Goal: Information Seeking & Learning: Learn about a topic

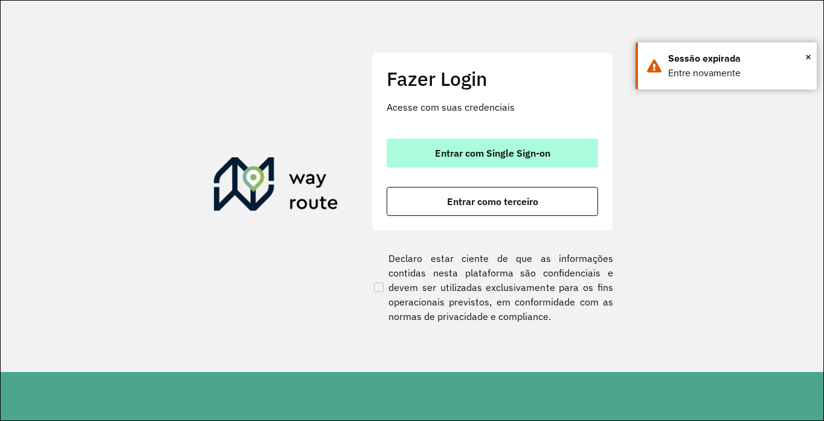
click at [482, 146] on button "Entrar com Single Sign-on" at bounding box center [493, 152] width 212 height 29
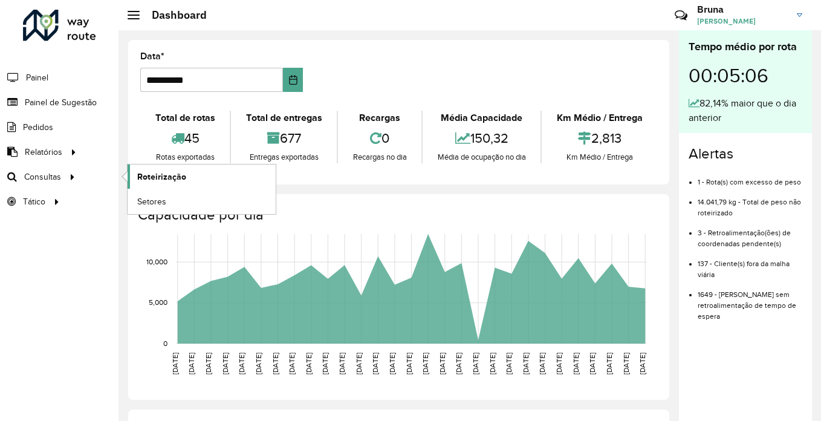
click at [156, 173] on span "Roteirização" at bounding box center [161, 176] width 49 height 13
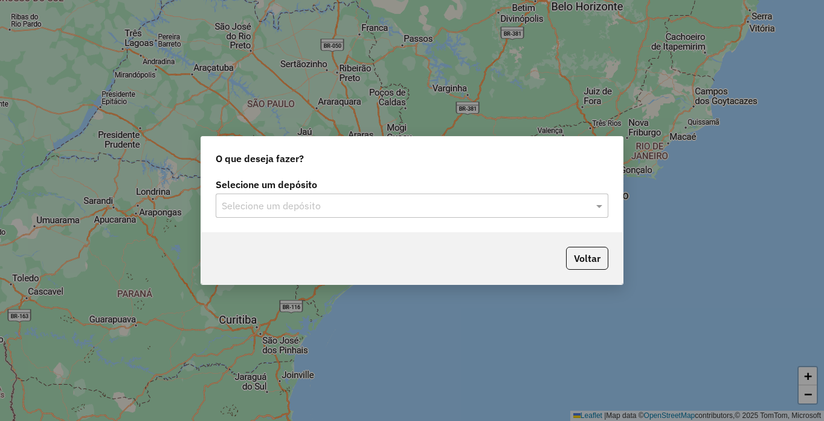
click at [338, 199] on input "text" at bounding box center [400, 206] width 357 height 15
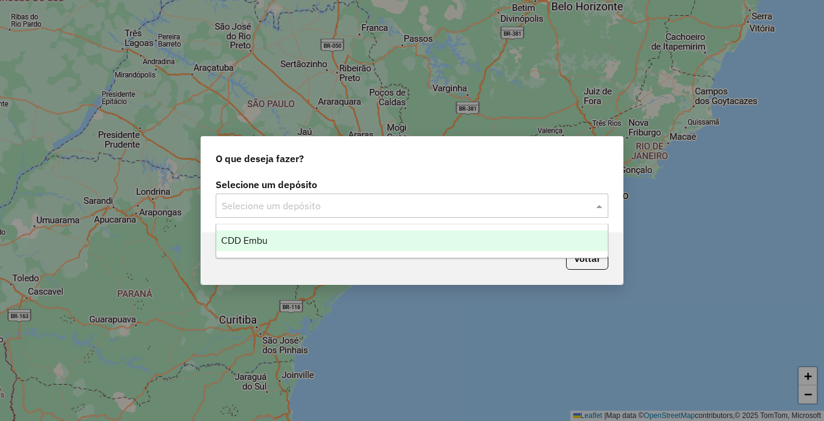
click at [304, 234] on div "CDD Embu" at bounding box center [412, 240] width 392 height 21
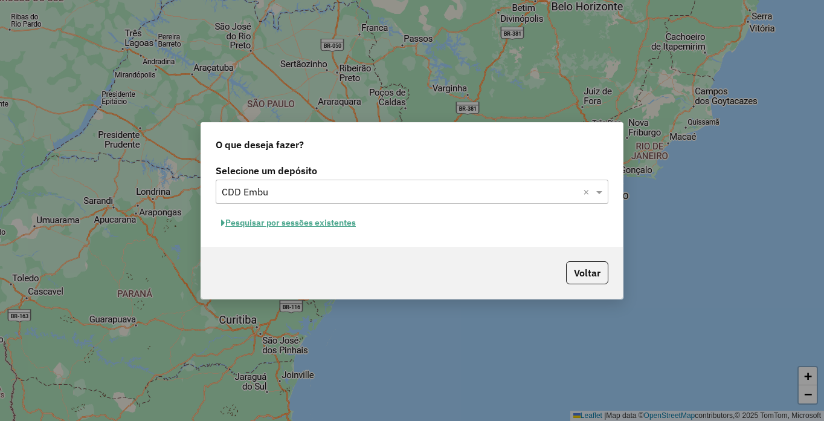
click at [282, 219] on button "Pesquisar por sessões existentes" at bounding box center [289, 222] width 146 height 19
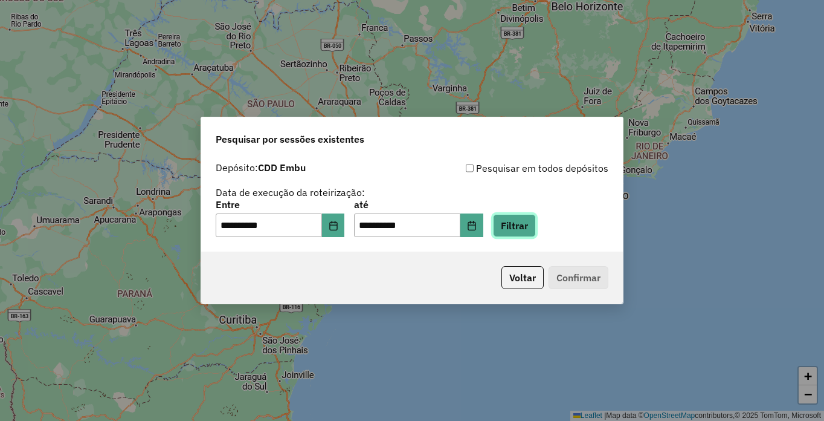
click at [536, 227] on button "Filtrar" at bounding box center [514, 225] width 43 height 23
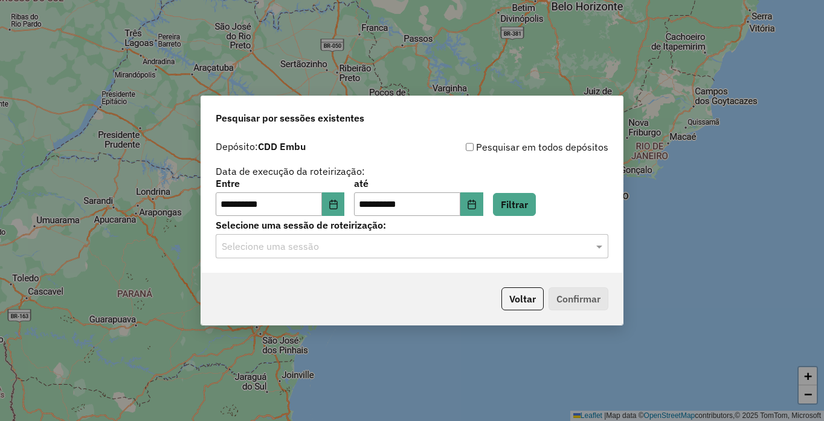
click at [427, 249] on input "text" at bounding box center [400, 246] width 357 height 15
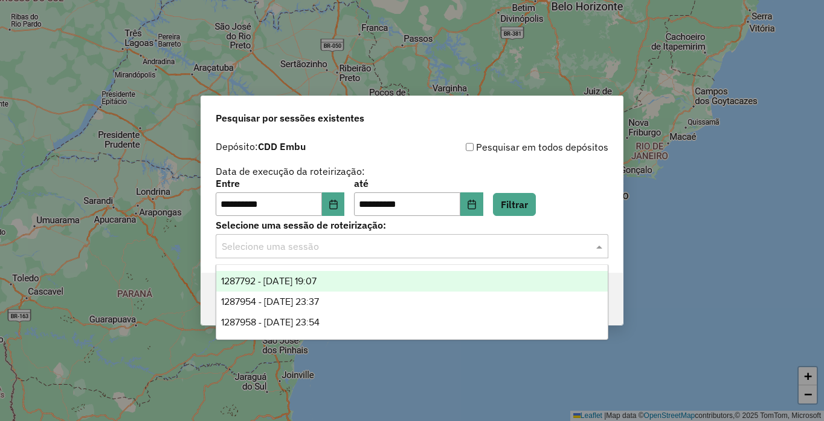
click at [262, 276] on span "1287792 - 03/10/2025 19:07" at bounding box center [268, 281] width 95 height 10
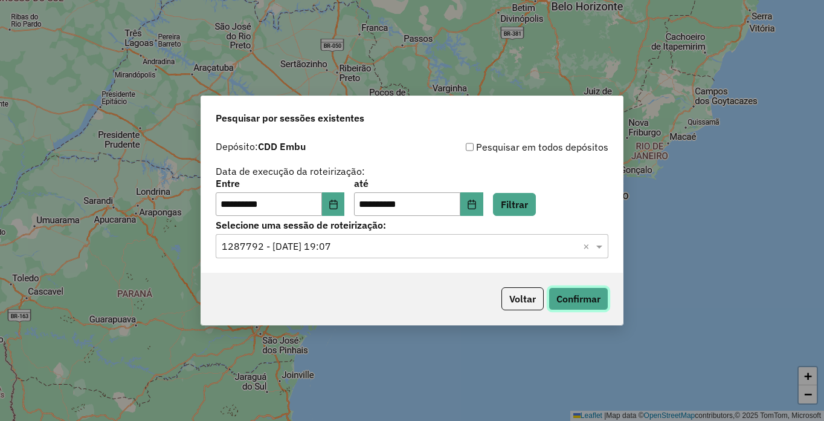
click at [581, 297] on button "Confirmar" at bounding box center [579, 298] width 60 height 23
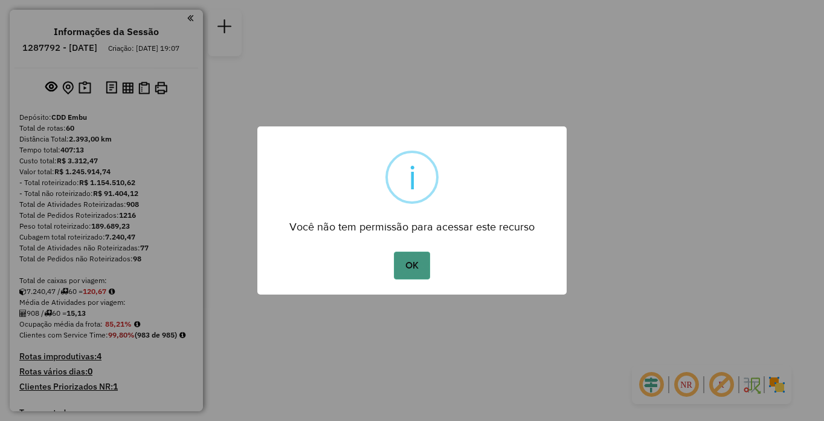
click at [406, 277] on button "OK" at bounding box center [412, 265] width 36 height 28
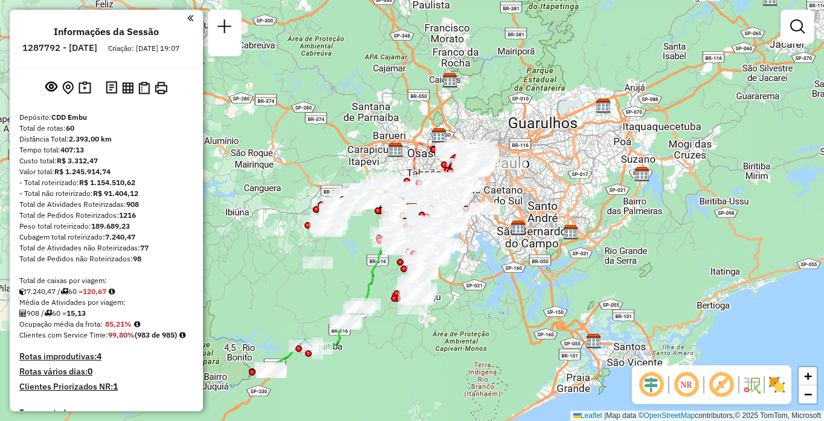
click at [679, 390] on em at bounding box center [686, 384] width 29 height 29
click at [723, 390] on em at bounding box center [721, 384] width 29 height 29
click at [781, 385] on img at bounding box center [776, 384] width 19 height 19
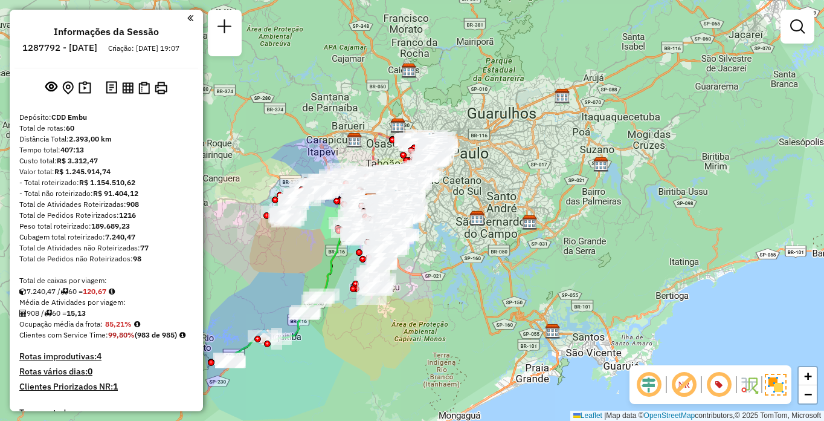
click at [546, 247] on div "Janela de atendimento Grade de atendimento Capacidade Transportadoras Veículos …" at bounding box center [412, 210] width 824 height 421
click at [627, 184] on div "Rota 54 - Placa FUF2469 97054207 - 60.987.578 [PERSON_NAME] de atendimento Grad…" at bounding box center [412, 210] width 824 height 421
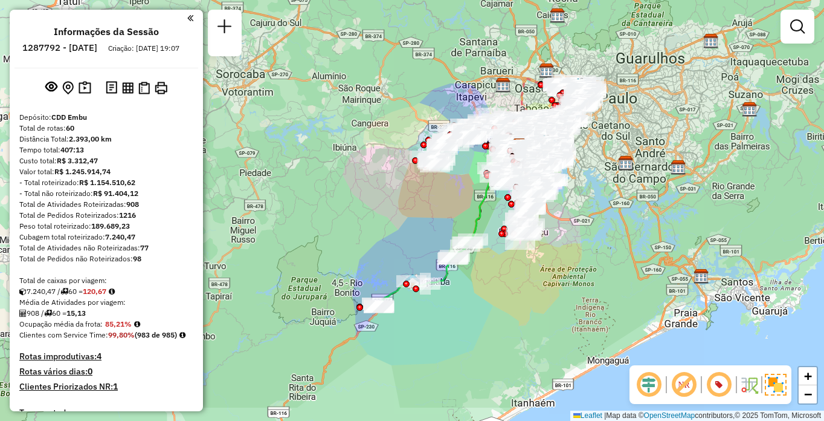
drag, startPoint x: 317, startPoint y: 357, endPoint x: 459, endPoint y: 302, distance: 152.9
click at [459, 302] on div "Janela de atendimento Grade de atendimento Capacidade Transportadoras Veículos …" at bounding box center [412, 210] width 824 height 421
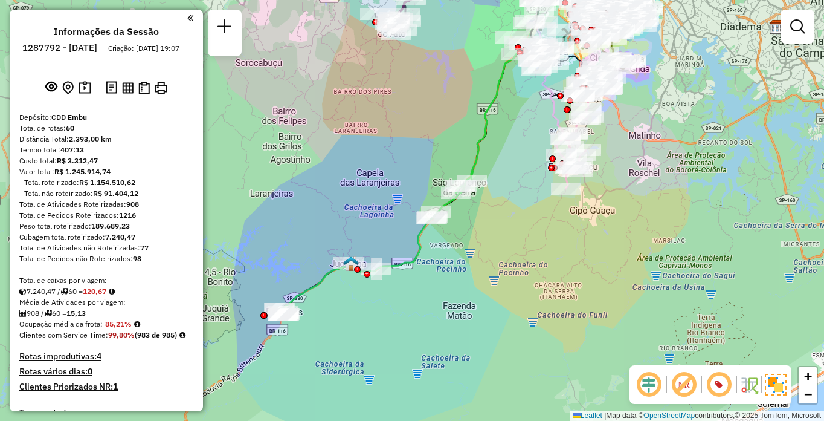
drag, startPoint x: 683, startPoint y: 167, endPoint x: 635, endPoint y: 300, distance: 141.3
click at [635, 300] on div "Janela de atendimento Grade de atendimento Capacidade Transportadoras Veículos …" at bounding box center [412, 210] width 824 height 421
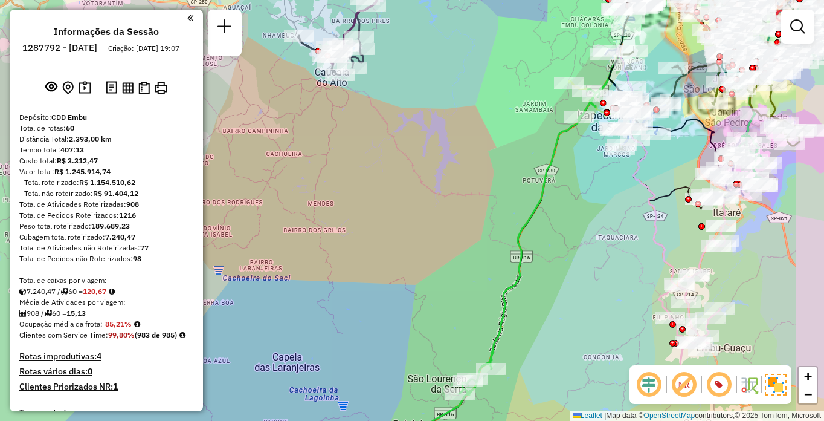
drag, startPoint x: 615, startPoint y: 173, endPoint x: 403, endPoint y: 310, distance: 252.1
click at [403, 310] on div "Janela de atendimento Grade de atendimento Capacidade Transportadoras Veículos …" at bounding box center [412, 210] width 824 height 421
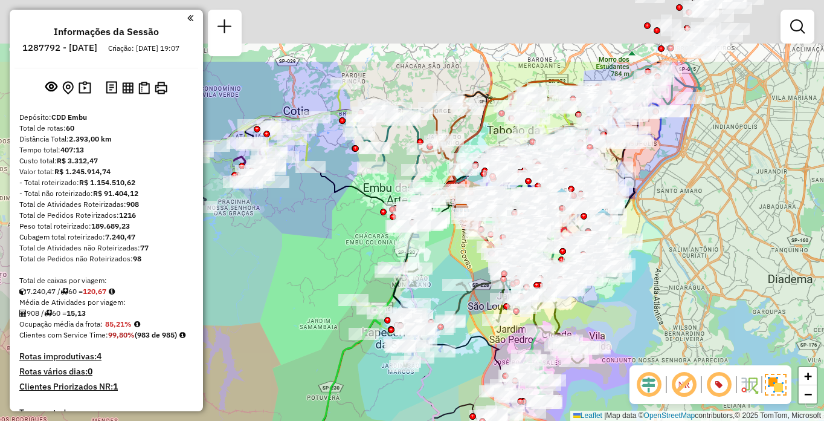
click at [436, 314] on div "Rota 39 - Placa DPX2565 97079567 - SUPERMERCADO BANDEIR Janela de atendimento G…" at bounding box center [412, 210] width 824 height 421
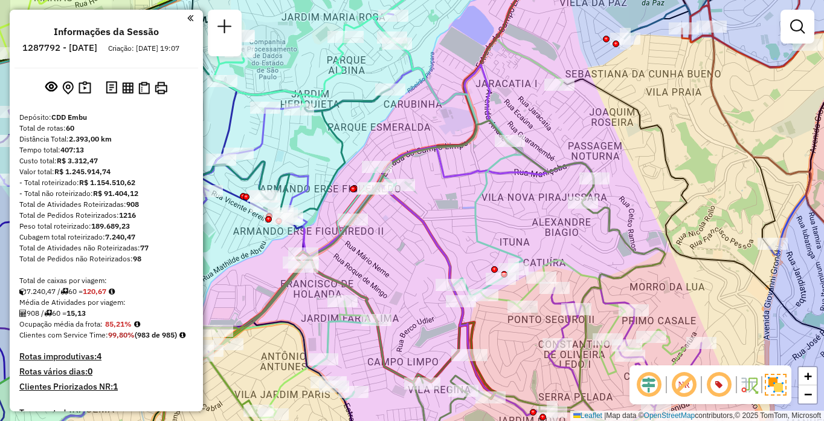
drag, startPoint x: 512, startPoint y: 154, endPoint x: 538, endPoint y: 184, distance: 40.3
click at [538, 184] on div "Rota 39 - Placa DPX2565 97032948 - ANDRE RAINHA DE OLIV Rota 27 - Placa EQM7I91…" at bounding box center [412, 210] width 824 height 421
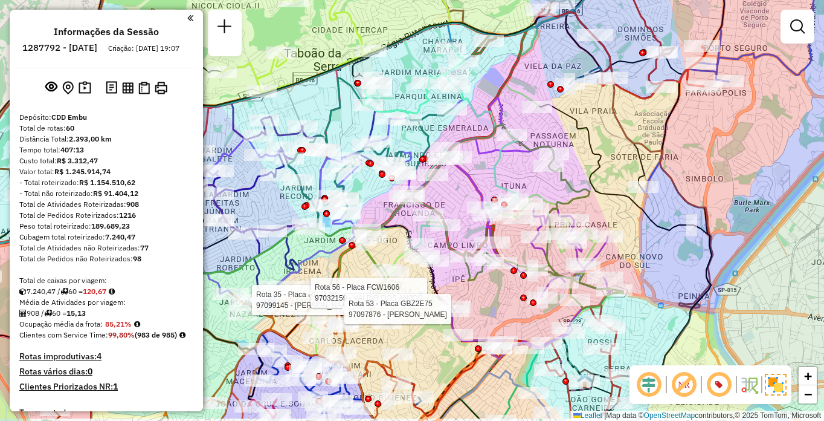
drag, startPoint x: 537, startPoint y: 203, endPoint x: 503, endPoint y: 158, distance: 56.1
click at [503, 158] on icon at bounding box center [441, 155] width 155 height 219
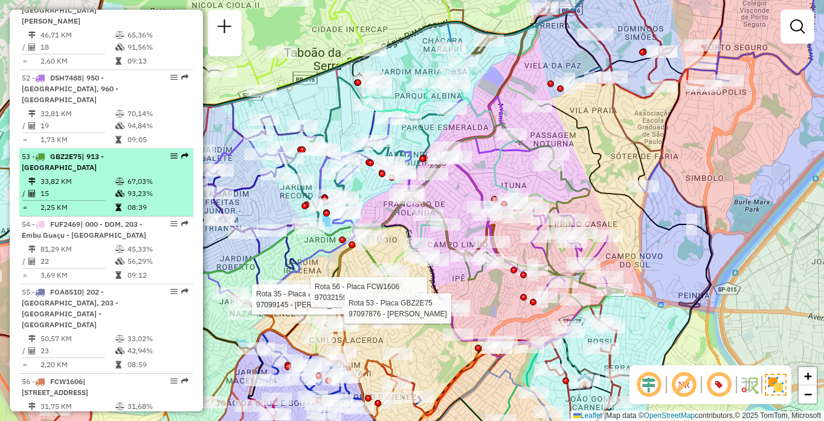
click at [77, 187] on td "33,82 KM" at bounding box center [77, 181] width 75 height 12
select select "**********"
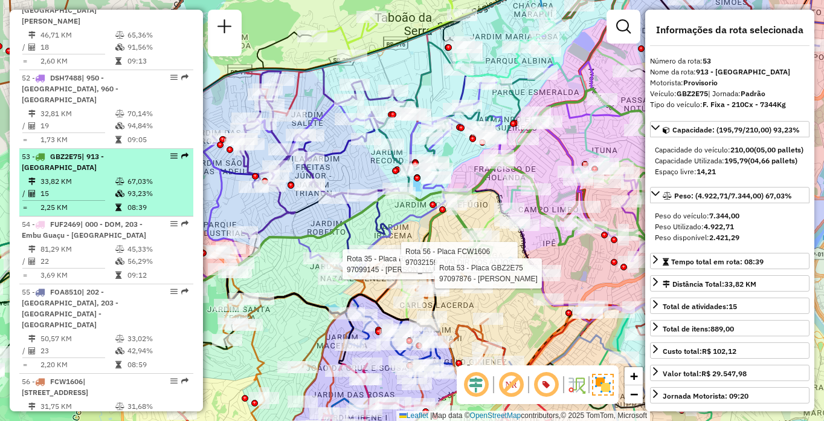
click at [170, 160] on em at bounding box center [173, 155] width 7 height 7
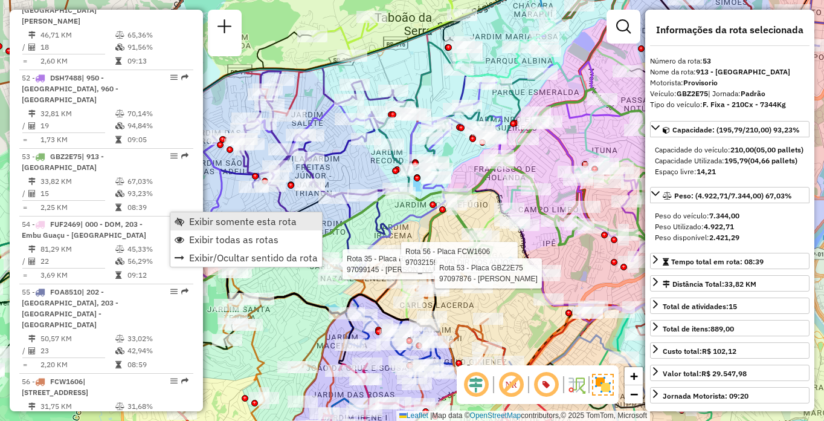
click at [203, 221] on span "Exibir somente esta rota" at bounding box center [243, 221] width 108 height 10
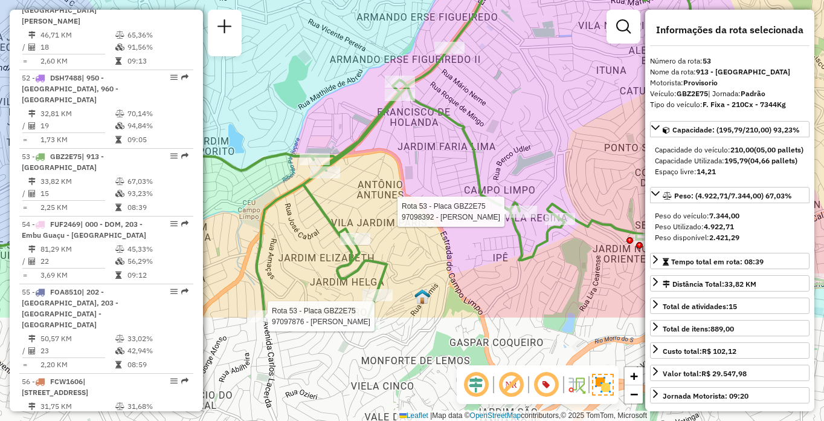
drag, startPoint x: 533, startPoint y: 291, endPoint x: 497, endPoint y: 144, distance: 150.5
click at [497, 144] on div "Rota 53 - Placa GBZ2E75 97097876 - [PERSON_NAME] 53 - Placa GBZ2E75 97098392 - …" at bounding box center [412, 210] width 824 height 421
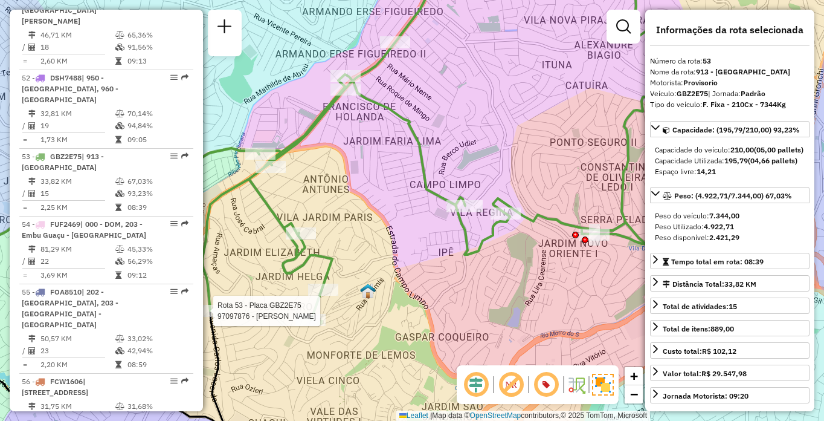
drag, startPoint x: 530, startPoint y: 308, endPoint x: 459, endPoint y: 303, distance: 71.5
click at [459, 303] on div "Rota 53 - Placa GBZ2E75 97097876 - [PERSON_NAME] de atendimento Grade de atendi…" at bounding box center [412, 210] width 824 height 421
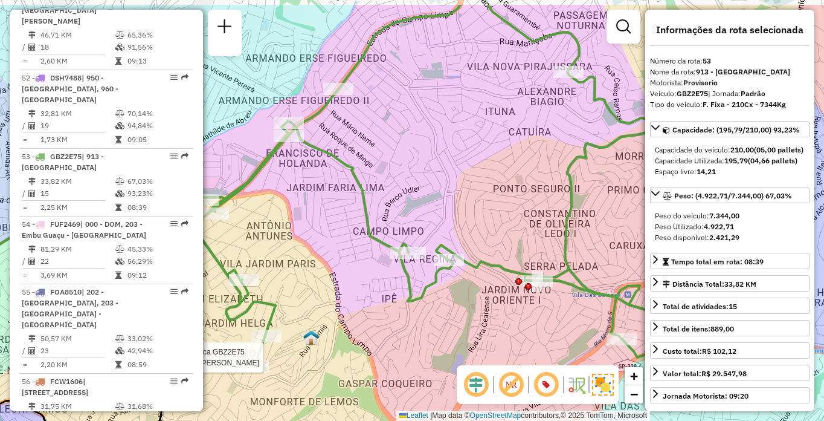
drag, startPoint x: 547, startPoint y: 282, endPoint x: 523, endPoint y: 338, distance: 60.4
click at [523, 340] on div "Rota 53 - Placa GBZ2E75 97097876 - [PERSON_NAME] de atendimento Grade de atendi…" at bounding box center [412, 210] width 824 height 421
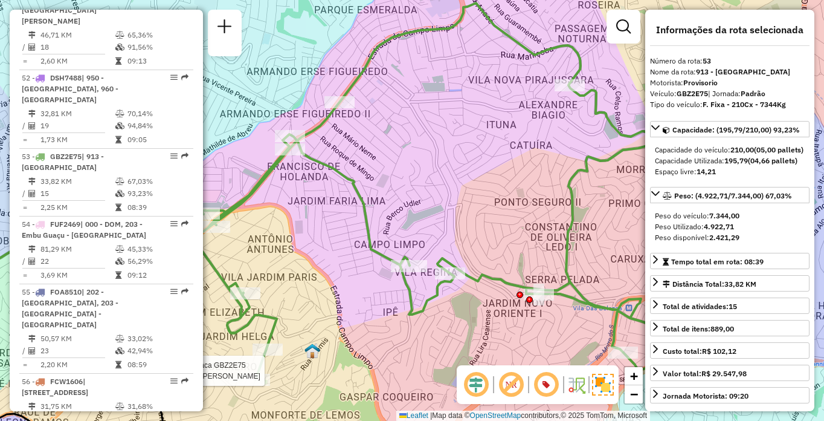
scroll to position [3535, 0]
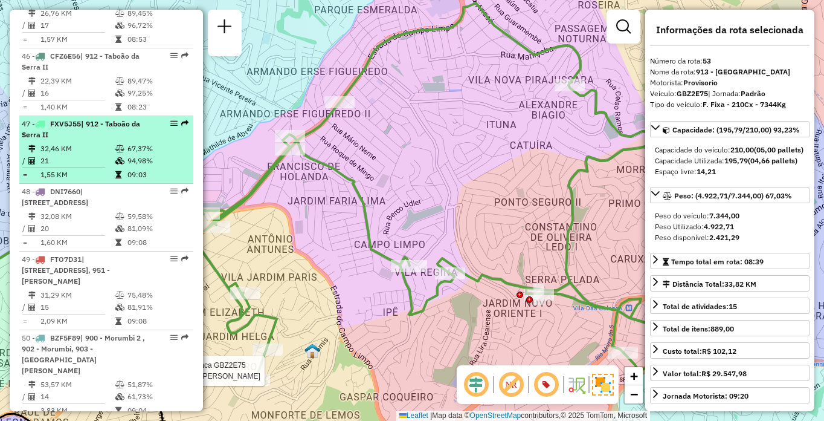
click at [135, 140] on div "47 - FXV5J55 | 912 - Taboão da Serra II" at bounding box center [86, 129] width 128 height 22
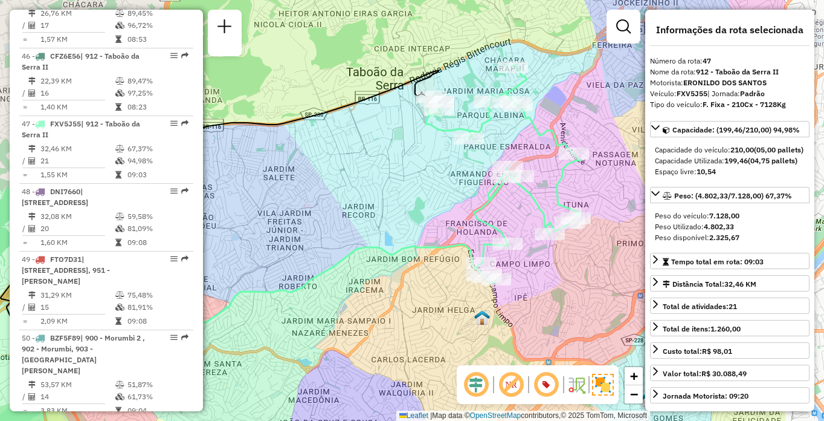
drag, startPoint x: 534, startPoint y: 231, endPoint x: 458, endPoint y: 245, distance: 76.8
click at [458, 245] on icon at bounding box center [289, 312] width 416 height 137
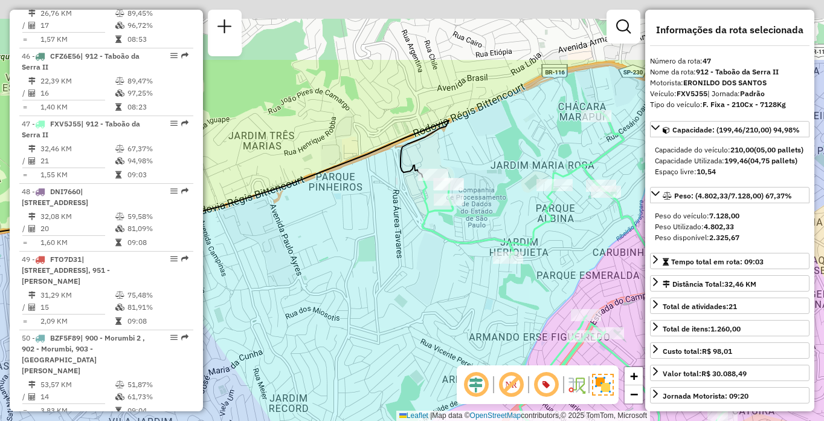
drag, startPoint x: 572, startPoint y: 125, endPoint x: 584, endPoint y: 227, distance: 102.8
click at [584, 227] on div "Janela de atendimento Grade de atendimento Capacidade Transportadoras Veículos …" at bounding box center [412, 210] width 824 height 421
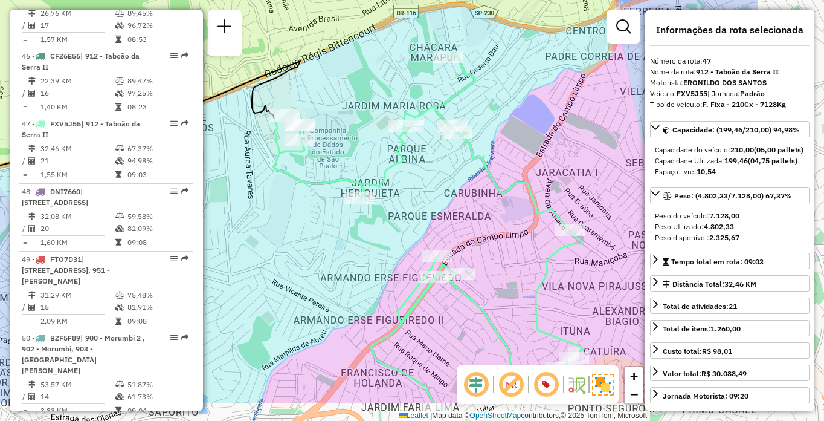
drag, startPoint x: 543, startPoint y: 314, endPoint x: 358, endPoint y: 240, distance: 199.1
click at [358, 241] on div "Janela de atendimento Grade de atendimento Capacidade Transportadoras Veículos …" at bounding box center [412, 210] width 824 height 421
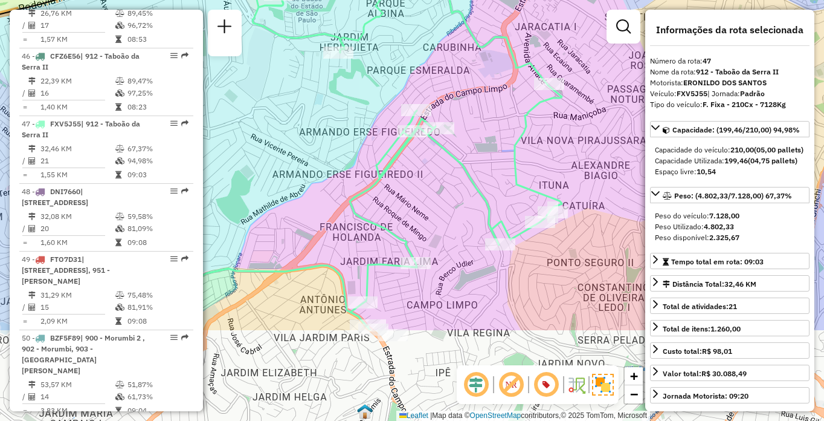
drag, startPoint x: 441, startPoint y: 306, endPoint x: 471, endPoint y: 164, distance: 144.7
click at [471, 164] on div "Janela de atendimento Grade de atendimento Capacidade Transportadoras Veículos …" at bounding box center [412, 210] width 824 height 421
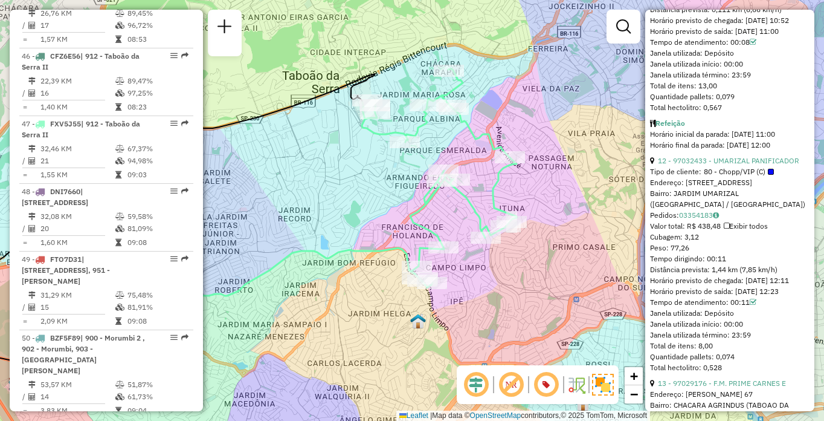
scroll to position [3164, 0]
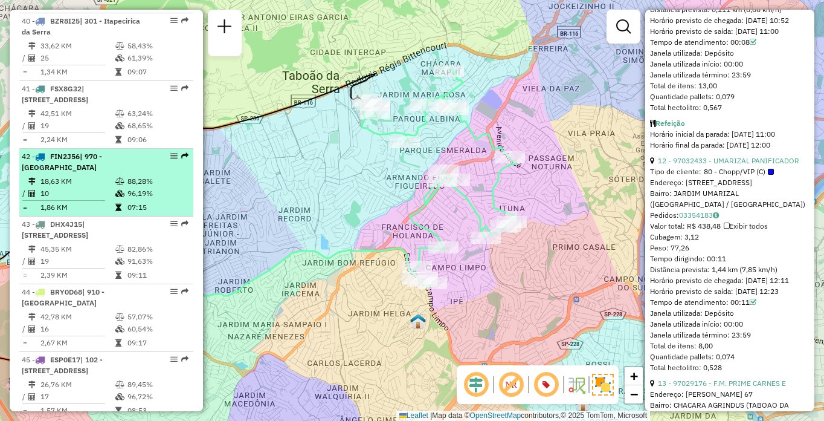
click at [124, 216] on li "42 - FIN2J56 | 970 - [GEOGRAPHIC_DATA] 18,63 KM 88,28% / 10 96,19% = 1,86 KM 07…" at bounding box center [106, 183] width 174 height 68
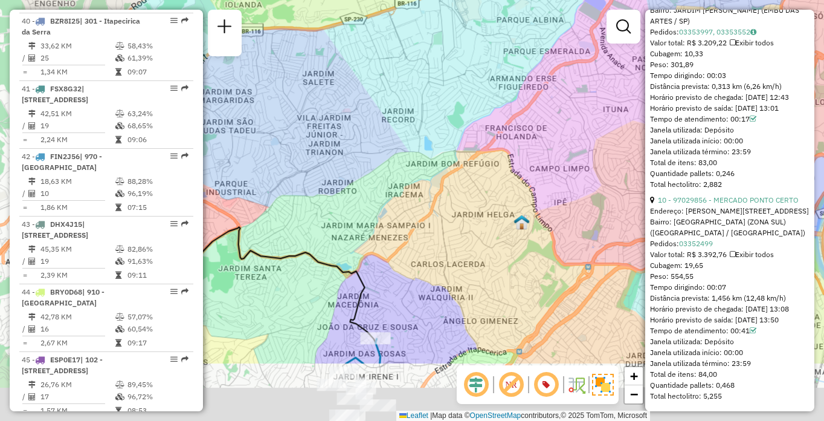
scroll to position [2332, 0]
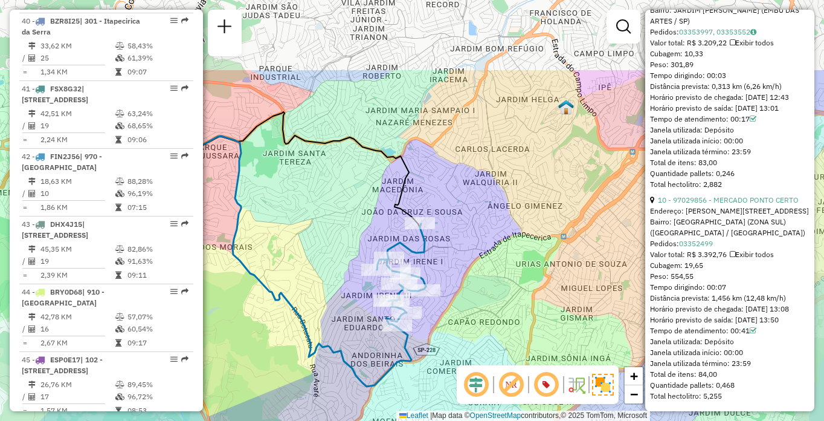
drag, startPoint x: 556, startPoint y: 222, endPoint x: 462, endPoint y: 323, distance: 137.7
click at [471, 332] on div "Janela de atendimento Grade de atendimento Capacidade Transportadoras Veículos …" at bounding box center [412, 210] width 824 height 421
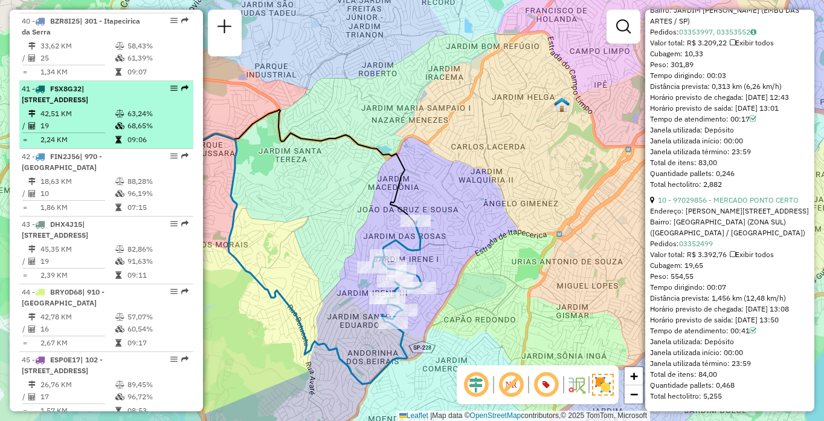
click at [120, 146] on td at bounding box center [121, 140] width 12 height 12
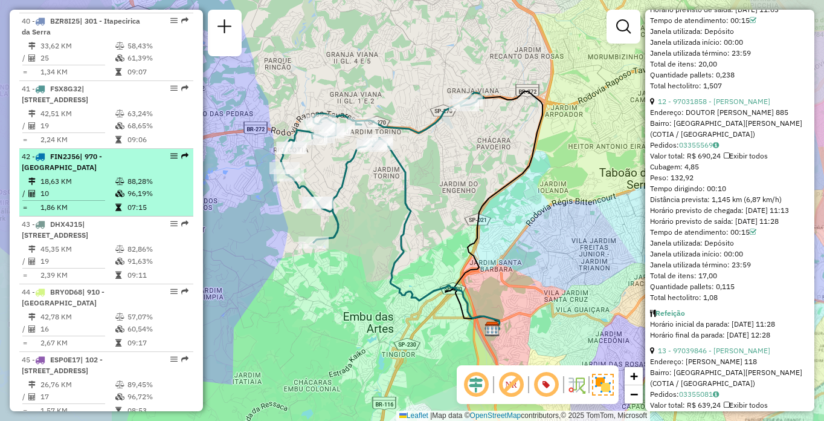
click at [105, 216] on li "42 - FIN2J56 | 970 - [GEOGRAPHIC_DATA] 18,63 KM 88,28% / 10 96,19% = 1,86 KM 07…" at bounding box center [106, 183] width 174 height 68
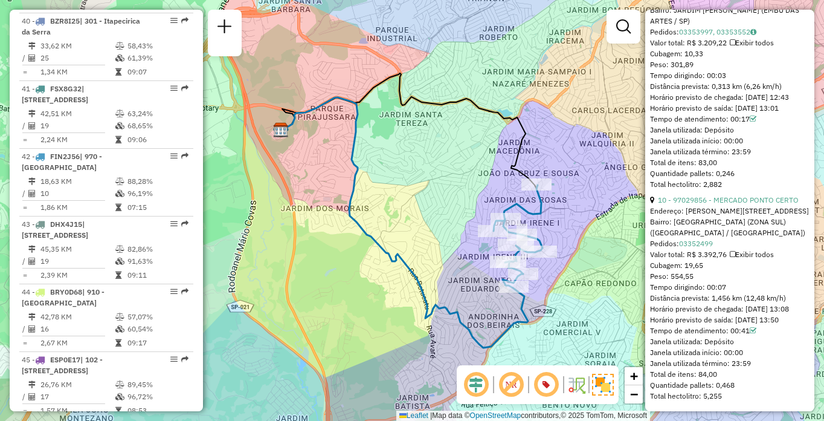
scroll to position [3749, 0]
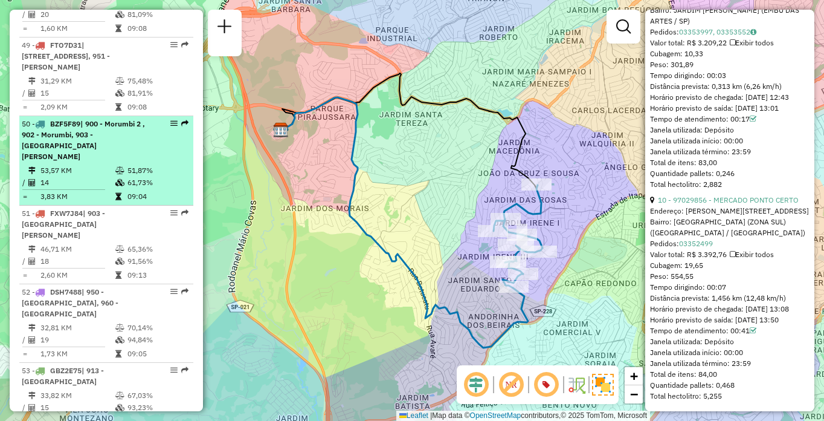
click at [103, 161] on span "| 900 - Morumbi 2 , 902 - Morumbi, 903 - [GEOGRAPHIC_DATA][PERSON_NAME]" at bounding box center [83, 140] width 123 height 42
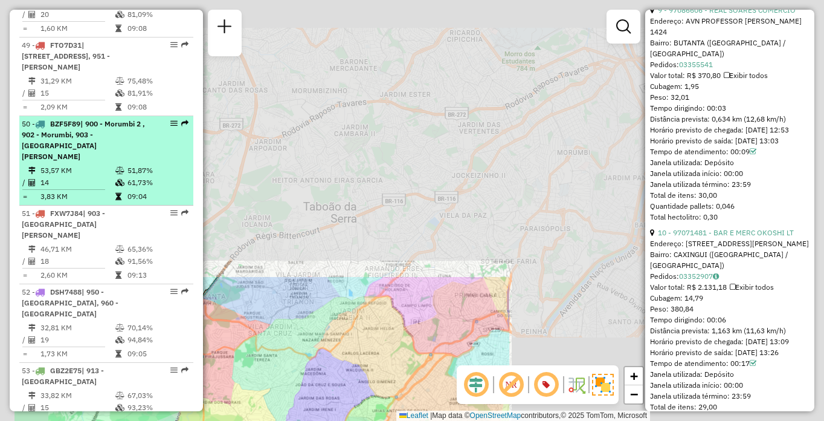
scroll to position [2707, 0]
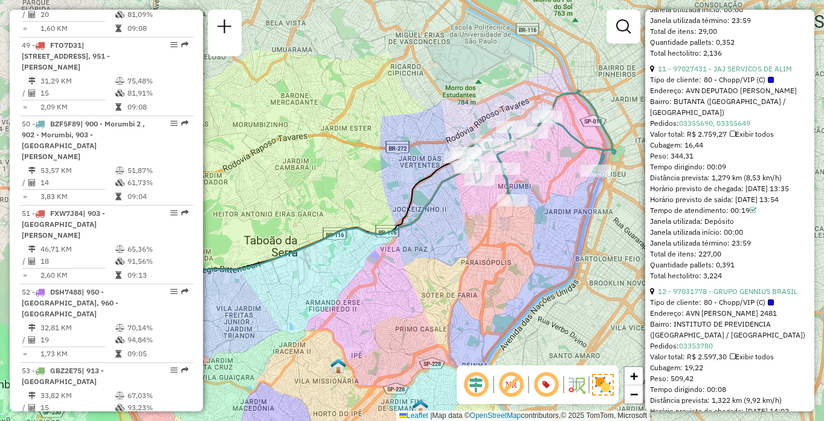
drag, startPoint x: 574, startPoint y: 204, endPoint x: 500, endPoint y: 256, distance: 90.2
click at [500, 256] on div "Janela de atendimento Grade de atendimento Capacidade Transportadoras Veículos …" at bounding box center [412, 210] width 824 height 421
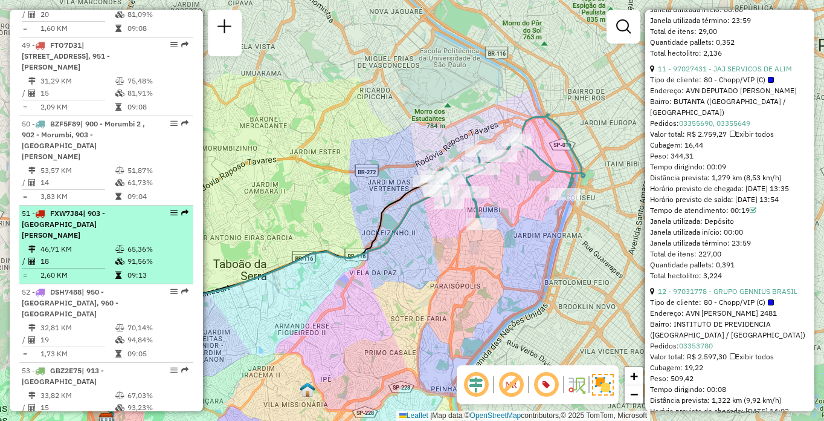
click at [105, 267] on td "18" at bounding box center [77, 261] width 75 height 12
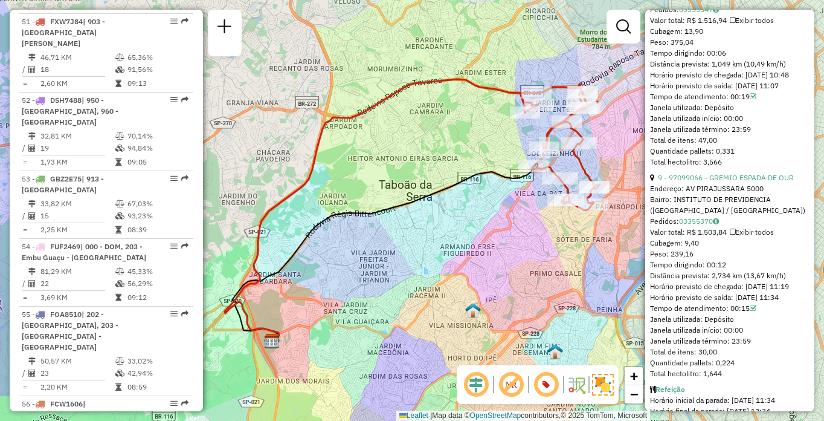
scroll to position [2276, 0]
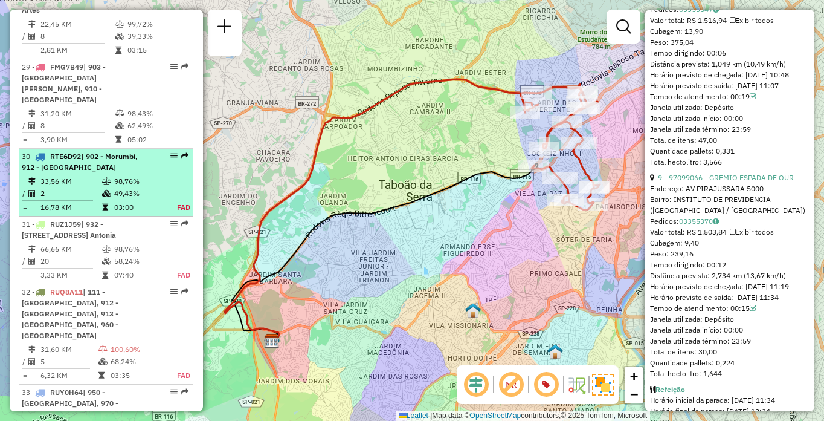
click at [94, 199] on td "2" at bounding box center [71, 193] width 62 height 12
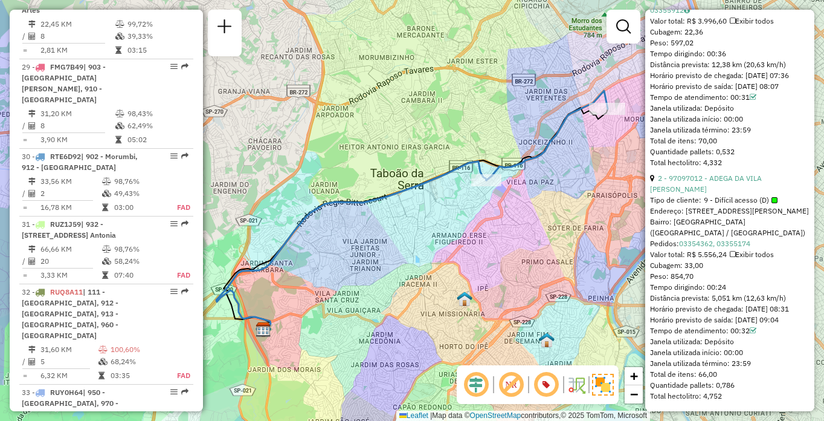
scroll to position [2469, 0]
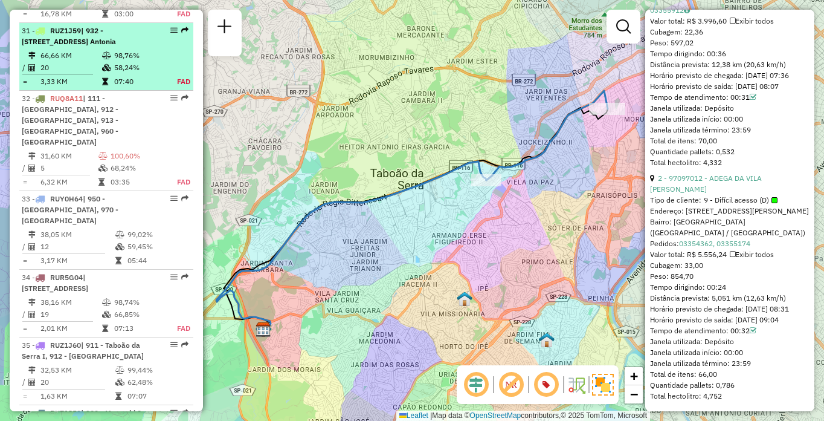
click at [72, 46] on span "| 932 - [STREET_ADDRESS] Antonia" at bounding box center [69, 36] width 94 height 20
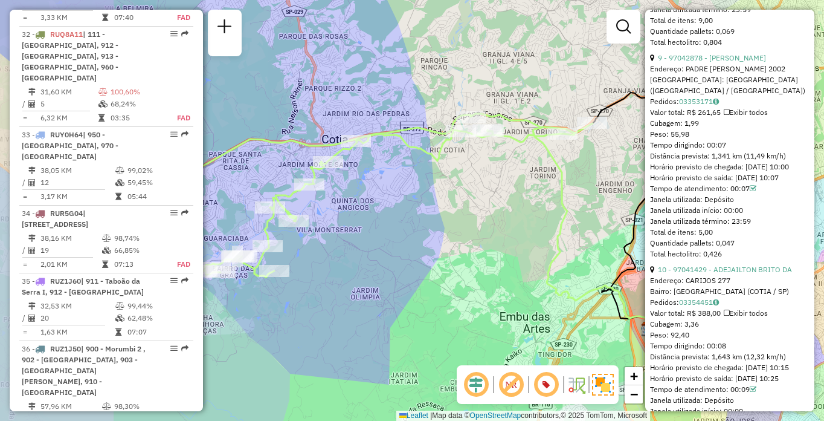
scroll to position [2537, 0]
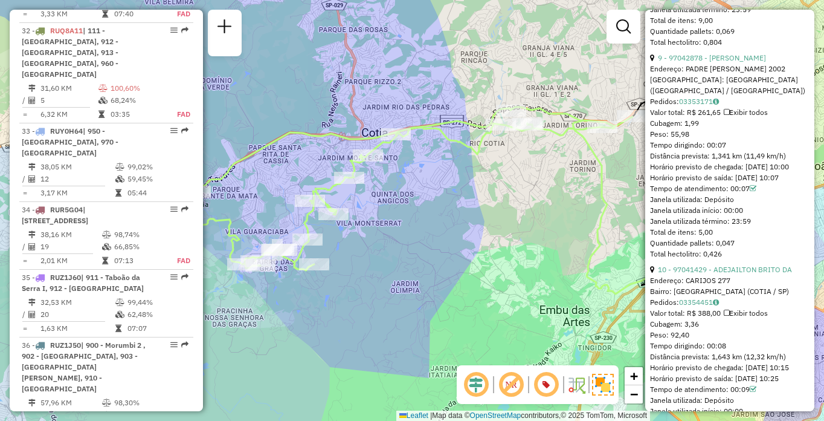
drag, startPoint x: 453, startPoint y: 232, endPoint x: 464, endPoint y: 230, distance: 11.0
click at [464, 230] on div "Janela de atendimento Grade de atendimento Capacidade Transportadoras Veículos …" at bounding box center [412, 210] width 824 height 421
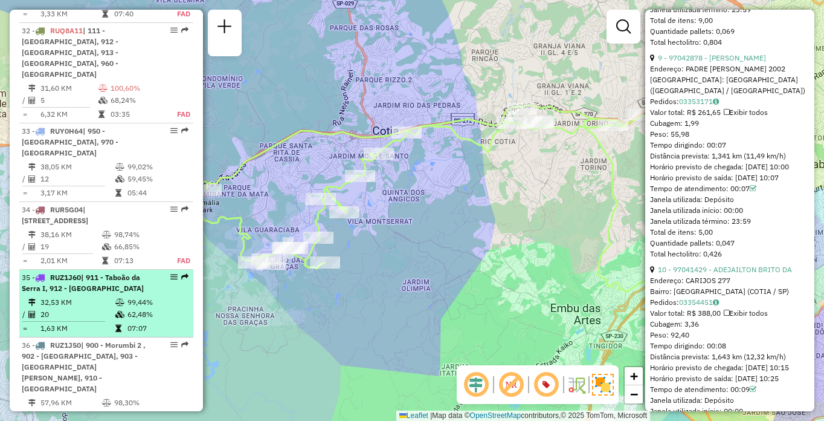
click at [112, 292] on span "| 911 - Taboão da Serra I, 912 - [GEOGRAPHIC_DATA]" at bounding box center [83, 283] width 122 height 20
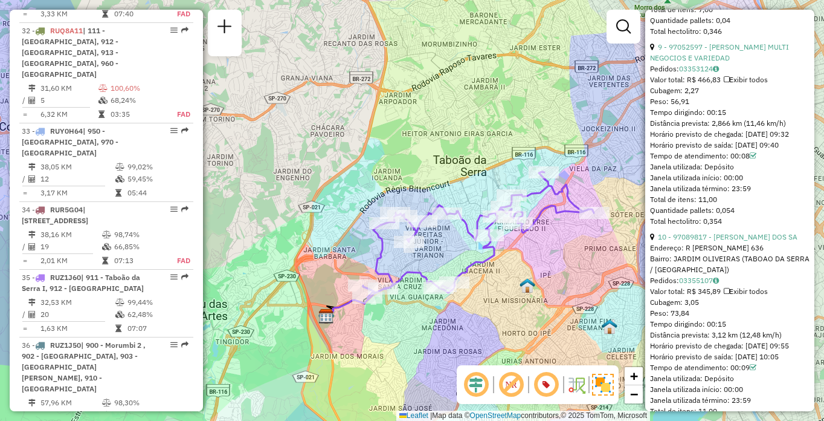
scroll to position [0, 0]
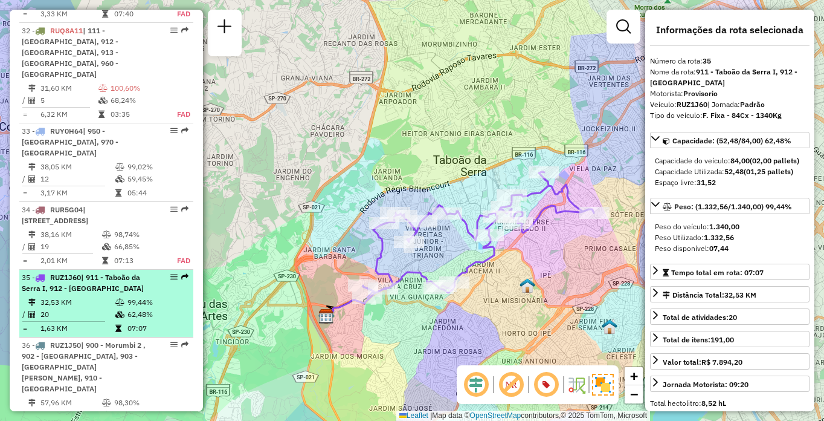
click at [120, 292] on span "| 911 - Taboão da Serra I, 912 - [GEOGRAPHIC_DATA]" at bounding box center [83, 283] width 122 height 20
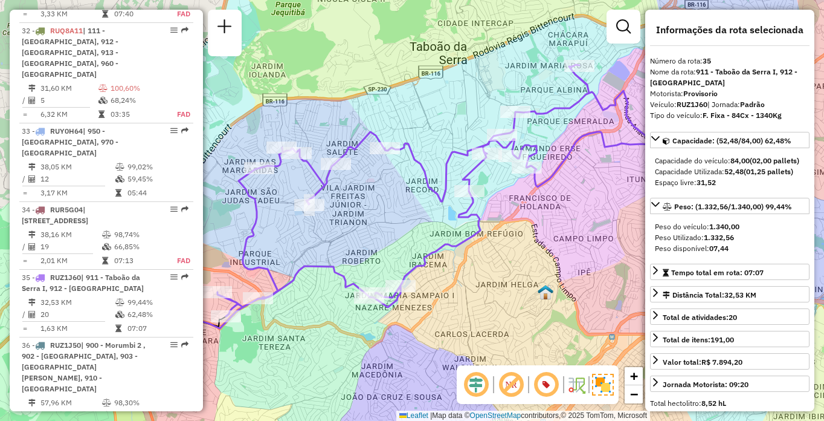
scroll to position [2950, 0]
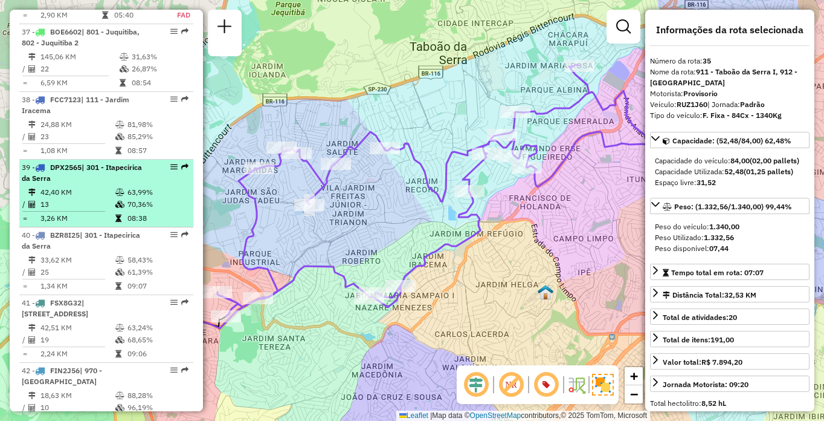
click at [121, 198] on td at bounding box center [121, 192] width 12 height 12
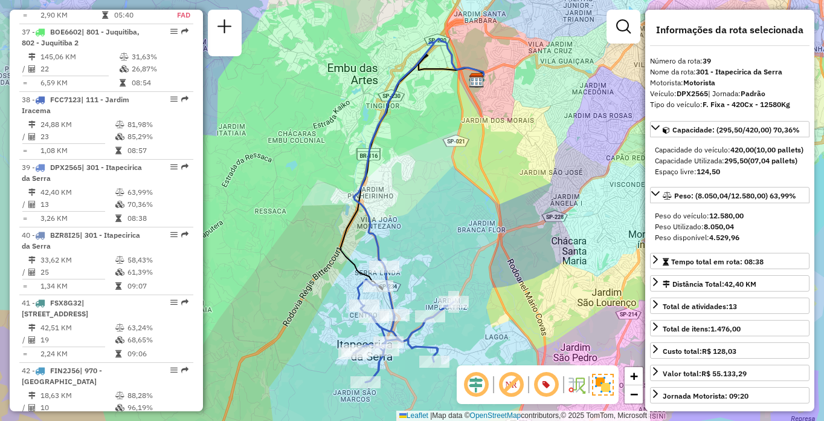
scroll to position [438, 0]
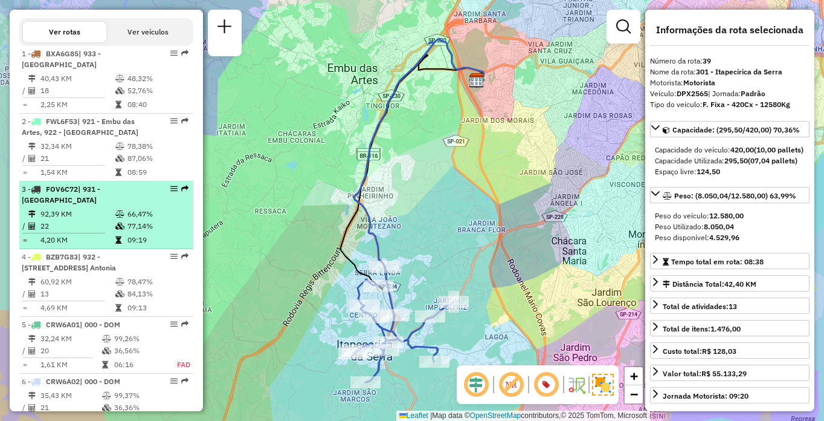
click at [137, 220] on td "66,47%" at bounding box center [157, 214] width 61 height 12
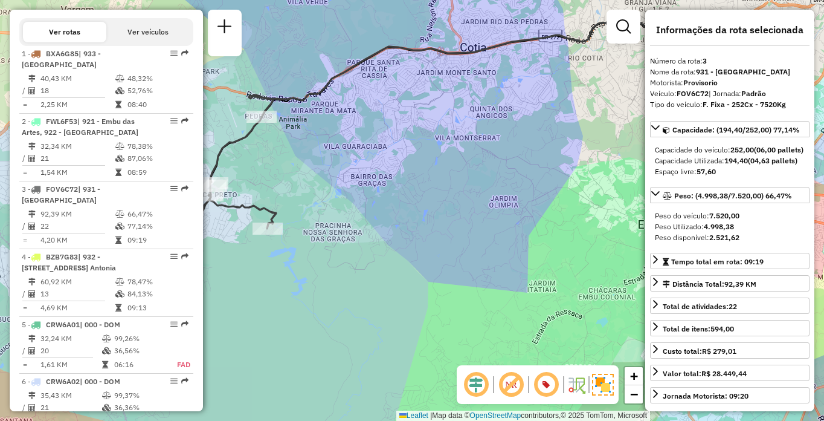
click at [477, 251] on div "Janela de atendimento Grade de atendimento Capacidade Transportadoras Veículos …" at bounding box center [412, 210] width 824 height 421
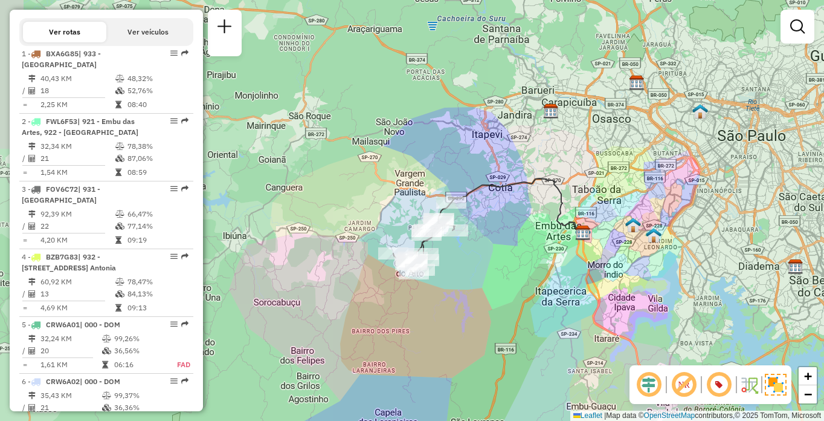
drag, startPoint x: 410, startPoint y: 300, endPoint x: 469, endPoint y: 273, distance: 65.2
click at [469, 273] on div "Janela de atendimento Grade de atendimento Capacidade Transportadoras Veículos …" at bounding box center [412, 210] width 824 height 421
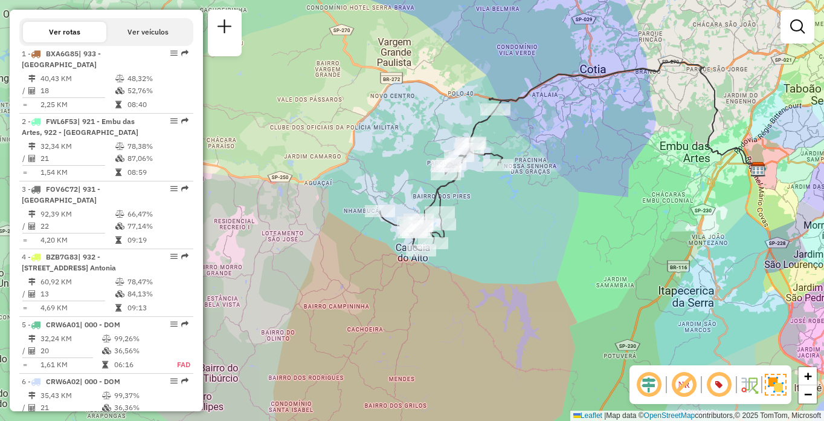
scroll to position [2276, 0]
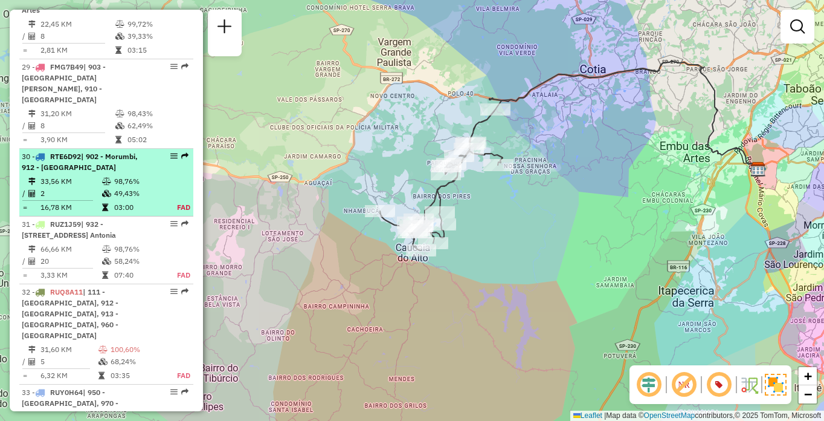
click at [128, 216] on li "30 - RTE6D92 | 902 - Morumbi, 912 - [GEOGRAPHIC_DATA] 33,56 KM 98,76% / 2 49,43…" at bounding box center [106, 183] width 174 height 68
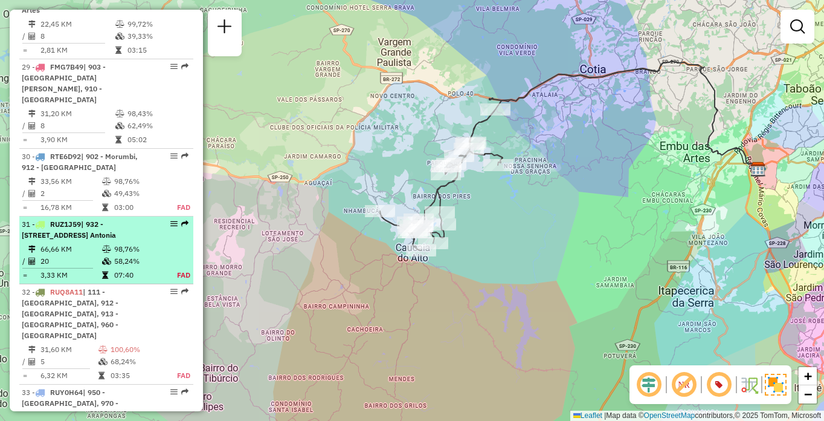
select select "**********"
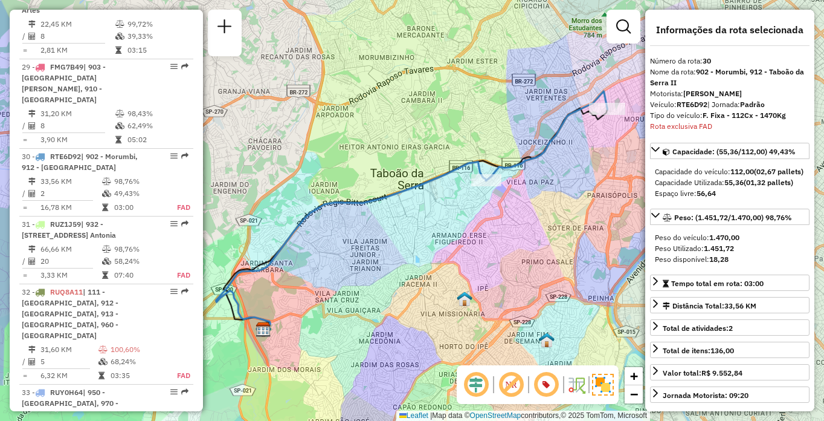
scroll to position [2469, 0]
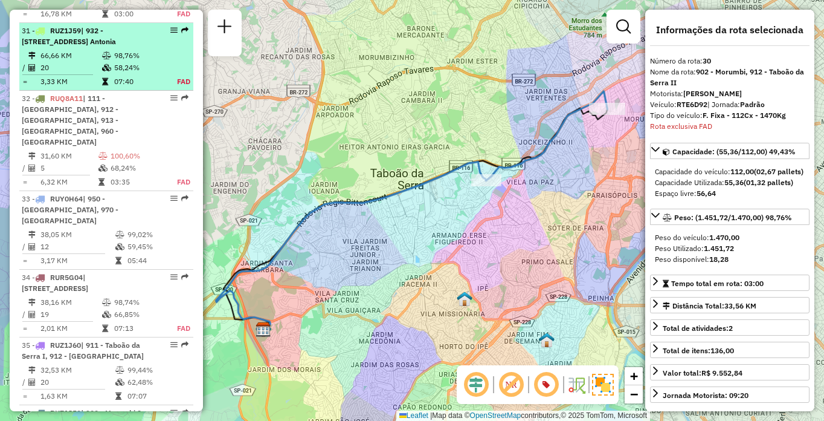
click at [128, 47] on div "31 - RUZ1J59 | 932 - [STREET_ADDRESS]" at bounding box center [86, 36] width 128 height 22
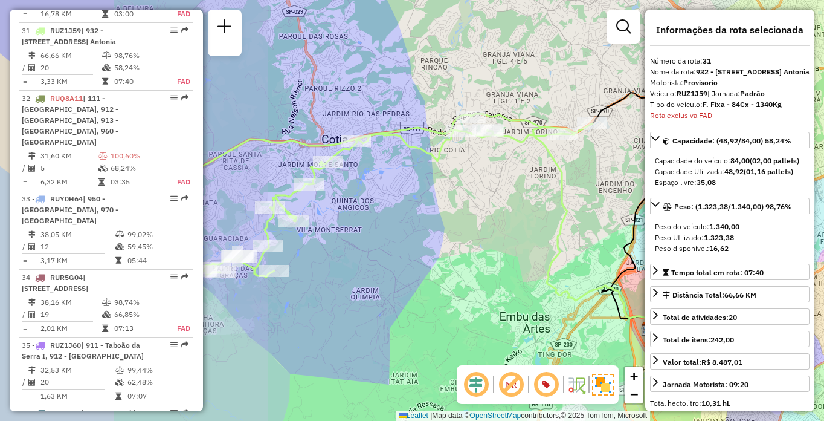
scroll to position [2537, 0]
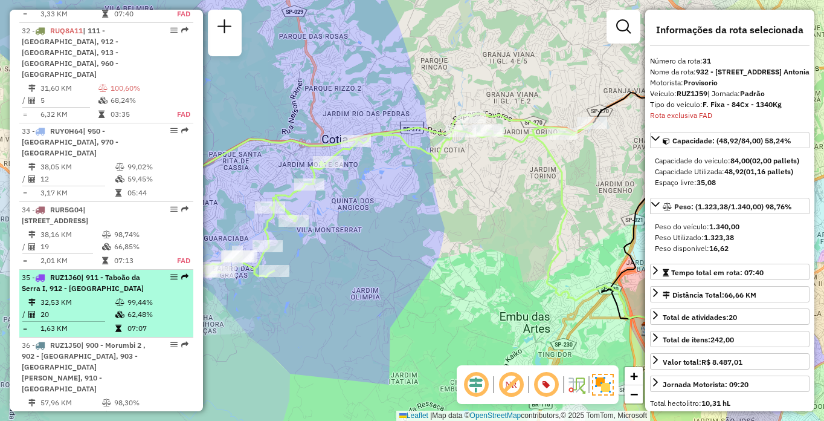
click at [115, 337] on li "35 - RUZ1J60 | 911 - [GEOGRAPHIC_DATA], 912 - [GEOGRAPHIC_DATA] 32,53 KM 99,44%…" at bounding box center [106, 304] width 174 height 68
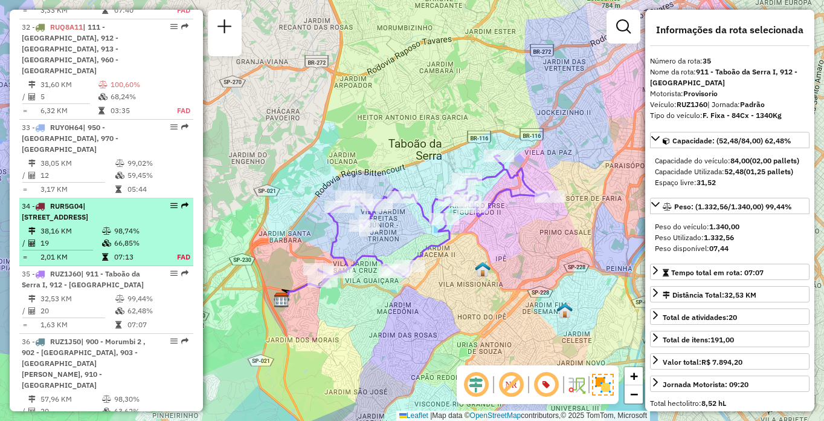
scroll to position [2601, 0]
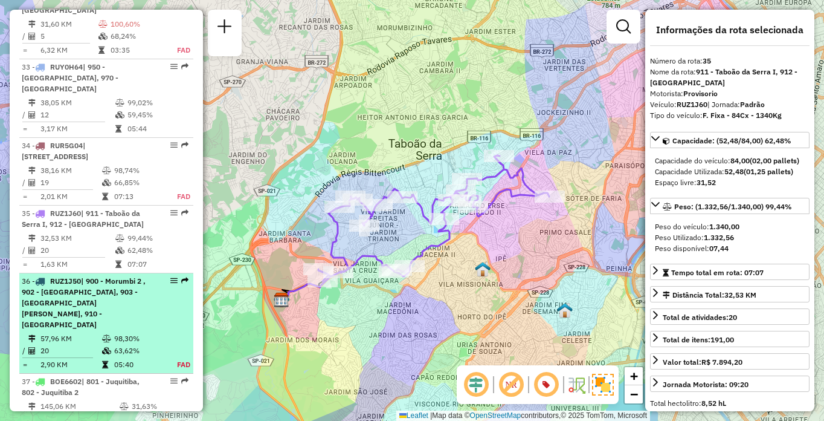
click at [98, 329] on span "| 900 - Morumbi 2 , 902 - [GEOGRAPHIC_DATA], 903 - [GEOGRAPHIC_DATA][PERSON_NAM…" at bounding box center [84, 302] width 124 height 53
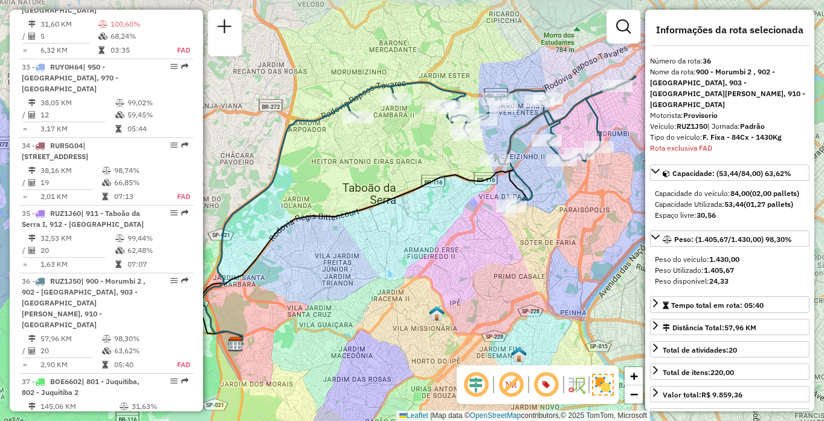
scroll to position [2930, 0]
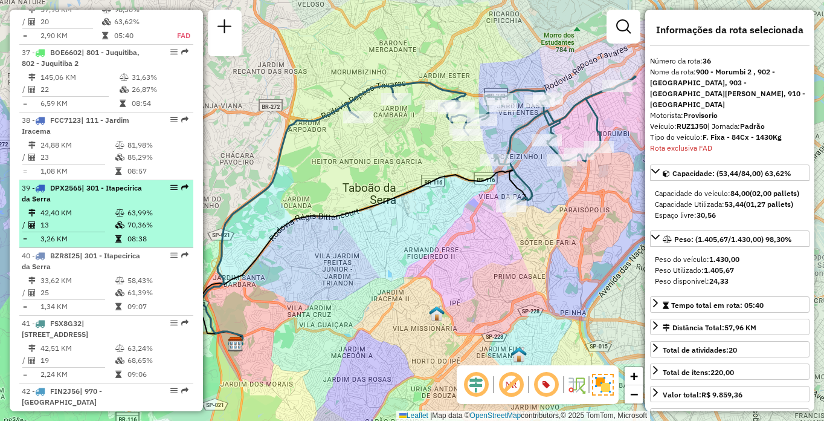
click at [105, 204] on div "39 - DPX2565 | 301 - Itapecirica da Serra" at bounding box center [86, 194] width 128 height 22
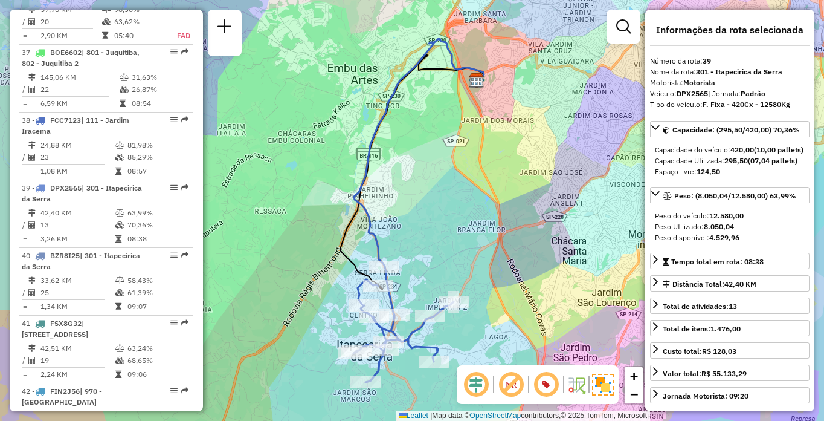
scroll to position [2344, 0]
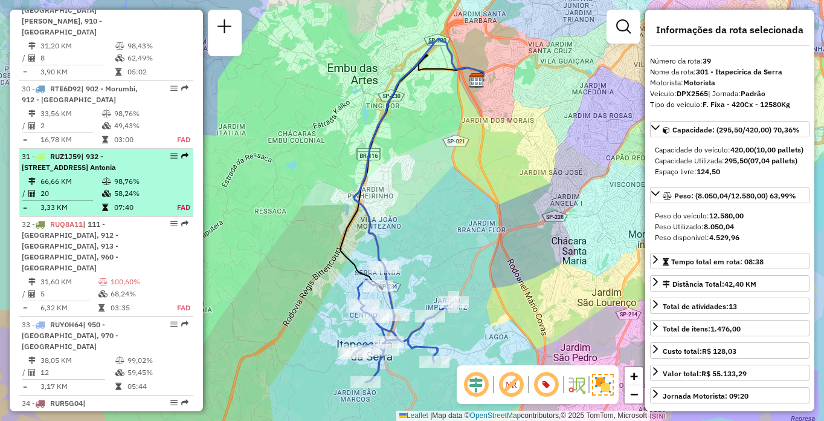
click at [86, 187] on td "66,66 KM" at bounding box center [71, 181] width 62 height 12
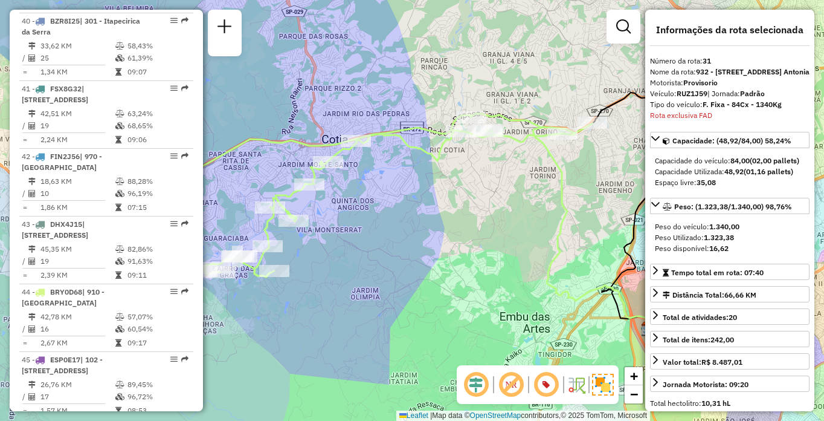
scroll to position [3119, 0]
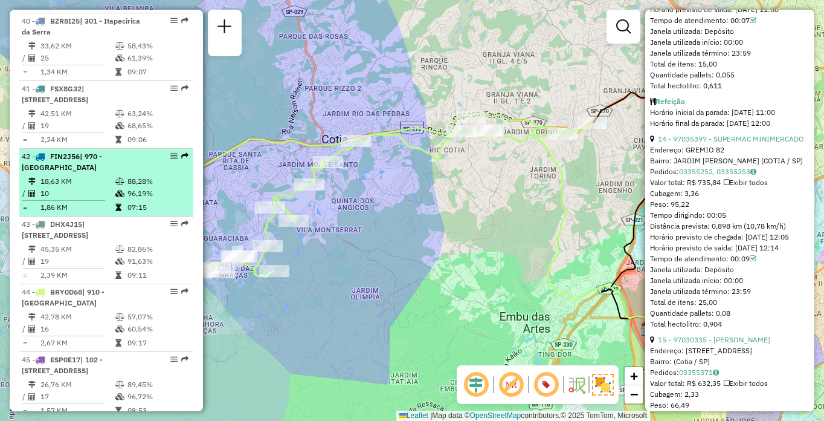
click at [96, 187] on td "18,63 KM" at bounding box center [77, 181] width 75 height 12
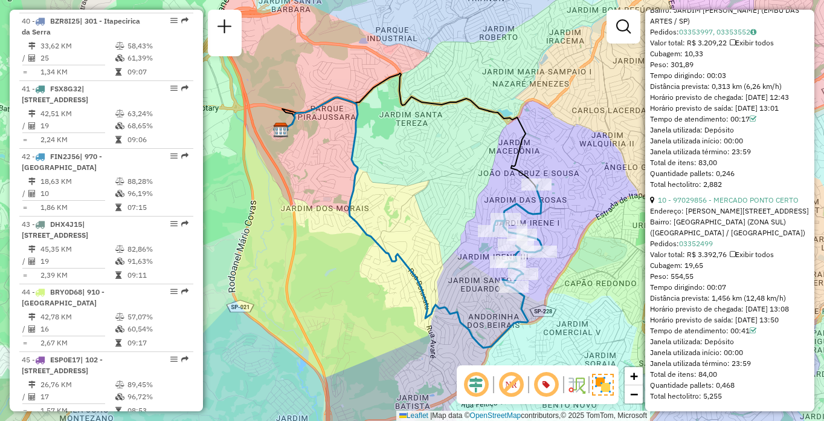
scroll to position [4459, 0]
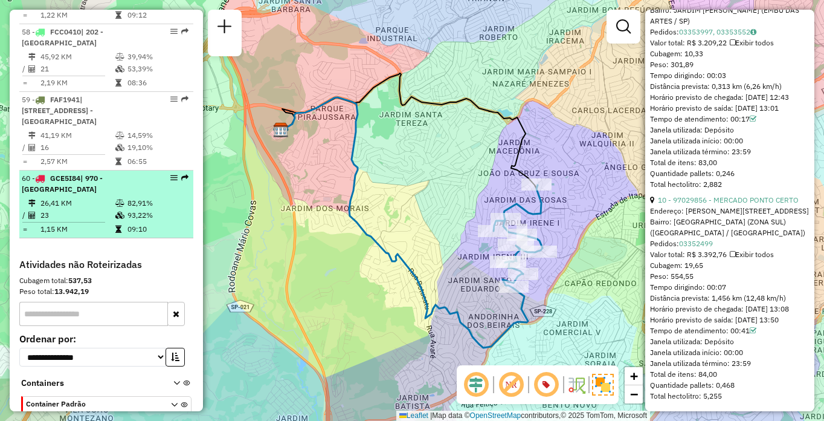
click at [80, 221] on td "23" at bounding box center [77, 215] width 75 height 12
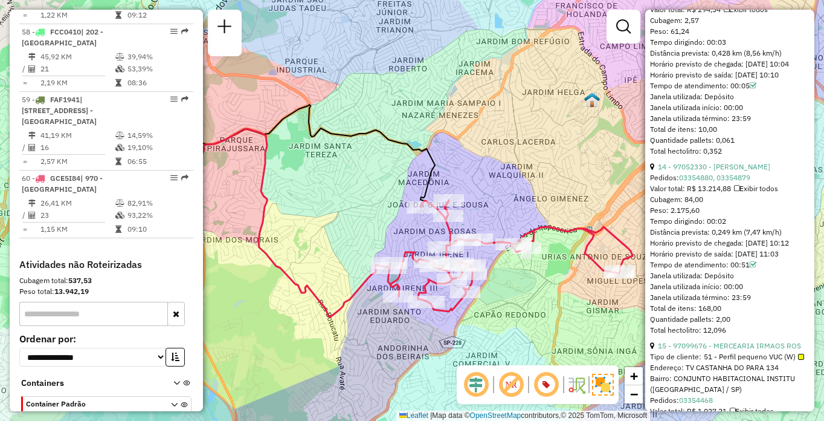
scroll to position [505, 0]
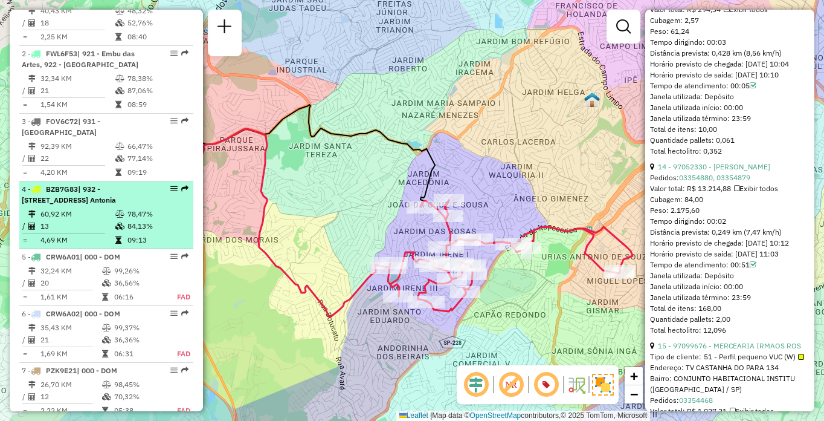
click at [102, 205] on div "4 - BZB7G83 | 932 - [STREET_ADDRESS]" at bounding box center [86, 195] width 128 height 22
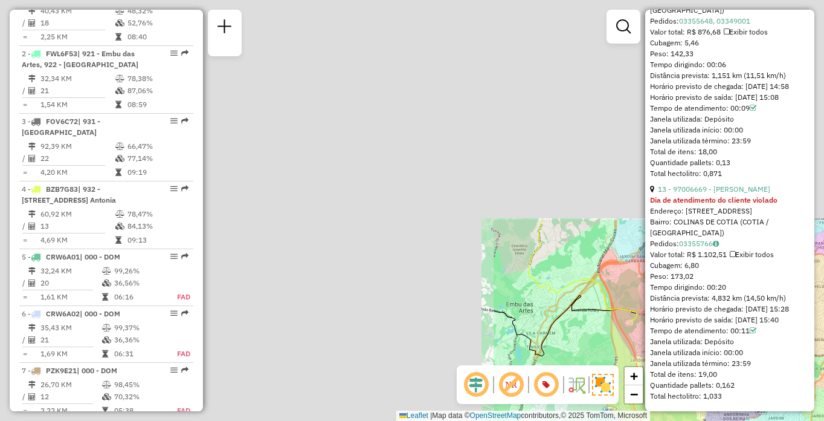
scroll to position [2967, 0]
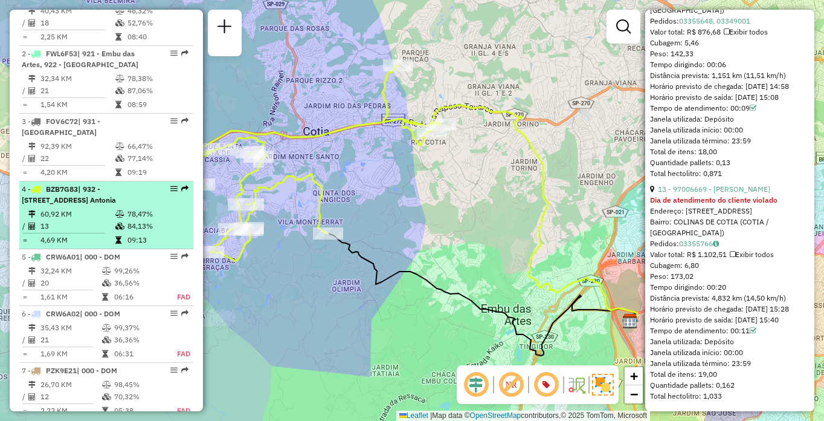
click at [95, 204] on span "| 932 - [STREET_ADDRESS] Antonia" at bounding box center [69, 194] width 94 height 20
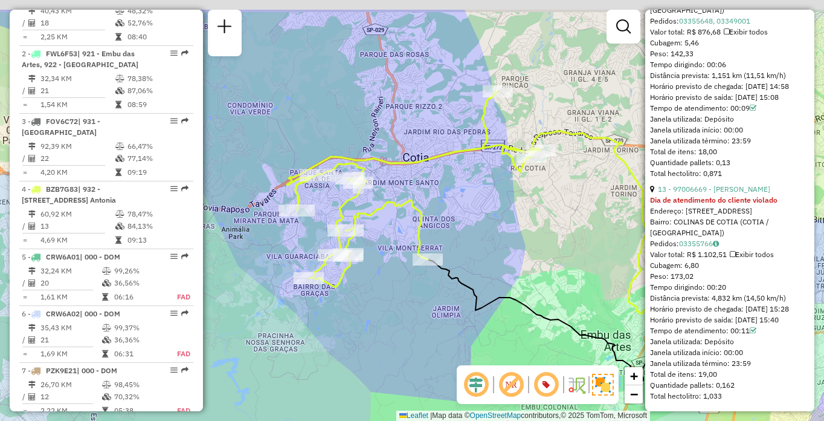
drag, startPoint x: 369, startPoint y: 269, endPoint x: 383, endPoint y: 289, distance: 24.3
click at [383, 289] on div "Janela de atendimento Grade de atendimento Capacidade Transportadoras Veículos …" at bounding box center [412, 210] width 824 height 421
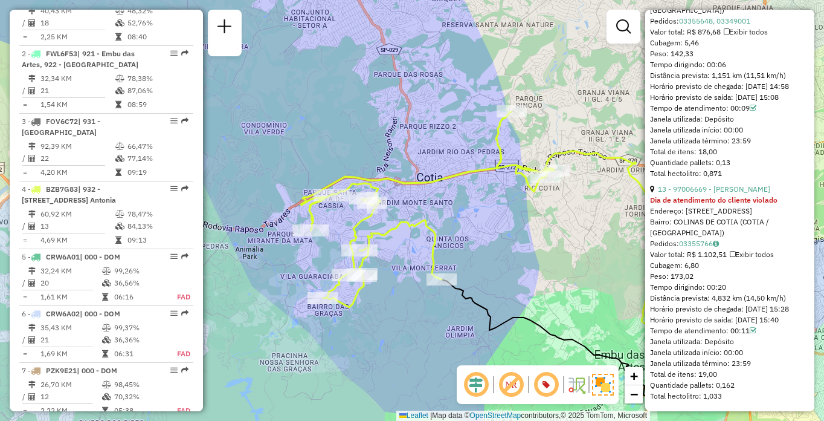
scroll to position [4099, 0]
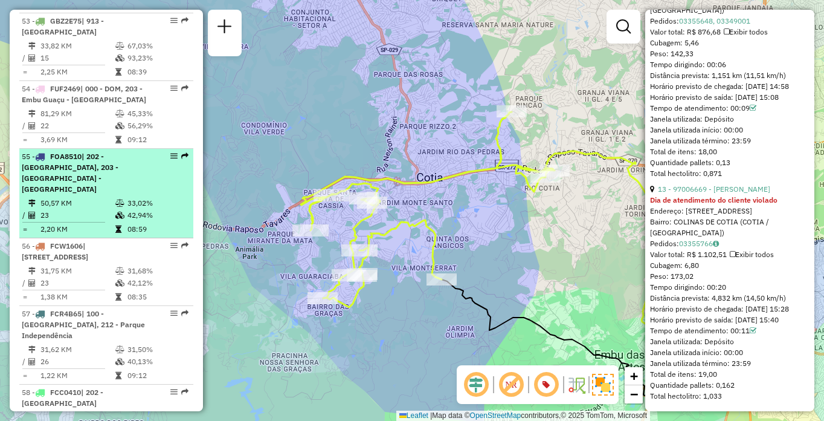
click at [105, 193] on span "| 202 - [GEOGRAPHIC_DATA], 203 - [GEOGRAPHIC_DATA] - [GEOGRAPHIC_DATA]" at bounding box center [70, 173] width 97 height 42
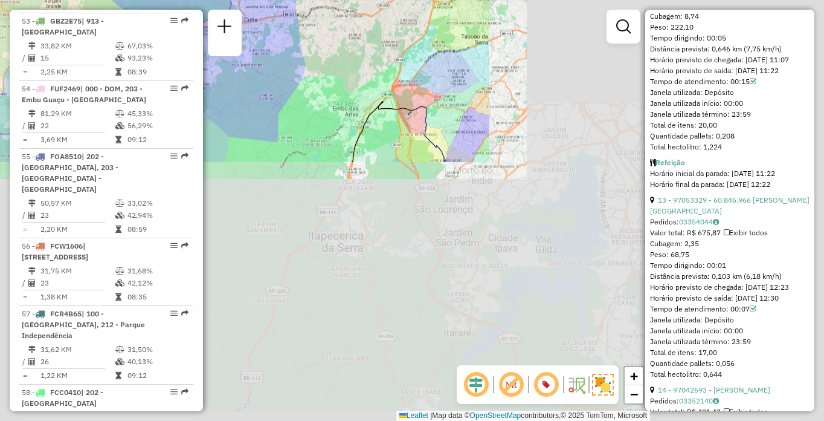
scroll to position [3130, 0]
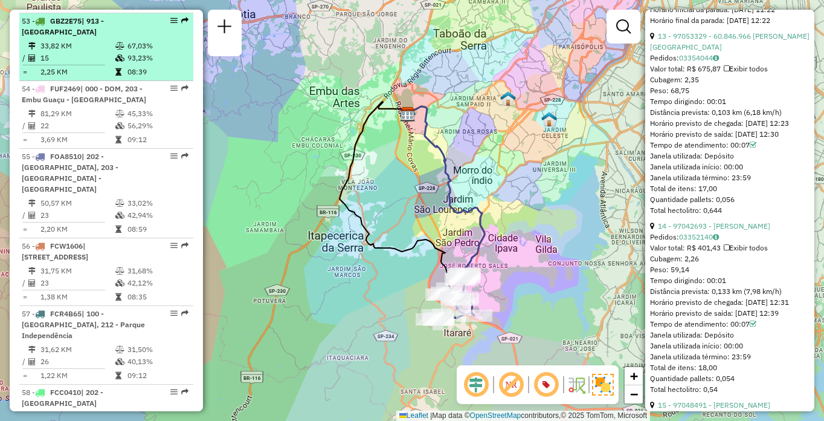
click at [65, 37] on div "53 - GBZ2E75 | 913 - [GEOGRAPHIC_DATA]" at bounding box center [86, 27] width 128 height 22
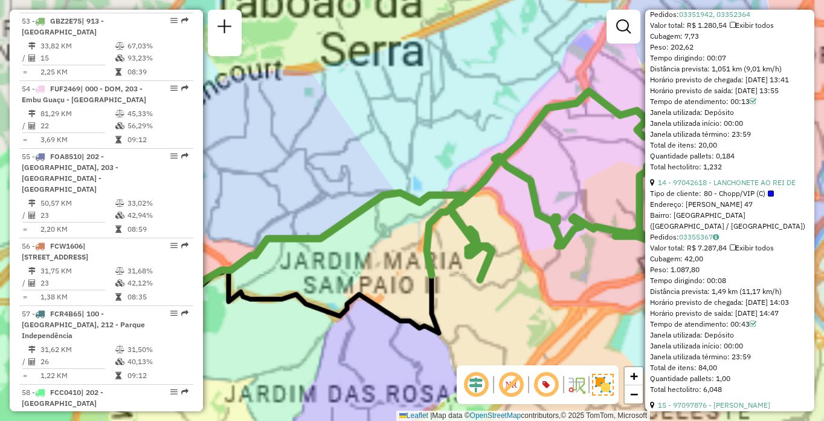
scroll to position [3120, 0]
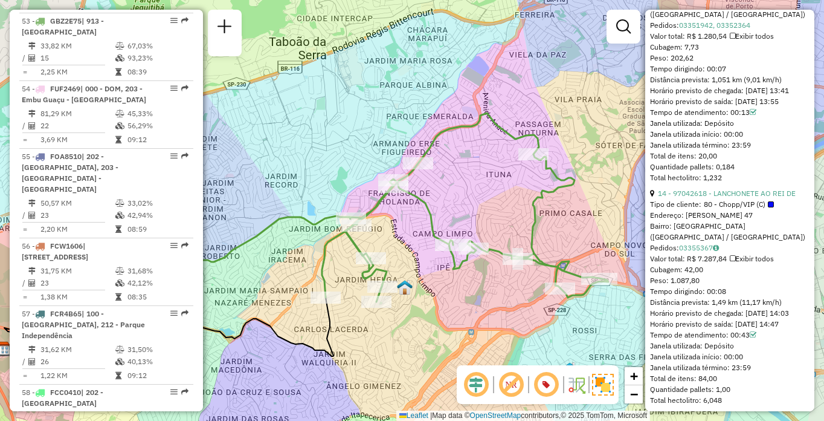
drag, startPoint x: 606, startPoint y: 314, endPoint x: 577, endPoint y: 314, distance: 29.0
click at [577, 314] on div "Janela de atendimento Grade de atendimento Capacidade Transportadoras Veículos …" at bounding box center [412, 210] width 824 height 421
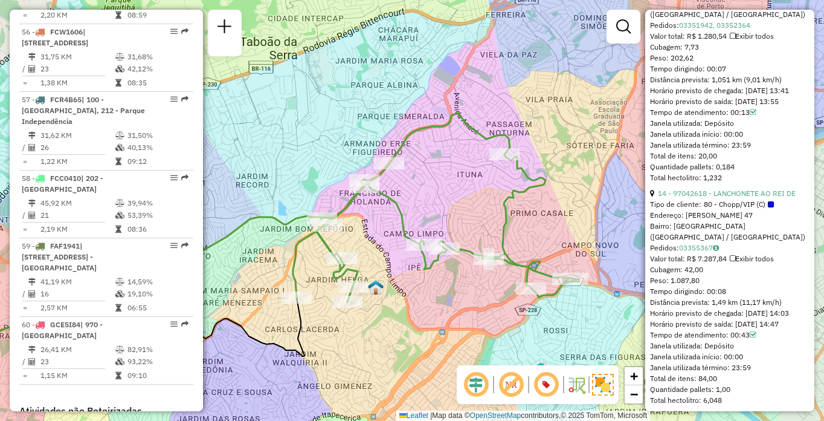
scroll to position [2883, 0]
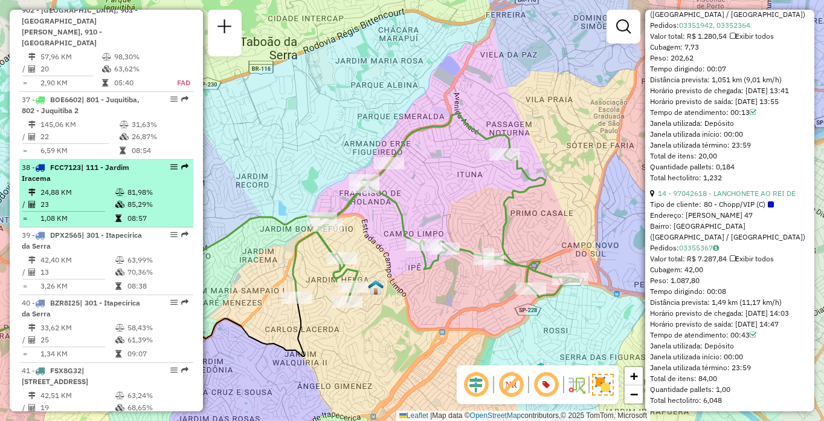
click at [127, 198] on td "81,98%" at bounding box center [157, 192] width 61 height 12
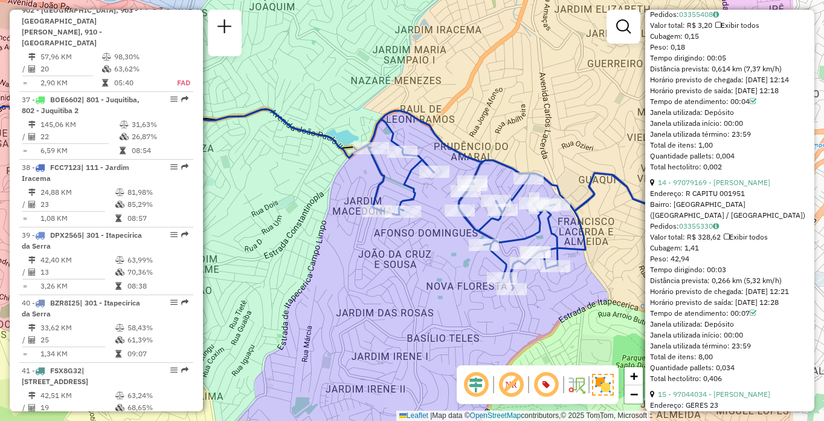
drag, startPoint x: 544, startPoint y: 273, endPoint x: 425, endPoint y: 233, distance: 125.4
click at [425, 233] on div "Rota 38 - Placa FCC7123 97014093 - [PERSON_NAME] DO Janela de atendimento Grade…" at bounding box center [412, 210] width 824 height 421
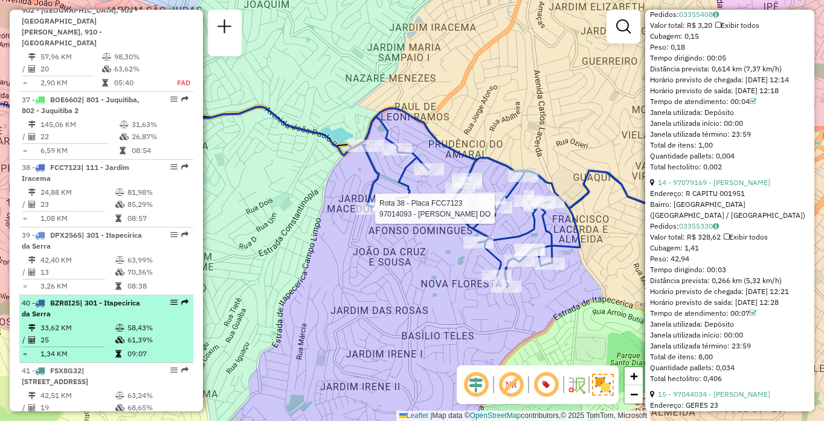
click at [115, 319] on div "40 - BZR8I25 | 301 - Itapecirica da Serra" at bounding box center [86, 308] width 128 height 22
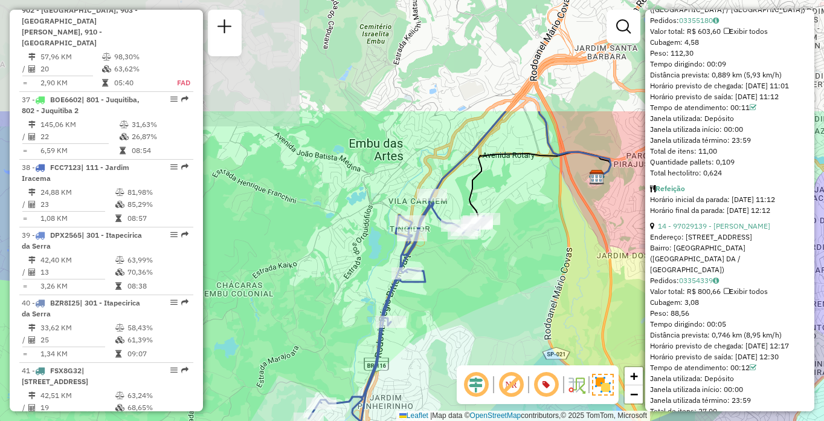
drag, startPoint x: 398, startPoint y: 119, endPoint x: 470, endPoint y: 285, distance: 181.1
click at [470, 285] on div "Janela de atendimento Grade de atendimento Capacidade Transportadoras Veículos …" at bounding box center [412, 210] width 824 height 421
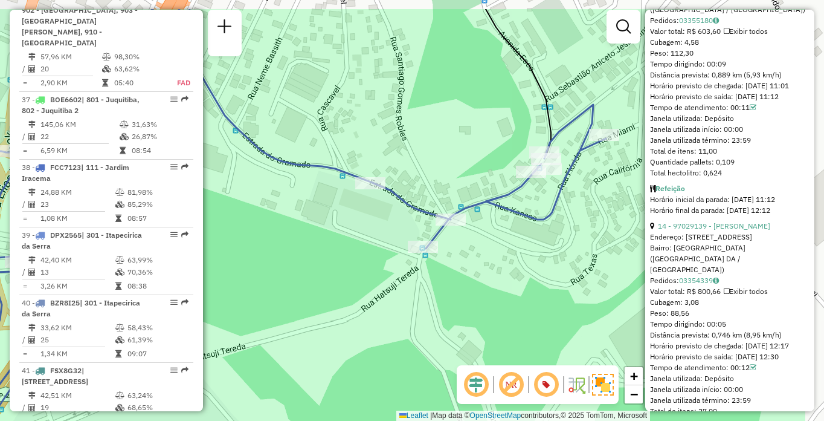
drag, startPoint x: 570, startPoint y: 264, endPoint x: 468, endPoint y: 315, distance: 113.8
click at [468, 315] on div "Janela de atendimento Grade de atendimento Capacidade Transportadoras Veículos …" at bounding box center [412, 210] width 824 height 421
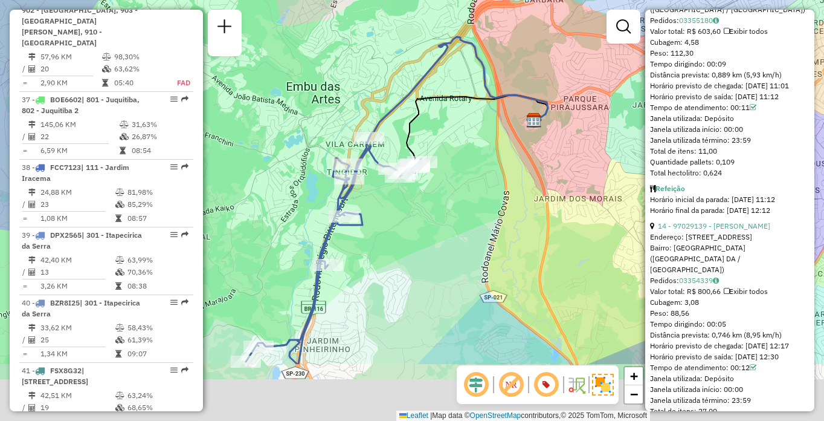
drag, startPoint x: 425, startPoint y: 280, endPoint x: 444, endPoint y: 140, distance: 142.0
click at [444, 140] on div "Janela de atendimento Grade de atendimento Capacidade Transportadoras Veículos …" at bounding box center [412, 210] width 824 height 421
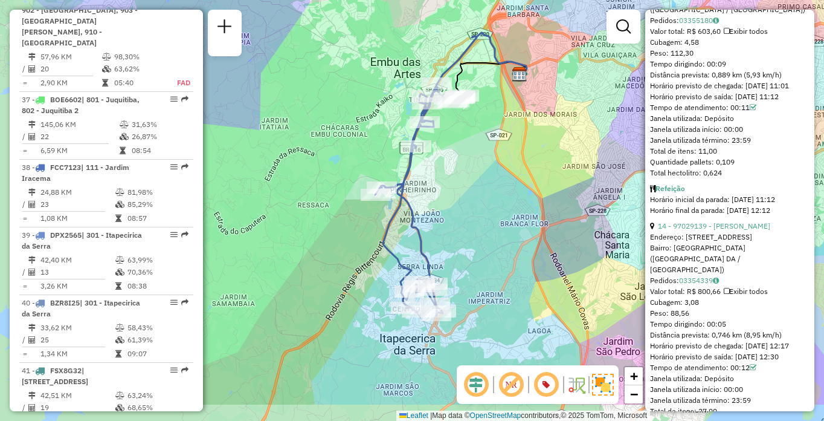
drag, startPoint x: 374, startPoint y: 299, endPoint x: 490, endPoint y: 241, distance: 129.5
click at [490, 241] on div "Janela de atendimento Grade de atendimento Capacidade Transportadoras Veículos …" at bounding box center [412, 210] width 824 height 421
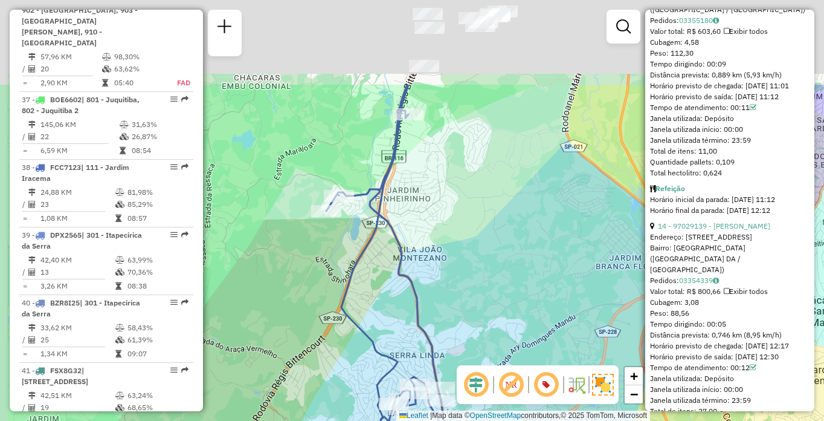
drag, startPoint x: 492, startPoint y: 129, endPoint x: 467, endPoint y: 164, distance: 42.4
click at [512, 271] on div "Janela de atendimento Grade de atendimento Capacidade Transportadoras Veículos …" at bounding box center [412, 210] width 824 height 421
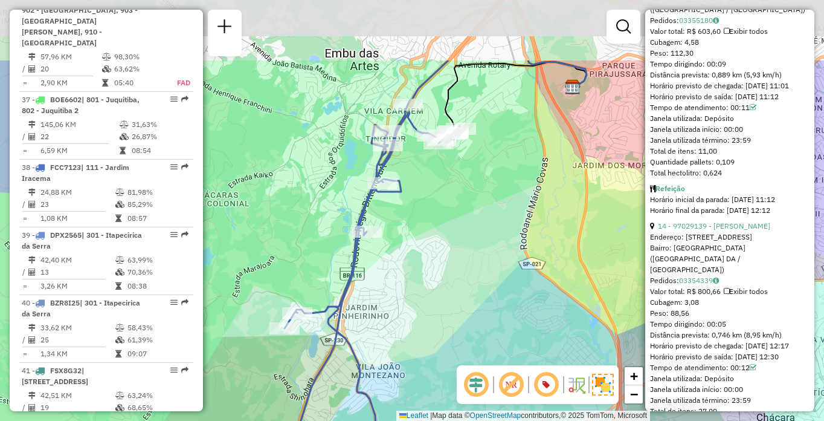
drag, startPoint x: 472, startPoint y: 155, endPoint x: 452, endPoint y: 195, distance: 45.1
click at [450, 209] on div "Janela de atendimento Grade de atendimento Capacidade Transportadoras Veículos …" at bounding box center [412, 210] width 824 height 421
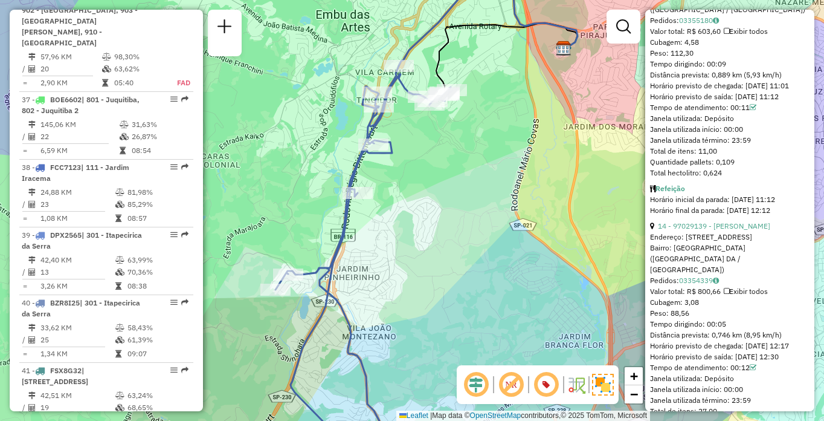
drag, startPoint x: 447, startPoint y: 307, endPoint x: 436, endPoint y: 73, distance: 234.7
click at [436, 73] on div "Janela de atendimento Grade de atendimento Capacidade Transportadoras Veículos …" at bounding box center [412, 210] width 824 height 421
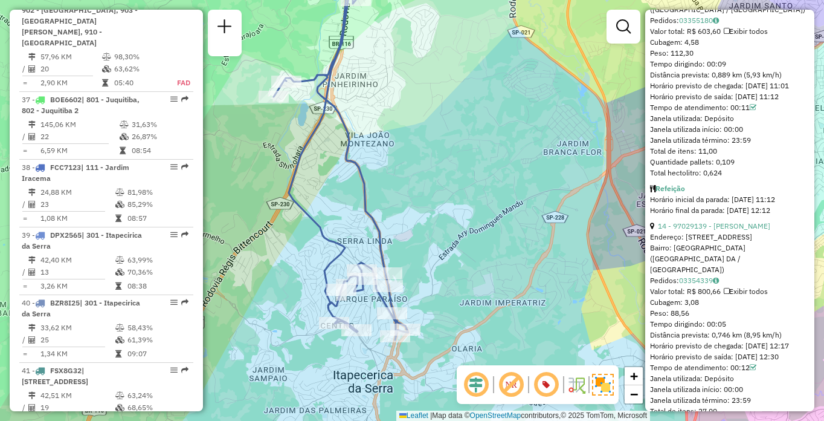
scroll to position [2276, 0]
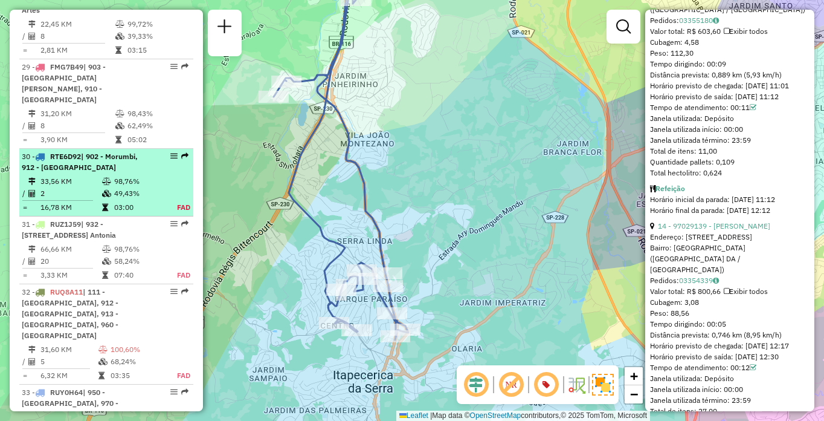
click at [114, 199] on td "49,43%" at bounding box center [139, 193] width 50 height 12
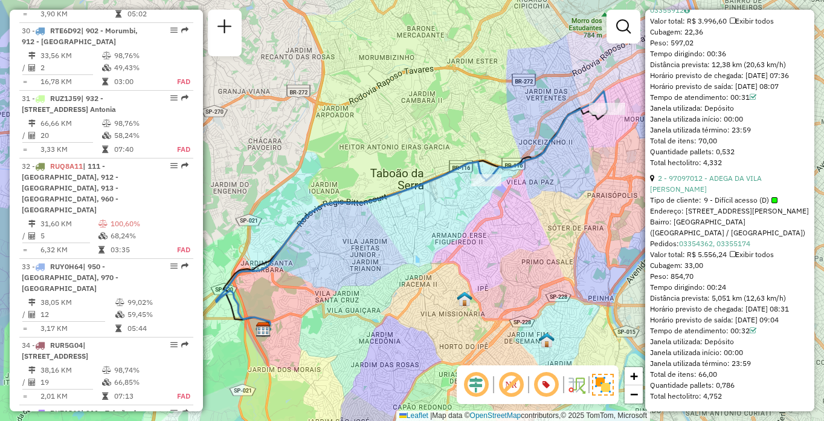
scroll to position [2469, 0]
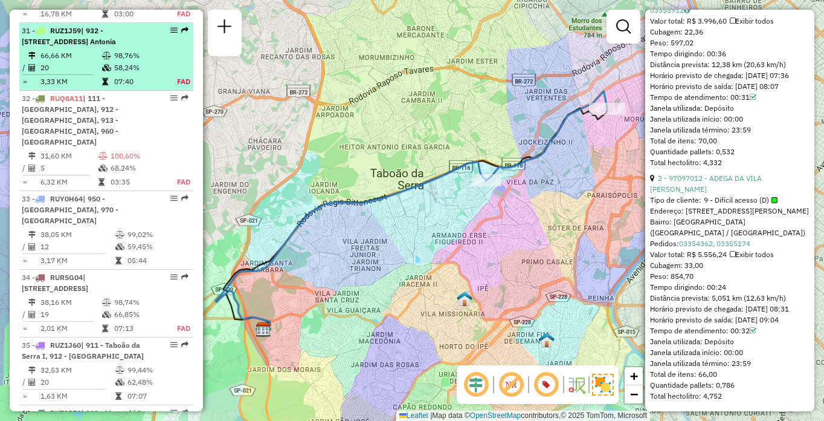
click at [65, 62] on td "66,66 KM" at bounding box center [71, 56] width 62 height 12
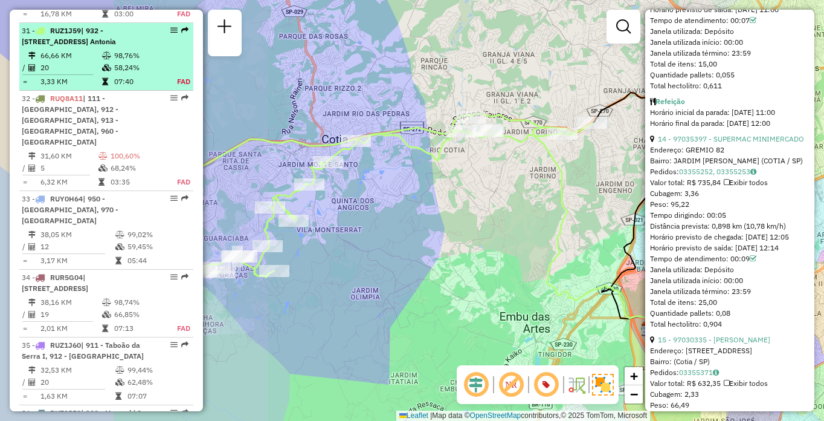
scroll to position [2537, 0]
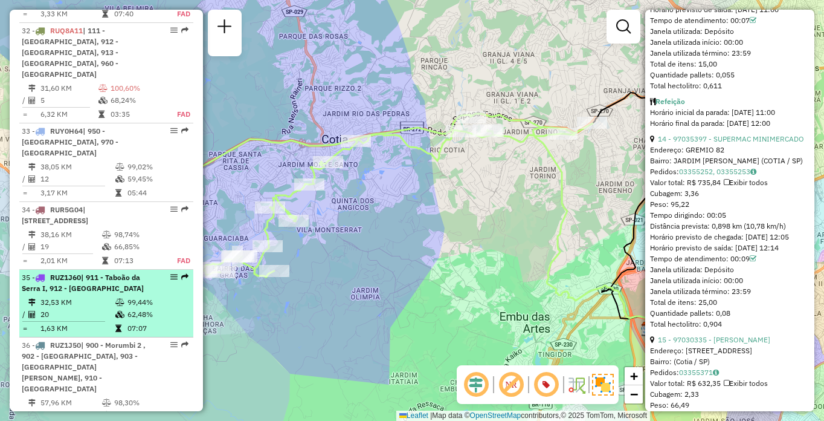
click at [88, 292] on span "| 911 - Taboão da Serra I, 912 - [GEOGRAPHIC_DATA]" at bounding box center [83, 283] width 122 height 20
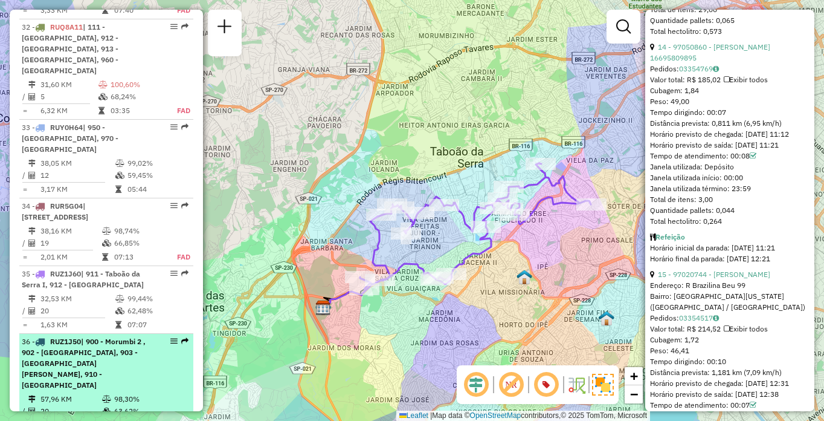
scroll to position [2661, 0]
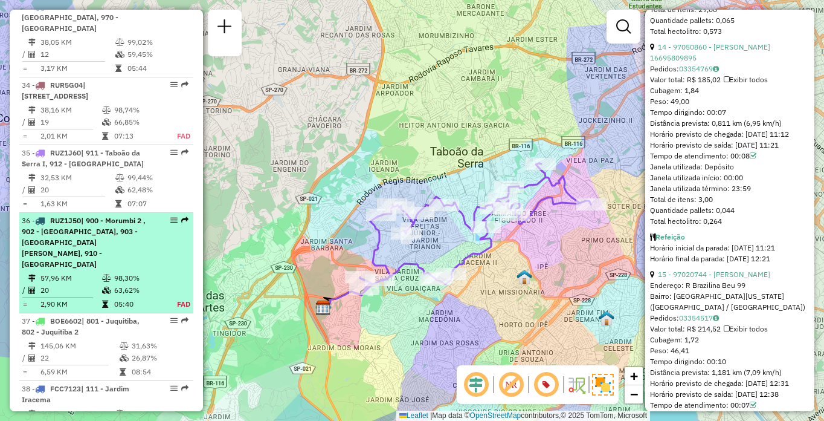
click at [106, 268] on span "| 900 - Morumbi 2 , 902 - [GEOGRAPHIC_DATA], 903 - [GEOGRAPHIC_DATA][PERSON_NAM…" at bounding box center [84, 242] width 124 height 53
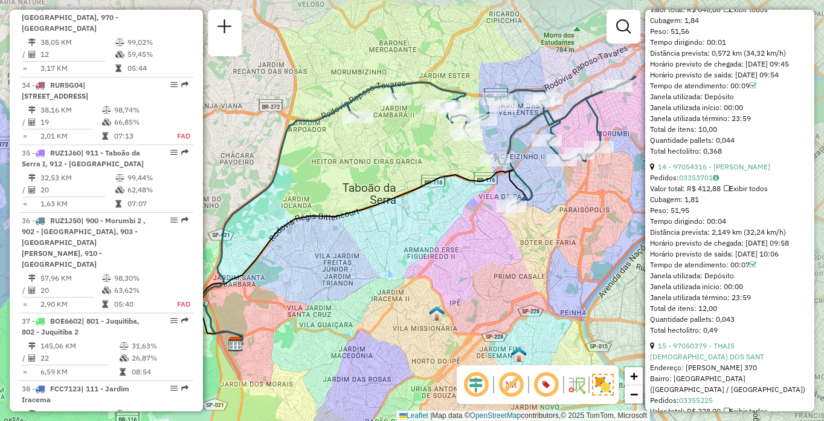
scroll to position [2930, 0]
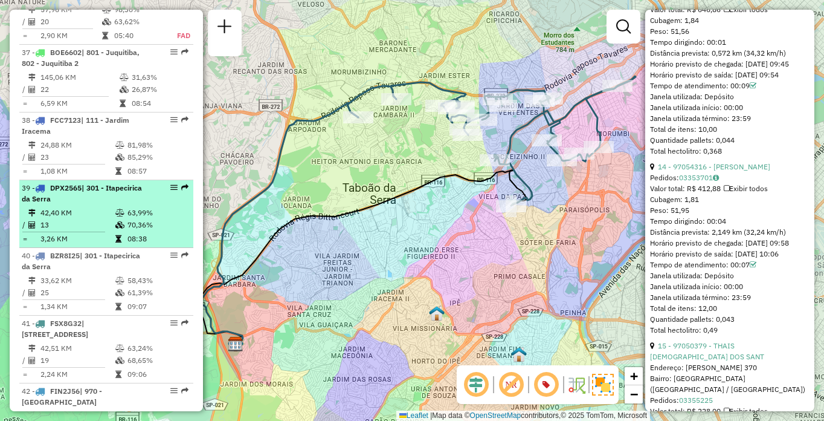
click at [98, 219] on td "42,40 KM" at bounding box center [77, 213] width 75 height 12
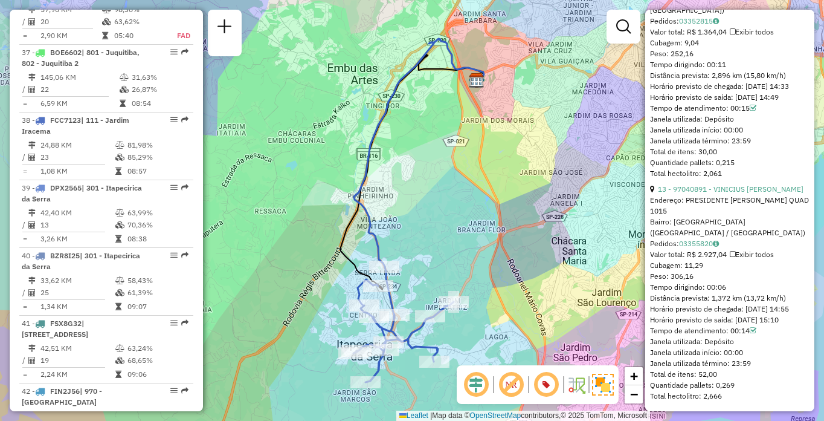
scroll to position [438, 0]
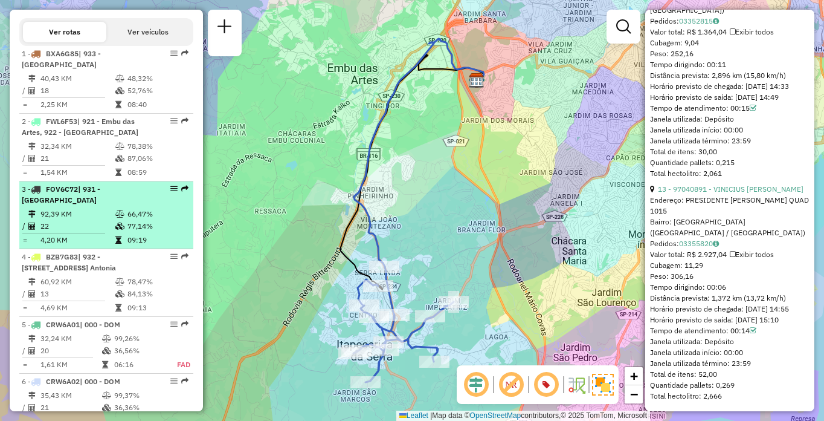
click at [92, 220] on td "92,39 KM" at bounding box center [77, 214] width 75 height 12
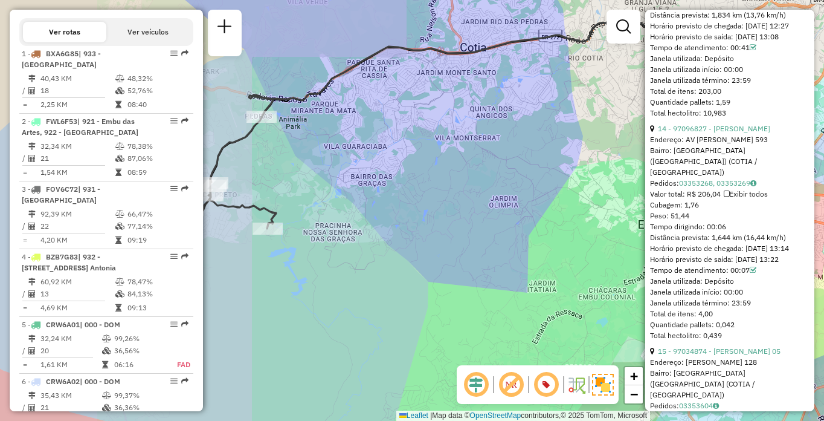
scroll to position [3120, 0]
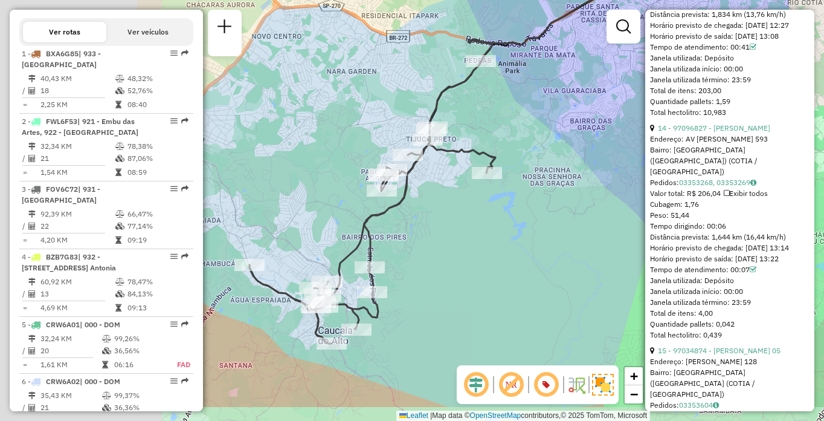
drag, startPoint x: 351, startPoint y: 267, endPoint x: 590, endPoint y: 205, distance: 247.3
click at [590, 205] on div "Janela de atendimento Grade de atendimento Capacidade Transportadoras Veículos …" at bounding box center [412, 210] width 824 height 421
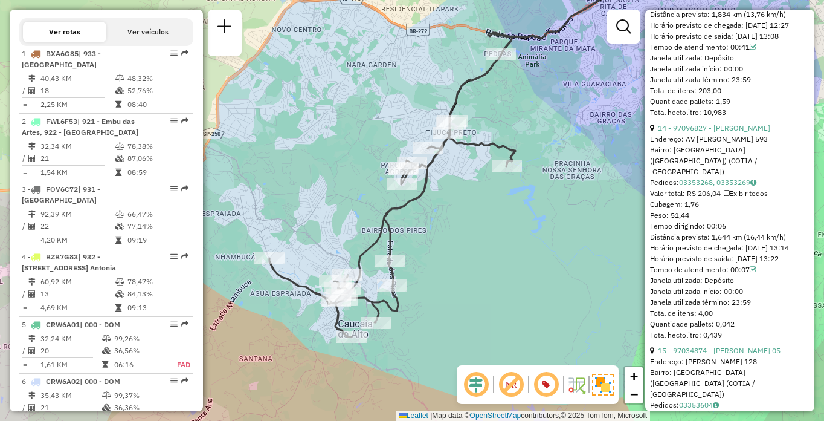
scroll to position [3086, 0]
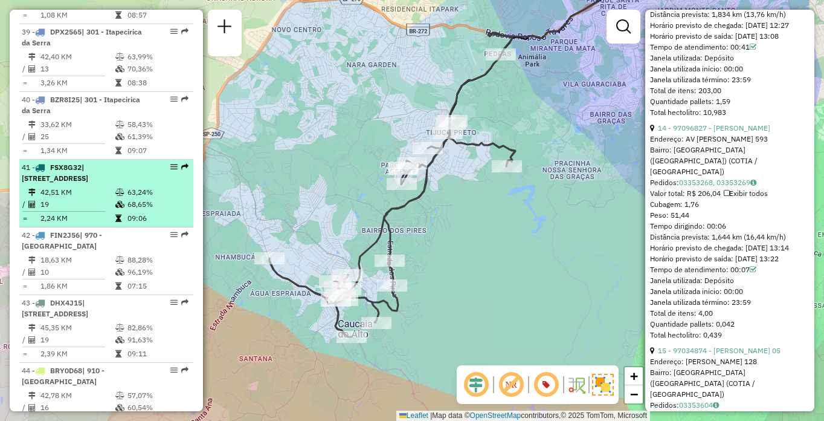
click at [75, 184] on div "41 - FSX8G32 | 910 - [GEOGRAPHIC_DATA] , 913 - [STREET_ADDRESS]" at bounding box center [86, 173] width 128 height 22
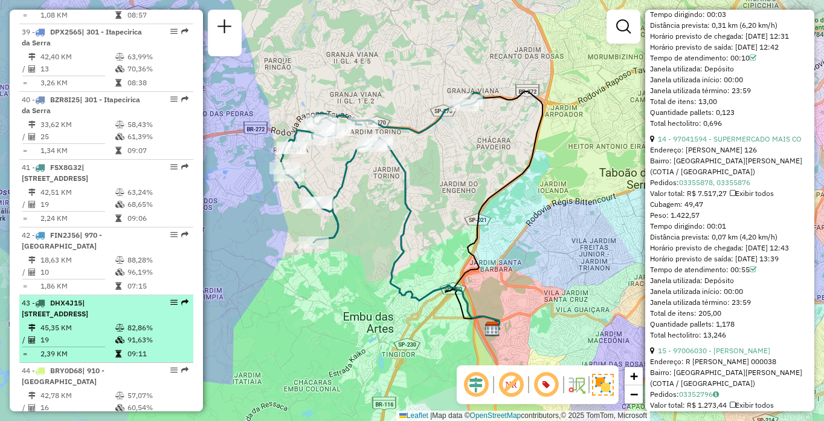
click at [120, 319] on div "43 - DHX4J15 | [STREET_ADDRESS]" at bounding box center [86, 308] width 128 height 22
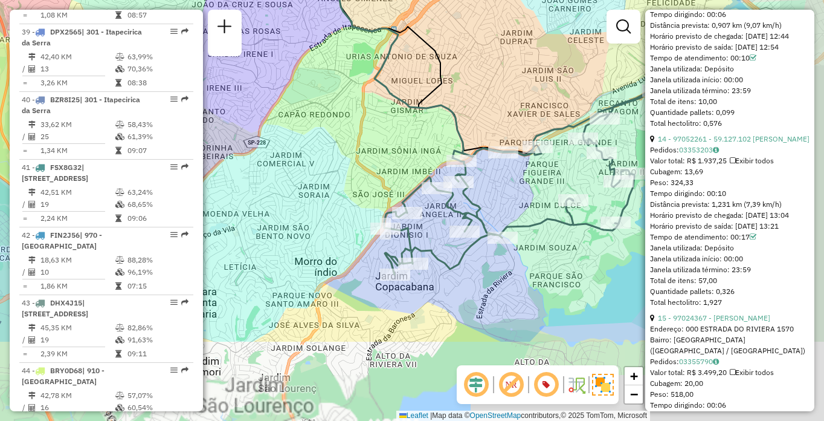
drag, startPoint x: 555, startPoint y: 274, endPoint x: 458, endPoint y: 114, distance: 186.9
click at [458, 114] on icon at bounding box center [526, 180] width 285 height 188
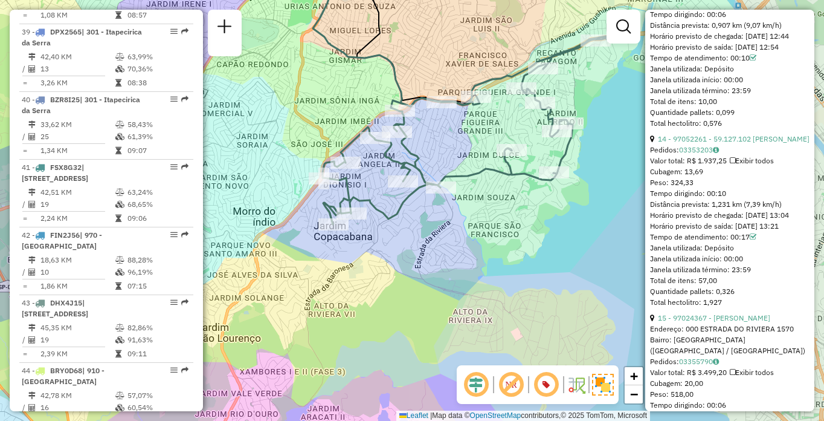
drag, startPoint x: 558, startPoint y: 257, endPoint x: 471, endPoint y: 256, distance: 86.4
click at [471, 256] on div "Janela de atendimento Grade de atendimento Capacidade Transportadoras Veículos …" at bounding box center [412, 210] width 824 height 421
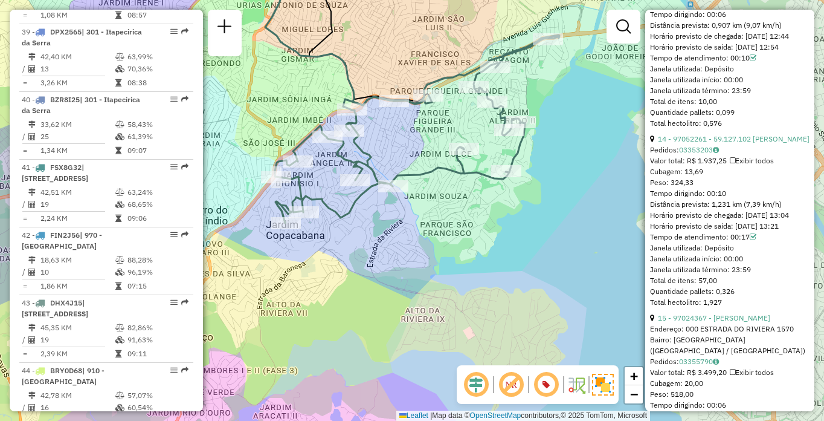
scroll to position [3963, 0]
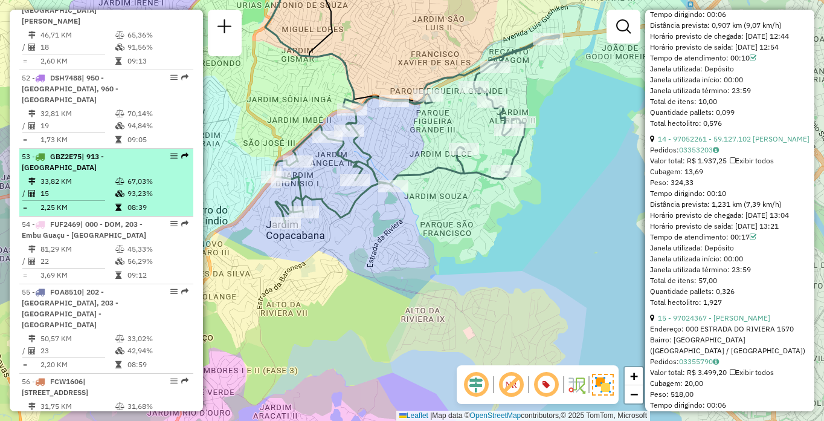
click at [112, 173] on div "53 - GBZ2E75 | 913 - [GEOGRAPHIC_DATA]" at bounding box center [86, 162] width 128 height 22
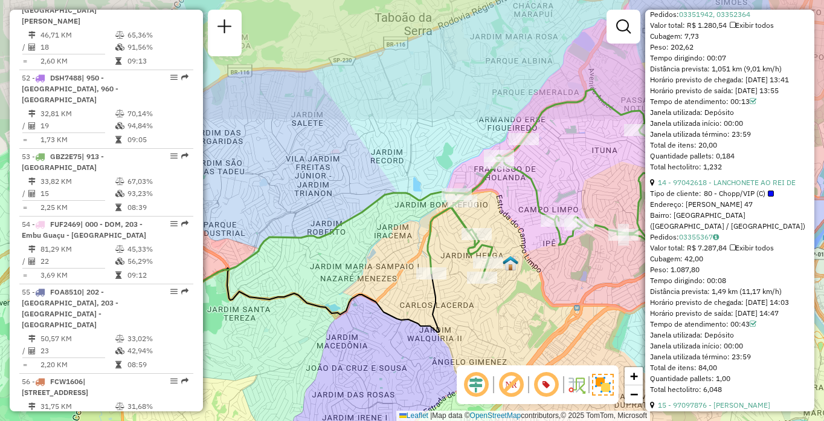
scroll to position [3120, 0]
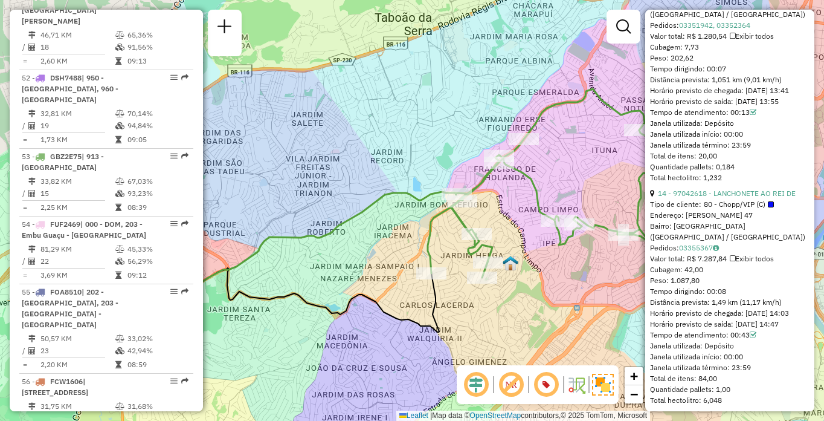
drag, startPoint x: 601, startPoint y: 291, endPoint x: 502, endPoint y: 273, distance: 100.8
click at [502, 273] on div "Janela de atendimento Grade de atendimento Capacidade Transportadoras Veículos …" at bounding box center [412, 210] width 824 height 421
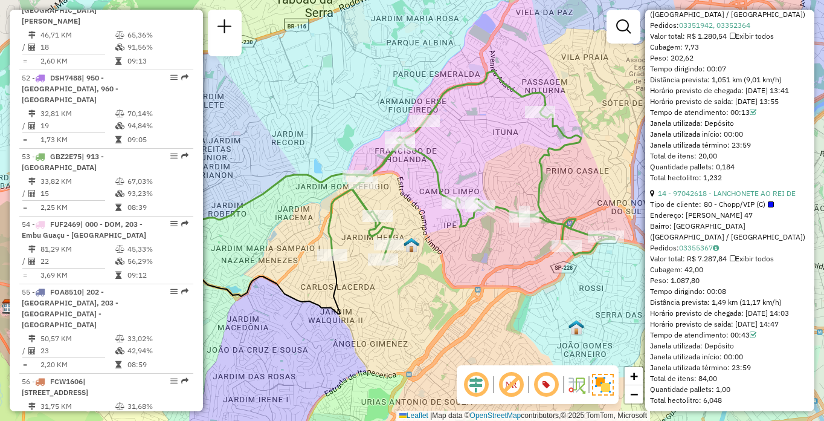
scroll to position [3671, 0]
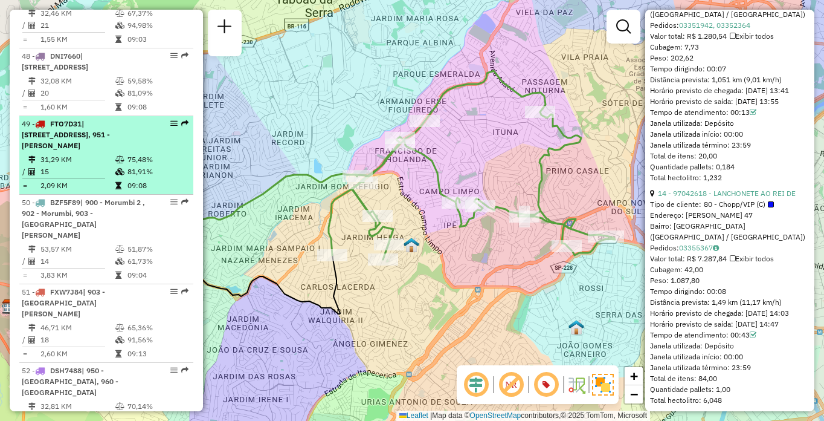
click at [94, 150] on span "| [STREET_ADDRESS], 951 - [PERSON_NAME]" at bounding box center [66, 134] width 88 height 31
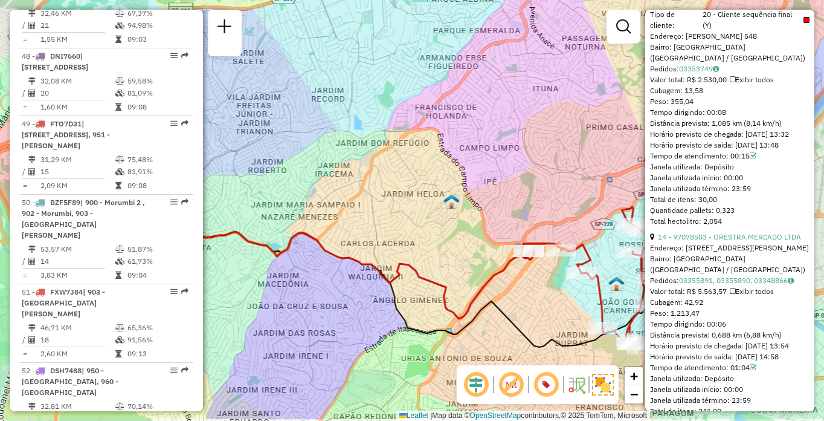
scroll to position [3130, 0]
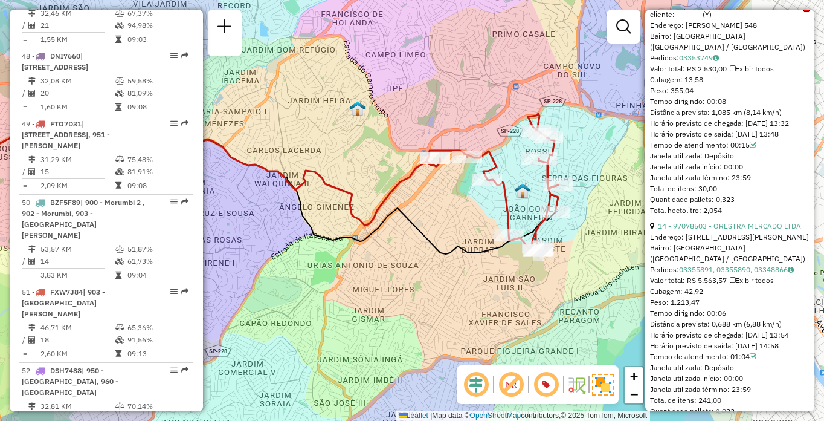
drag, startPoint x: 509, startPoint y: 276, endPoint x: 389, endPoint y: 265, distance: 120.1
click at [389, 265] on div "Janela de atendimento Grade de atendimento Capacidade Transportadoras Veículos …" at bounding box center [412, 210] width 824 height 421
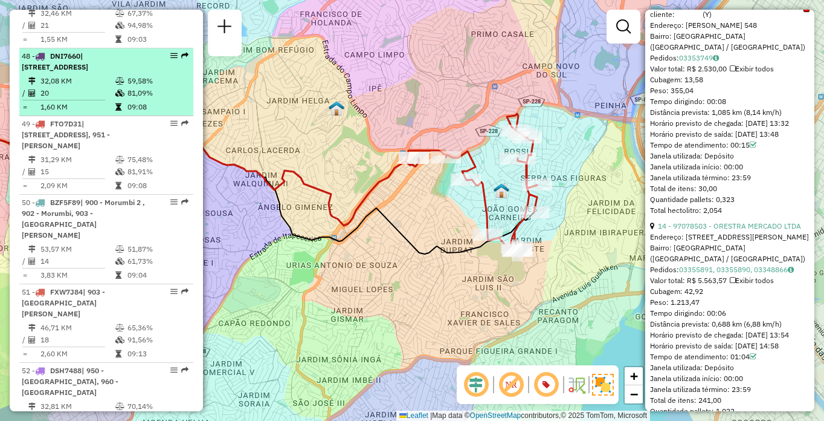
click at [100, 87] on td "32,08 KM" at bounding box center [77, 81] width 75 height 12
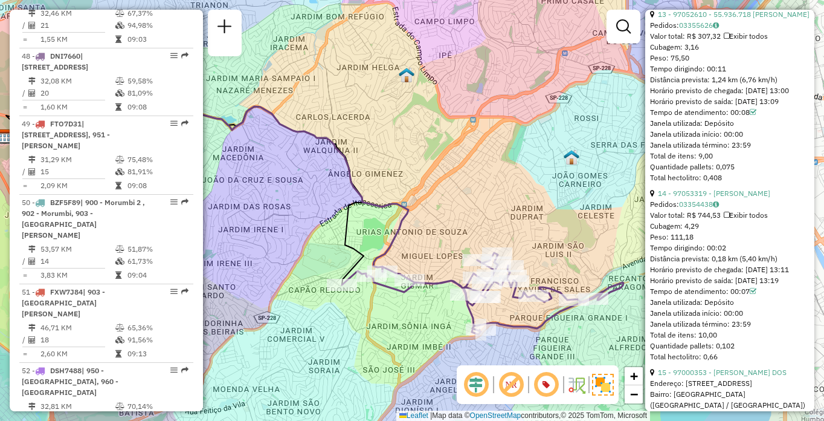
drag, startPoint x: 552, startPoint y: 320, endPoint x: 448, endPoint y: 315, distance: 104.1
click at [448, 315] on div "Janela de atendimento Grade de atendimento Capacidade Transportadoras Veículos …" at bounding box center [412, 210] width 824 height 421
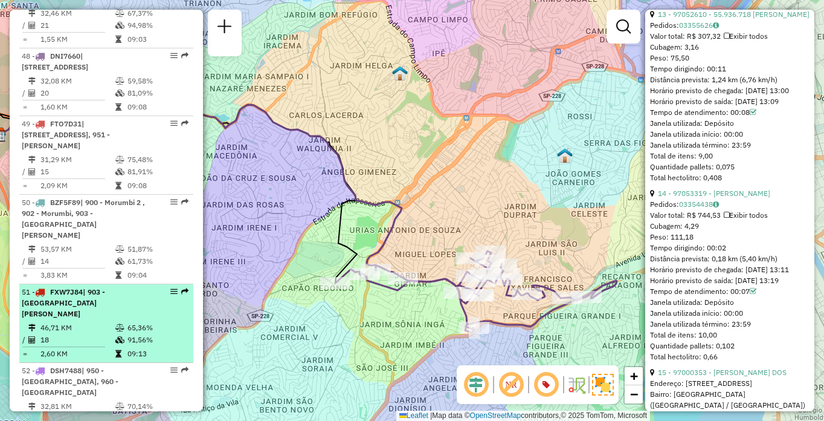
click at [110, 319] on div "51 - FXW7J84 | 903 - [GEOGRAPHIC_DATA][PERSON_NAME]" at bounding box center [86, 302] width 128 height 33
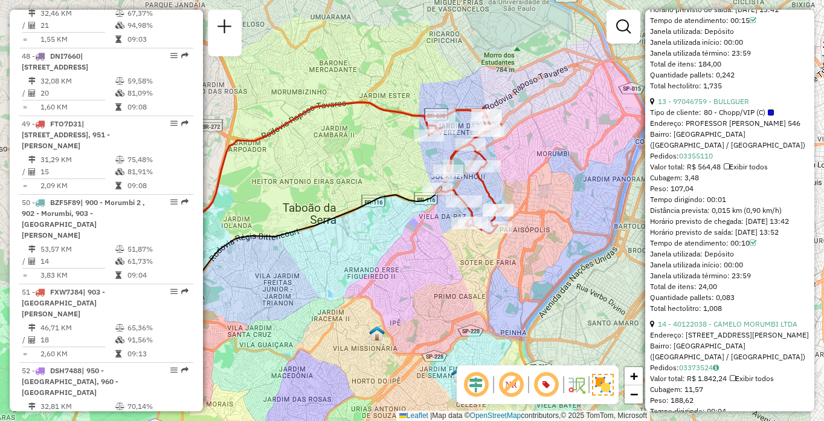
drag, startPoint x: 486, startPoint y: 252, endPoint x: 437, endPoint y: 292, distance: 63.5
click at [437, 292] on div "Janela de atendimento Grade de atendimento Capacidade Transportadoras Veículos …" at bounding box center [412, 210] width 824 height 421
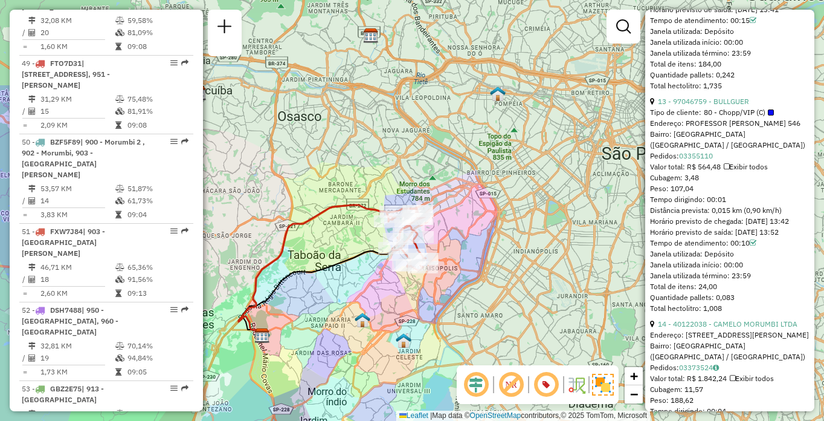
scroll to position [4234, 0]
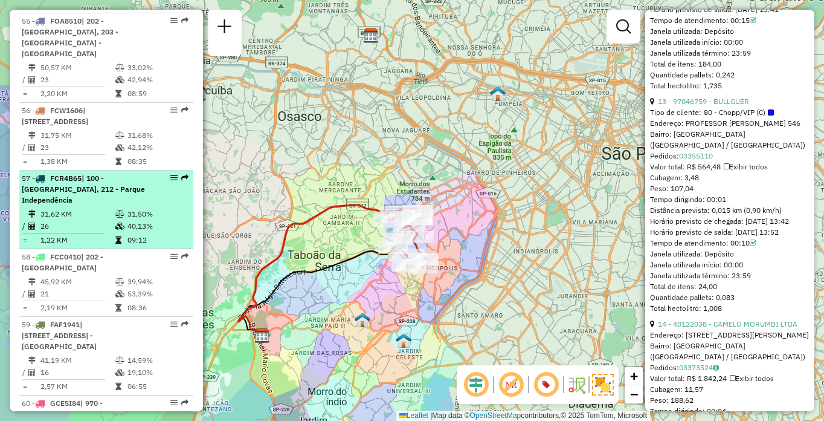
drag, startPoint x: 54, startPoint y: 237, endPoint x: 75, endPoint y: 228, distance: 22.8
click at [54, 205] on div "57 - FCR4B65 | 100 - [GEOGRAPHIC_DATA], 212 - [GEOGRAPHIC_DATA]" at bounding box center [86, 189] width 128 height 33
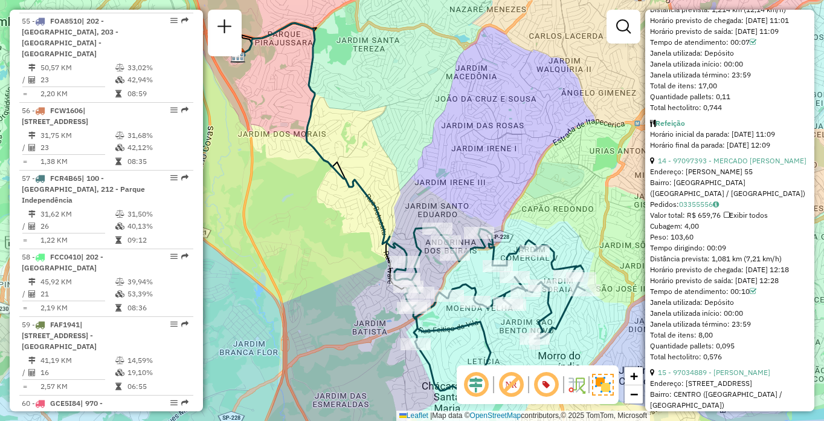
scroll to position [4459, 0]
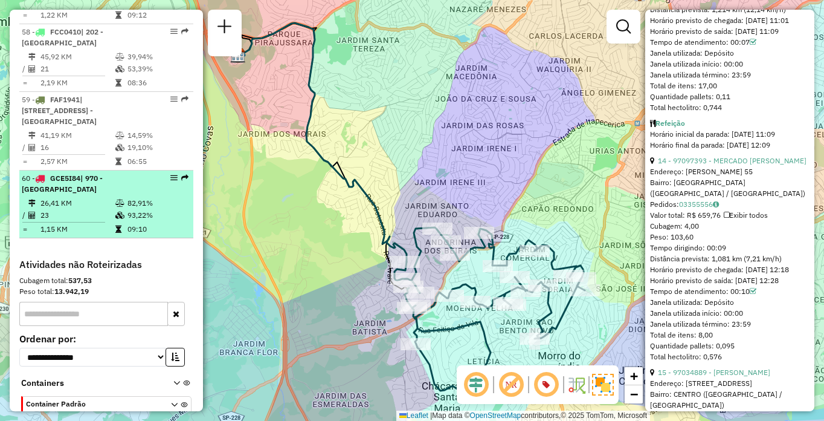
click at [70, 221] on td "23" at bounding box center [77, 215] width 75 height 12
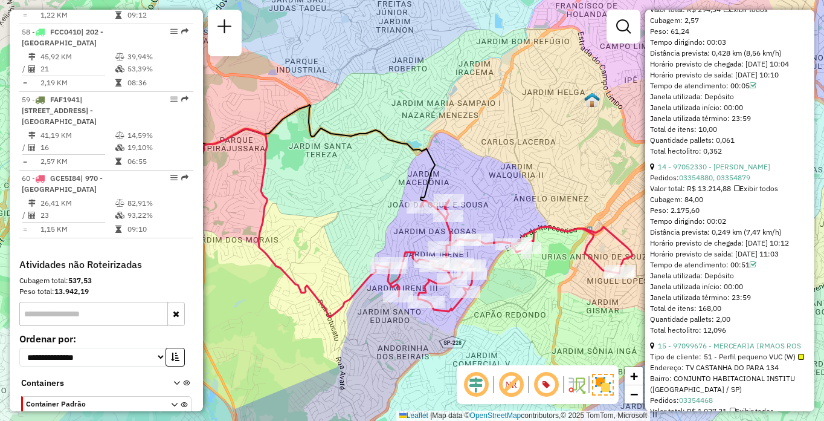
scroll to position [2422, 0]
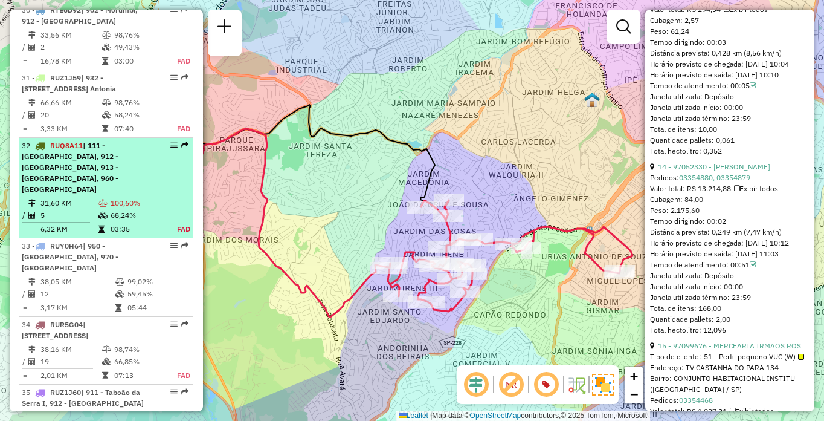
click at [60, 193] on span "| 111 - [GEOGRAPHIC_DATA], 912 - [GEOGRAPHIC_DATA], 913 - [GEOGRAPHIC_DATA], 96…" at bounding box center [70, 167] width 97 height 53
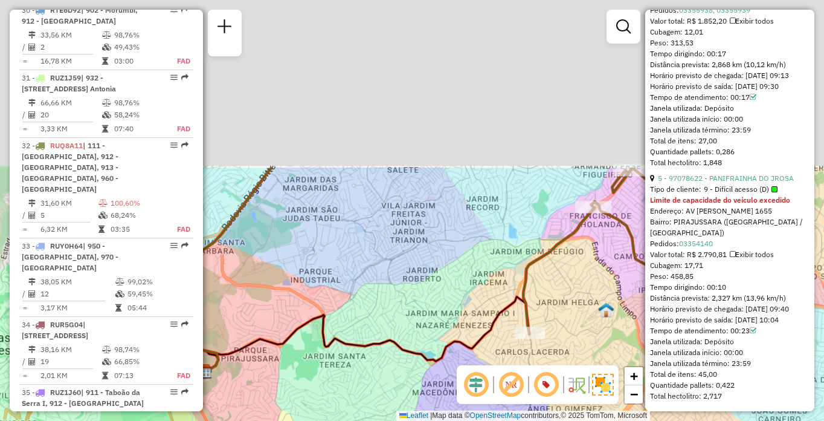
scroll to position [2616, 0]
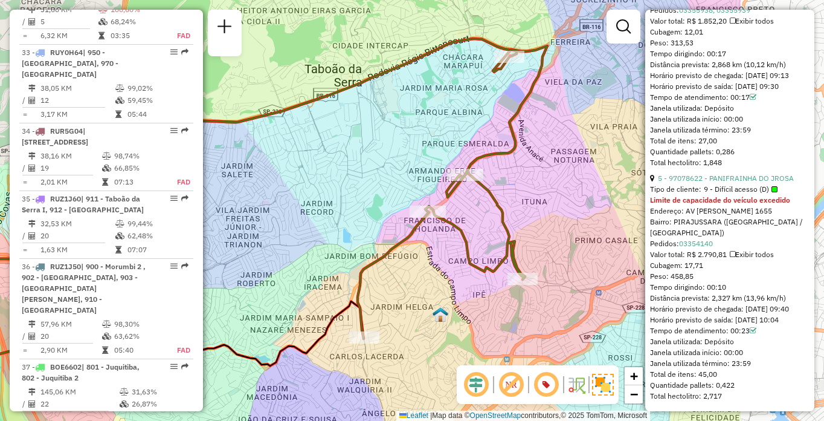
drag, startPoint x: 467, startPoint y: 276, endPoint x: 376, endPoint y: 271, distance: 90.2
click at [376, 274] on div "Janela de atendimento Grade de atendimento Capacidade Transportadoras Veículos …" at bounding box center [412, 210] width 824 height 421
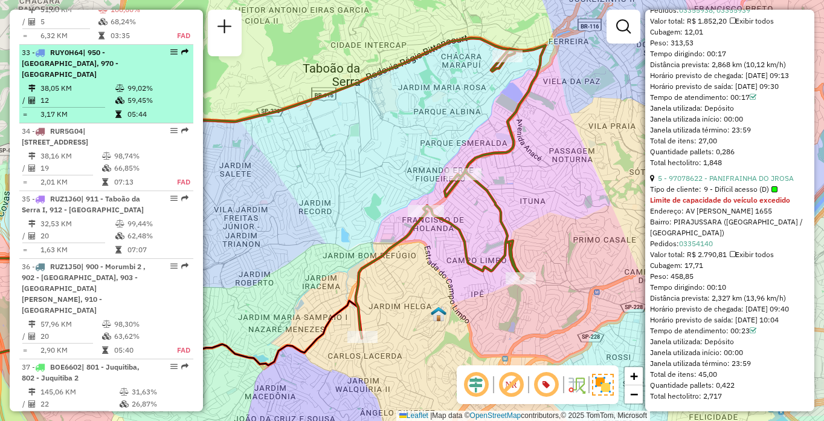
click at [65, 123] on li "33 - RUY0H64 | 950 - [GEOGRAPHIC_DATA], 970 - [GEOGRAPHIC_DATA] 38,05 KM 99,02%…" at bounding box center [106, 84] width 174 height 79
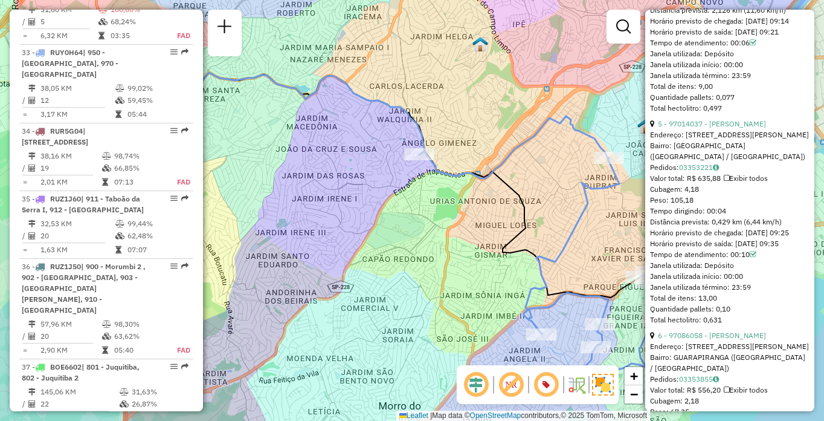
scroll to position [2755, 0]
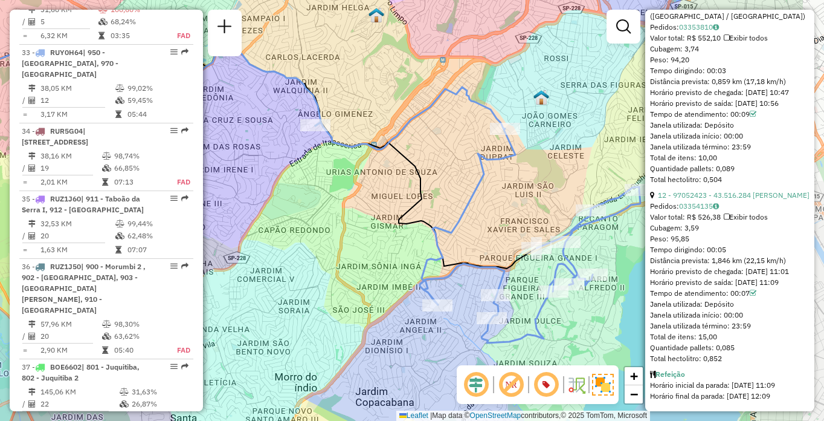
drag, startPoint x: 548, startPoint y: 292, endPoint x: 462, endPoint y: 254, distance: 93.9
click at [462, 254] on icon at bounding box center [477, 215] width 325 height 256
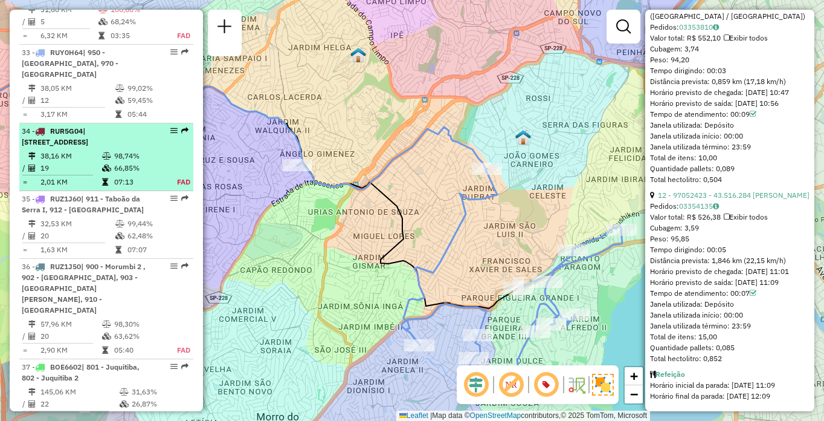
click at [43, 146] on span "| [STREET_ADDRESS]" at bounding box center [55, 136] width 66 height 20
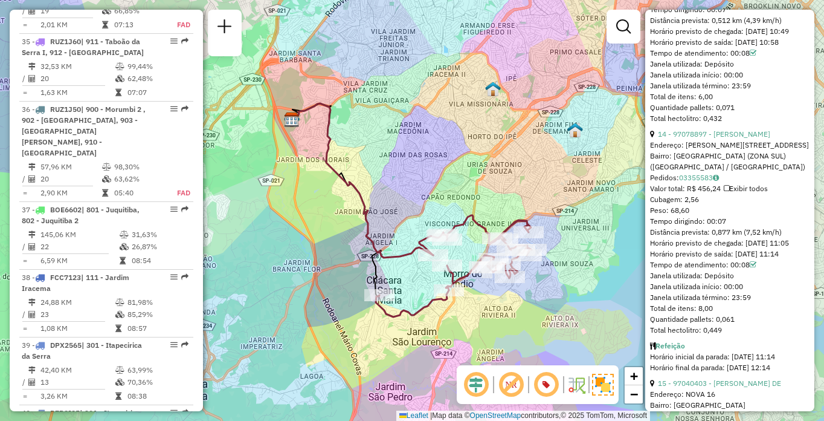
scroll to position [3018, 0]
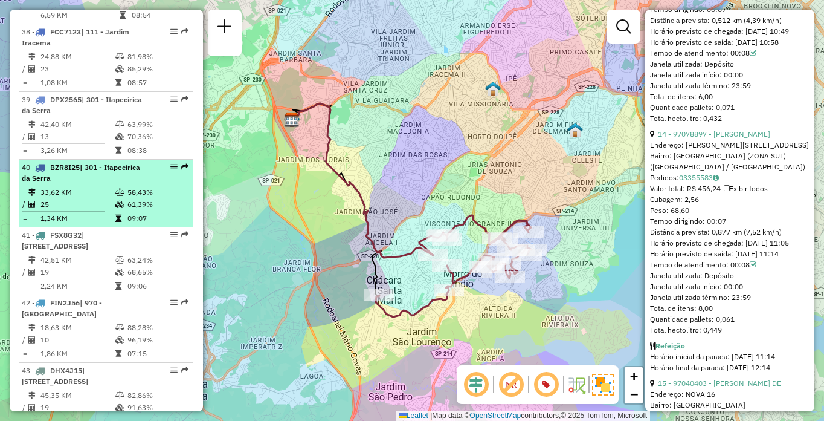
click at [102, 183] on span "| 301 - Itapecirica da Serra" at bounding box center [81, 173] width 118 height 20
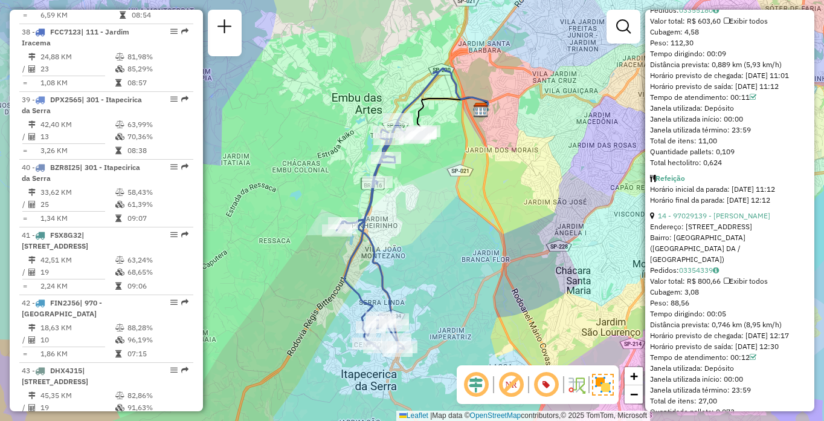
scroll to position [3120, 0]
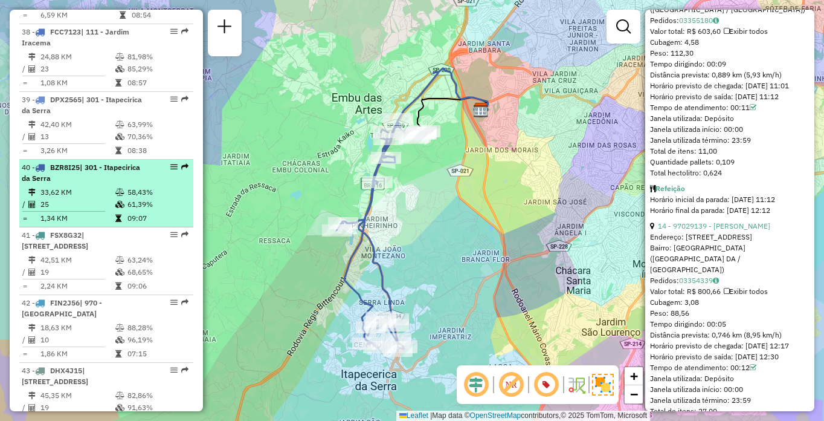
click at [95, 184] on div "40 - BZR8I25 | 301 - Itapecirica da Serra" at bounding box center [86, 173] width 128 height 22
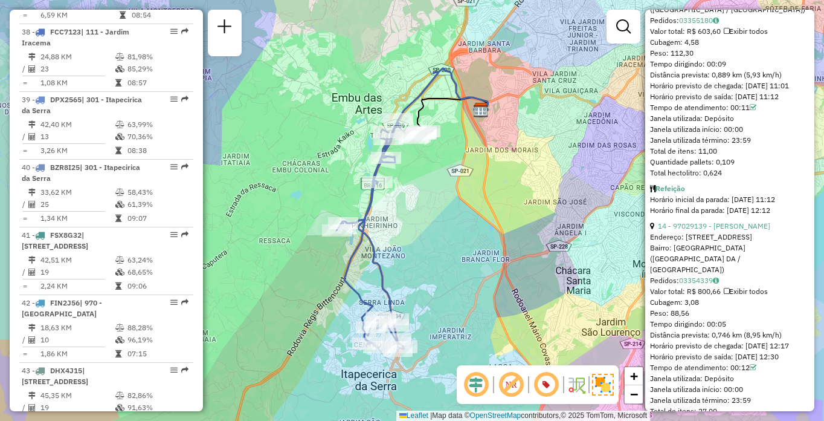
scroll to position [302, 0]
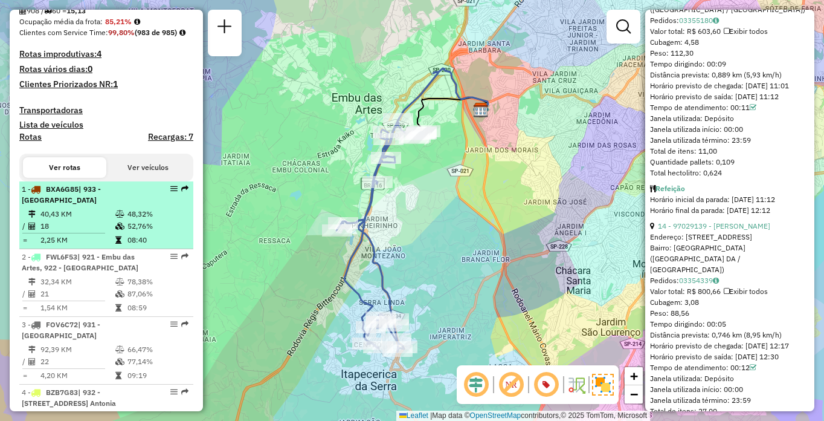
click at [68, 220] on td "40,43 KM" at bounding box center [77, 214] width 75 height 12
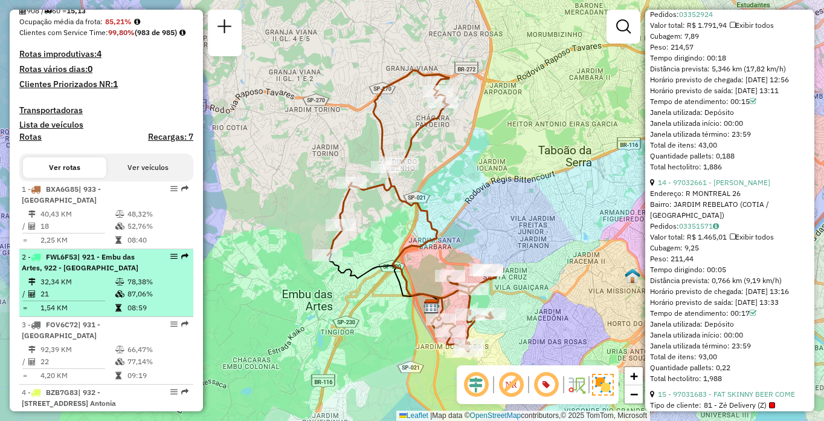
click at [104, 273] on div "2 - FWL6F53 | 921 - Embu das Artes, 922 - [GEOGRAPHIC_DATA]" at bounding box center [86, 262] width 128 height 22
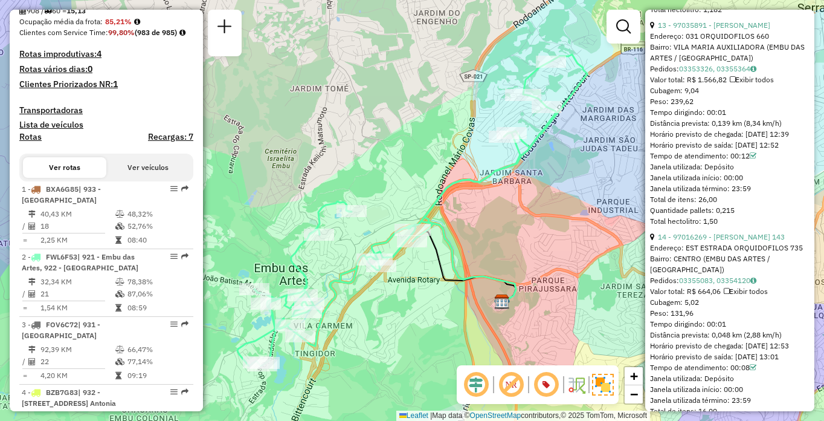
scroll to position [3535, 0]
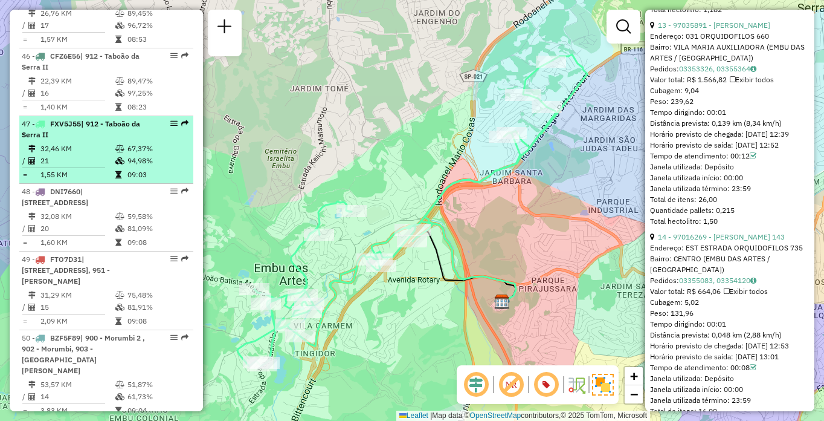
click at [115, 164] on icon at bounding box center [119, 160] width 9 height 7
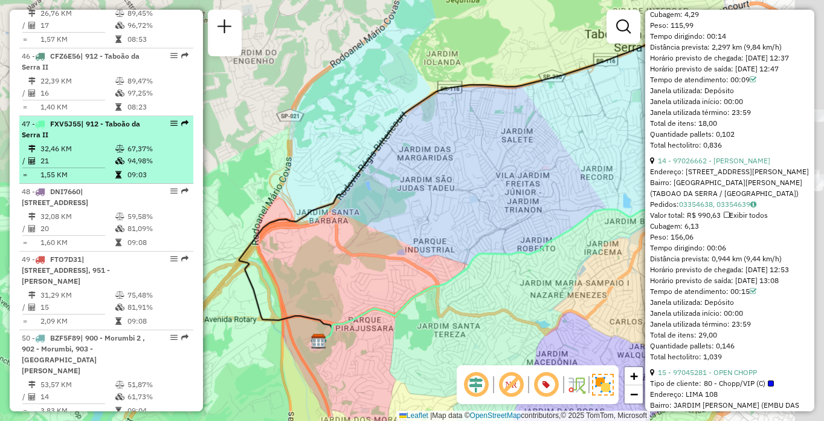
scroll to position [3120, 0]
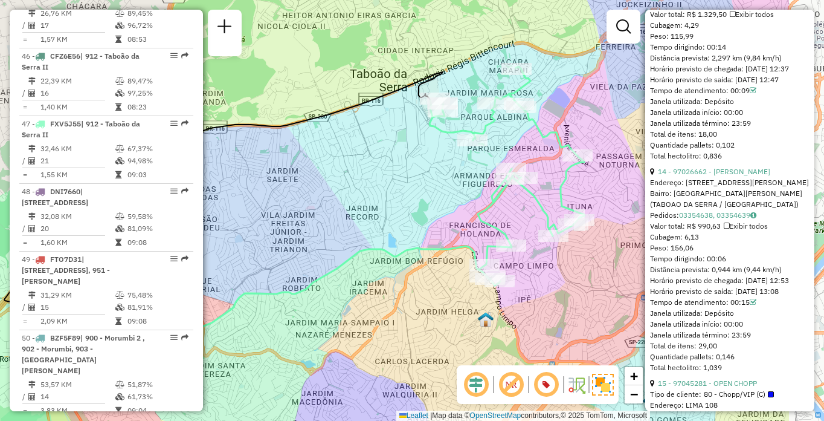
drag, startPoint x: 578, startPoint y: 180, endPoint x: 450, endPoint y: 195, distance: 129.5
click at [450, 195] on div "Janela de atendimento Grade de atendimento Capacidade Transportadoras Veículos …" at bounding box center [412, 210] width 824 height 421
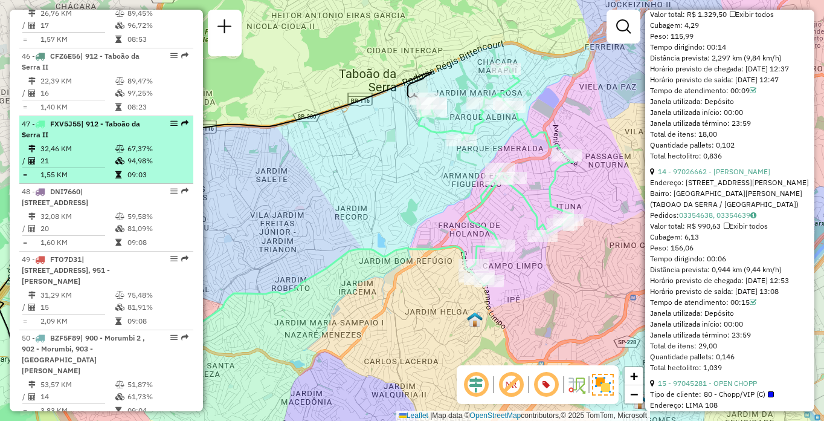
click at [100, 155] on td "32,46 KM" at bounding box center [77, 149] width 75 height 12
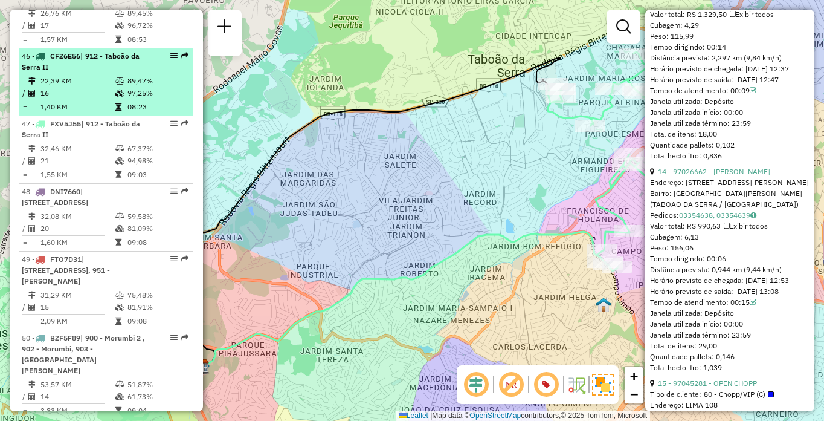
click at [76, 100] on hr at bounding box center [63, 100] width 83 height 1
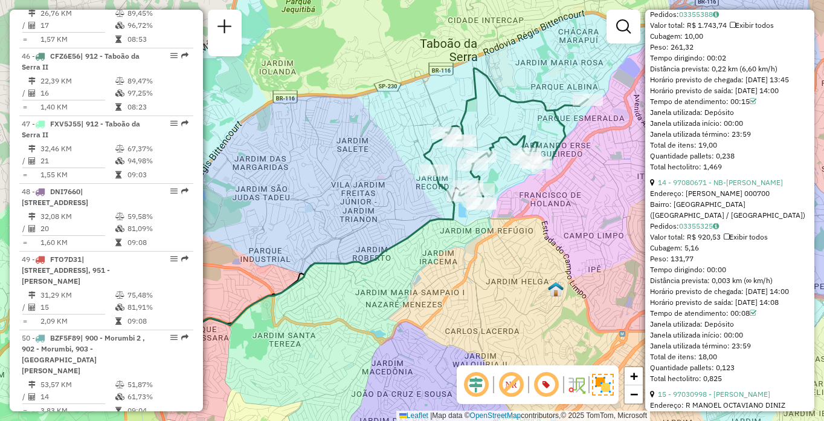
drag, startPoint x: 567, startPoint y: 236, endPoint x: 476, endPoint y: 236, distance: 91.9
click at [476, 236] on div "Janela de atendimento Grade de atendimento Capacidade Transportadoras Veículos …" at bounding box center [412, 210] width 824 height 421
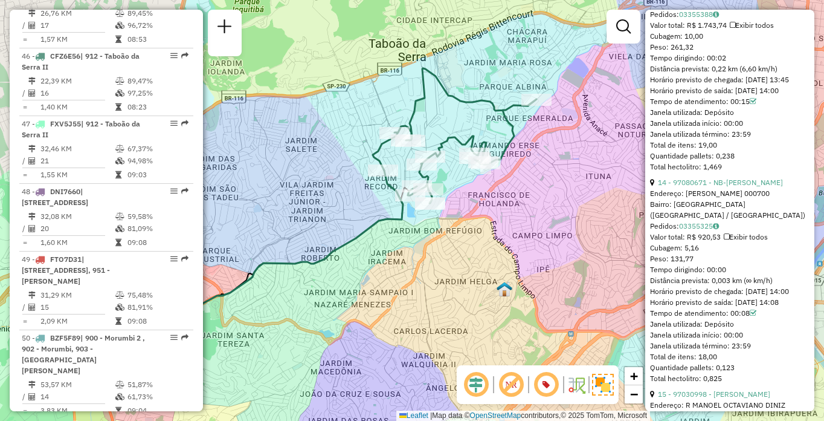
scroll to position [3311, 0]
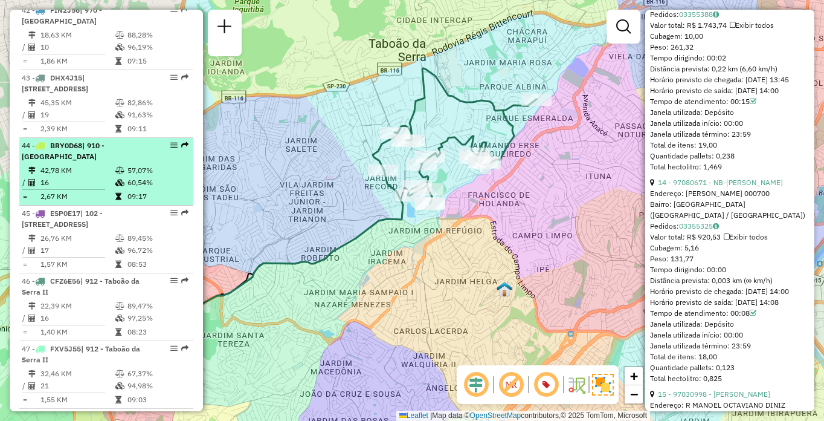
click at [129, 176] on td "57,07%" at bounding box center [157, 170] width 61 height 12
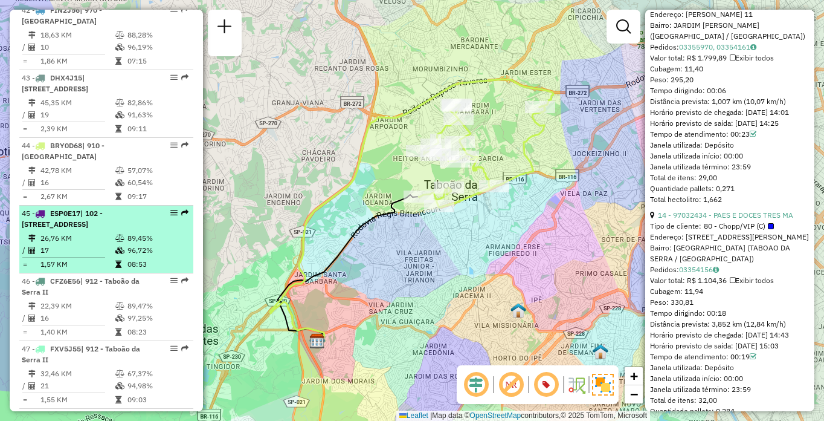
click at [87, 244] on td "26,76 KM" at bounding box center [77, 238] width 75 height 12
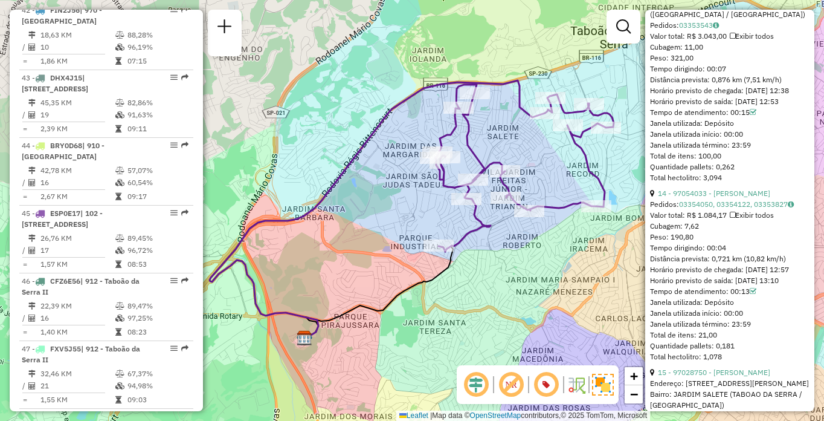
scroll to position [3895, 0]
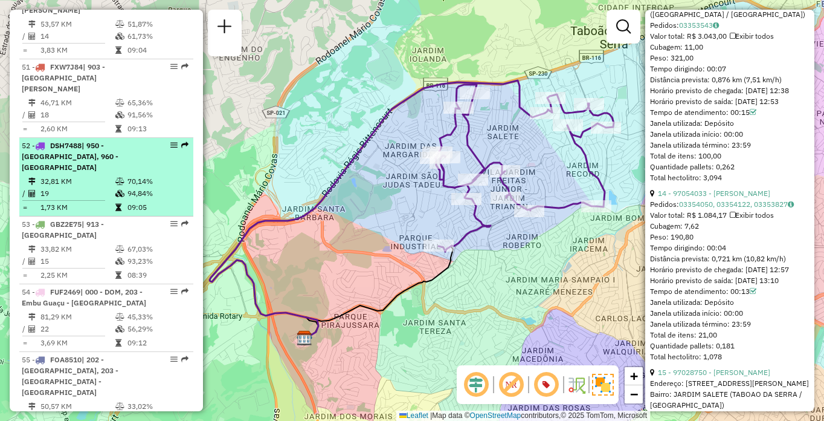
click at [82, 172] on span "| 950 - [GEOGRAPHIC_DATA], 960 - [GEOGRAPHIC_DATA]" at bounding box center [70, 156] width 97 height 31
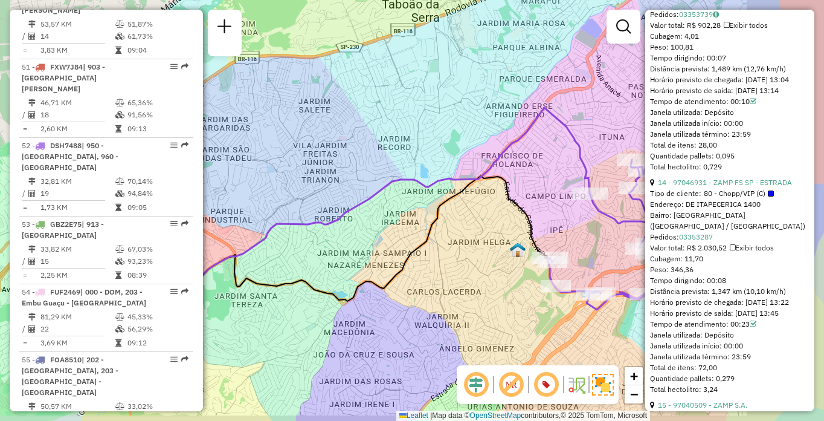
scroll to position [3130, 0]
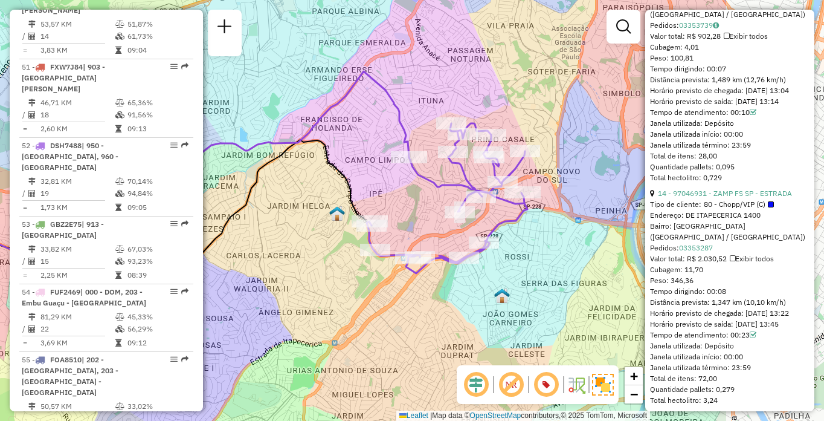
drag, startPoint x: 567, startPoint y: 296, endPoint x: 381, endPoint y: 259, distance: 189.3
click at [381, 259] on icon at bounding box center [447, 198] width 161 height 150
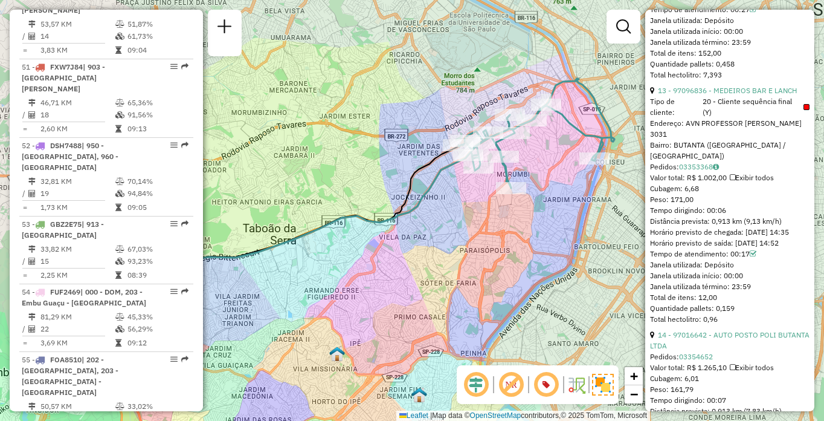
drag, startPoint x: 578, startPoint y: 249, endPoint x: 511, endPoint y: 275, distance: 71.9
click at [511, 275] on div "Janela de atendimento Grade de atendimento Capacidade Transportadoras Veículos …" at bounding box center [412, 210] width 824 height 421
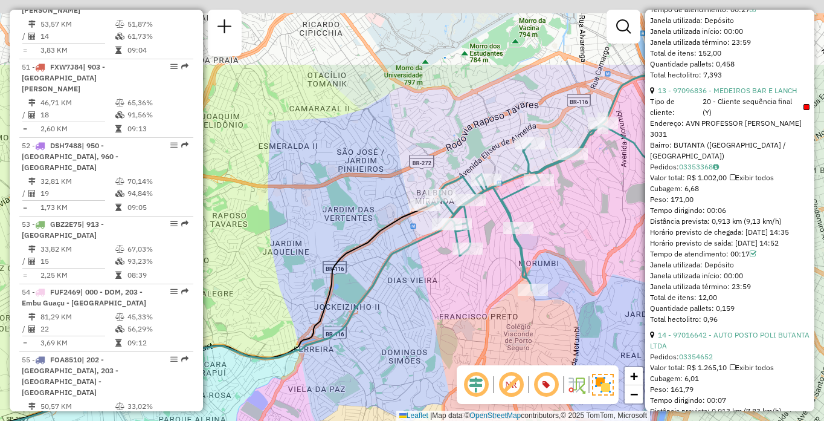
drag, startPoint x: 508, startPoint y: 156, endPoint x: 488, endPoint y: 294, distance: 139.8
click at [488, 294] on div "Janela de atendimento Grade de atendimento Capacidade Transportadoras Veículos …" at bounding box center [412, 210] width 824 height 421
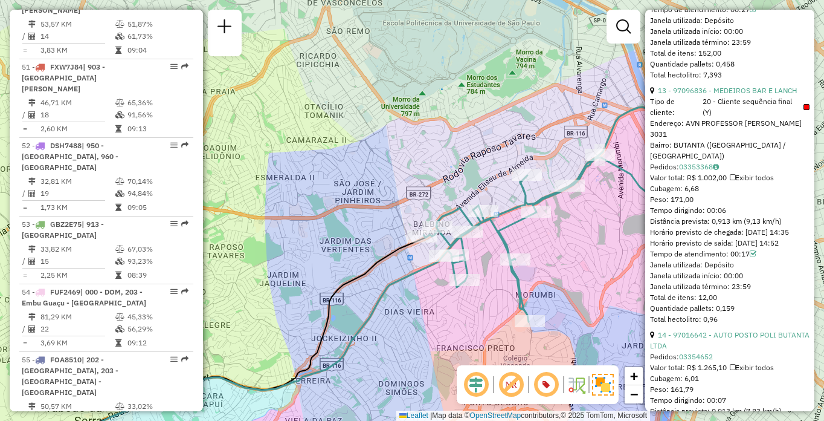
scroll to position [2883, 0]
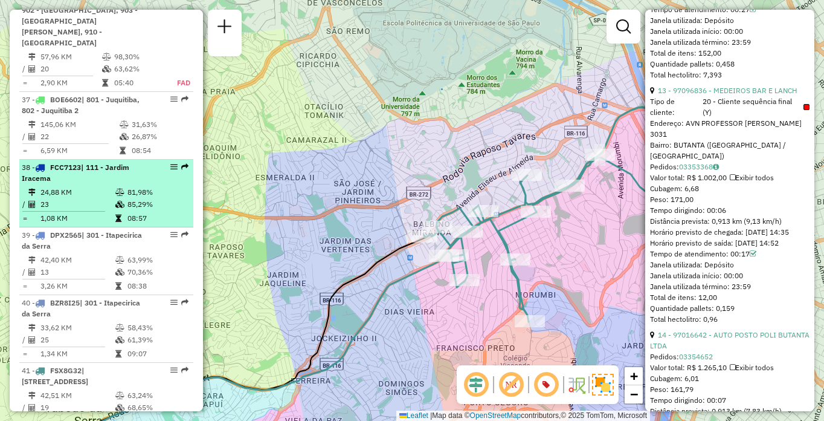
click at [94, 224] on td "1,08 KM" at bounding box center [77, 218] width 75 height 12
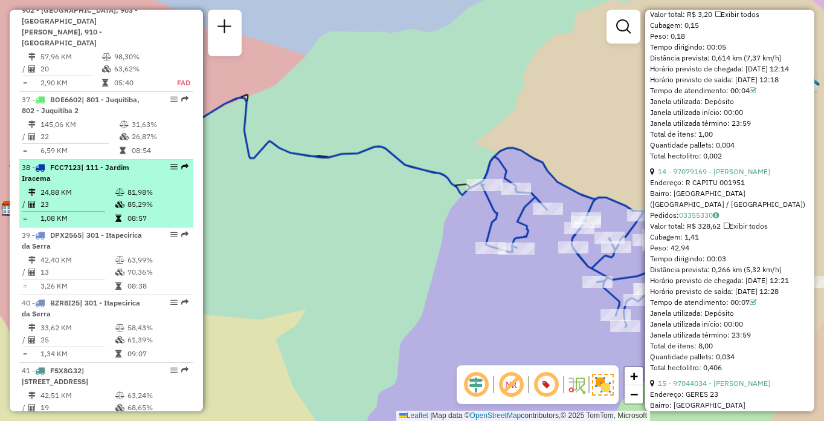
scroll to position [3120, 0]
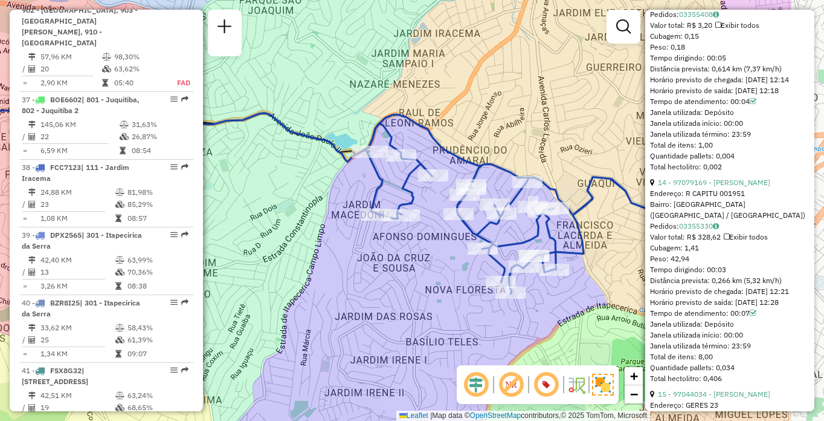
drag, startPoint x: 485, startPoint y: 302, endPoint x: 388, endPoint y: 277, distance: 100.4
click at [388, 277] on div "Janela de atendimento Grade de atendimento Capacidade Transportadoras Veículos …" at bounding box center [412, 210] width 824 height 421
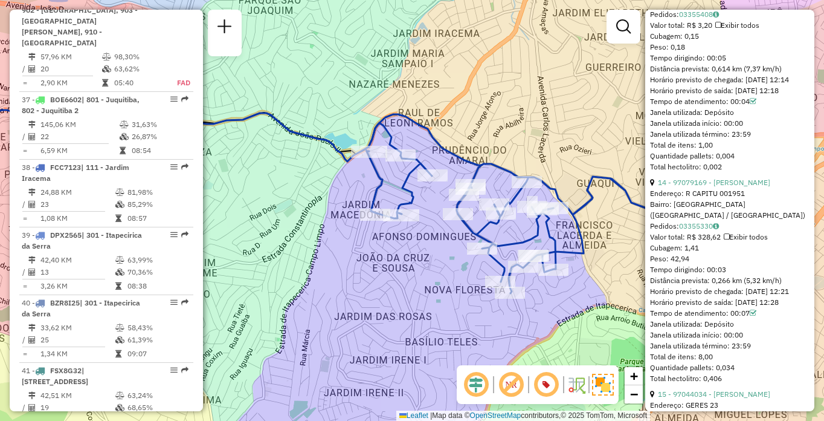
scroll to position [3164, 0]
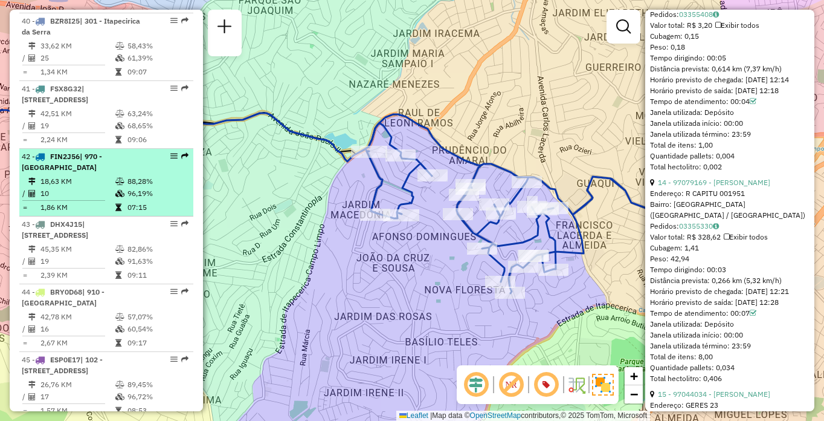
click at [133, 216] on li "42 - FIN2J56 | 970 - [GEOGRAPHIC_DATA] 18,63 KM 88,28% / 10 96,19% = 1,86 KM 07…" at bounding box center [106, 183] width 174 height 68
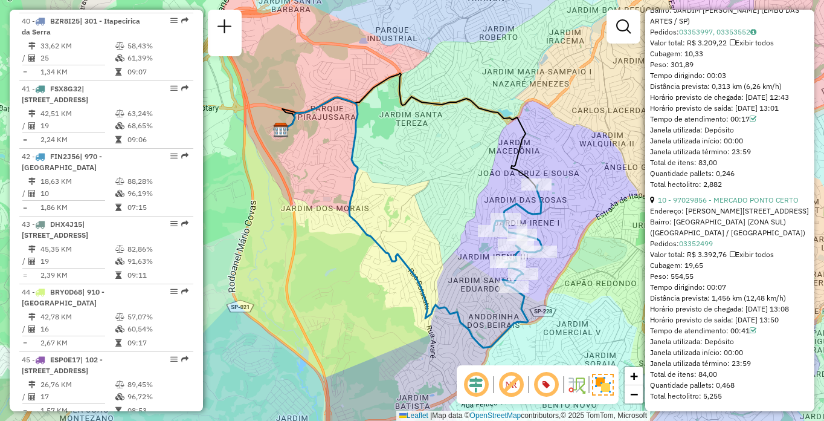
scroll to position [4166, 0]
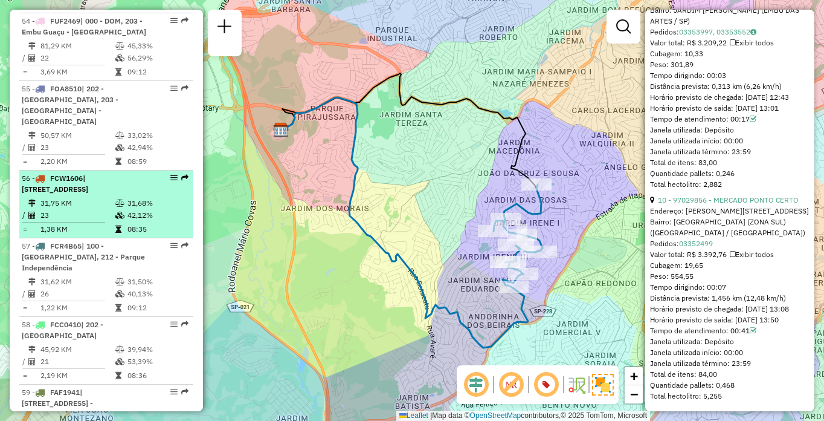
click at [74, 221] on td "23" at bounding box center [77, 215] width 75 height 12
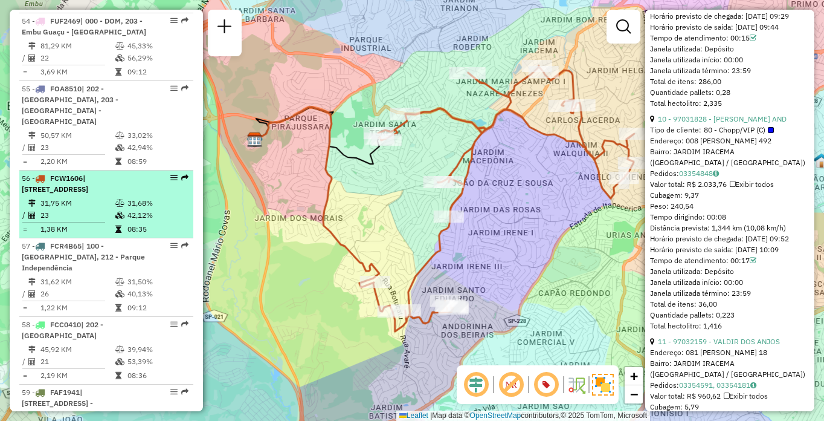
scroll to position [3130, 0]
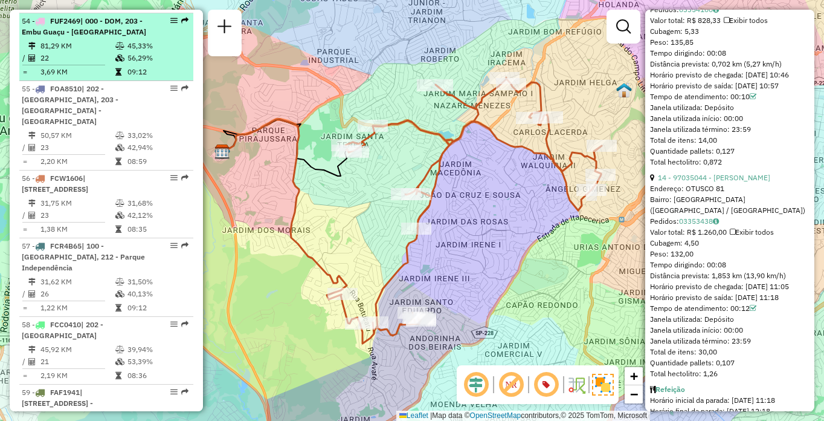
click at [58, 64] on td "22" at bounding box center [77, 58] width 75 height 12
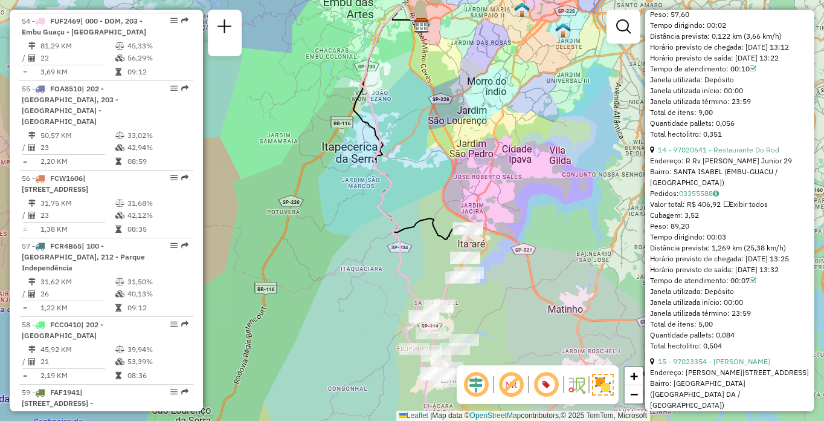
scroll to position [4380, 0]
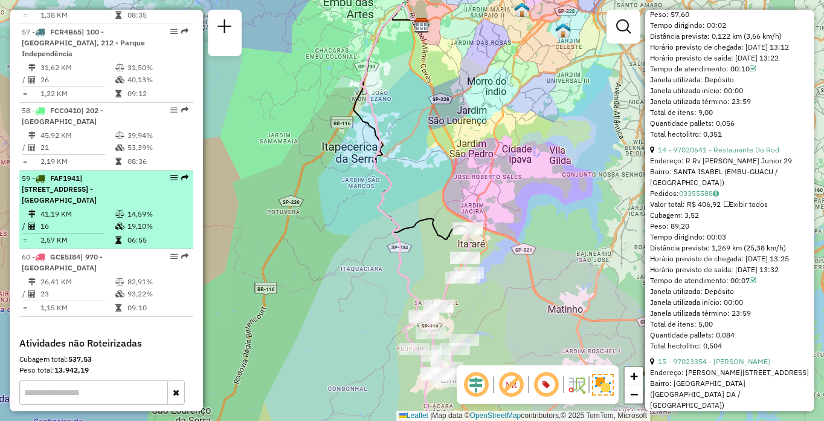
click at [92, 204] on span "| [STREET_ADDRESS] - [GEOGRAPHIC_DATA]" at bounding box center [59, 188] width 75 height 31
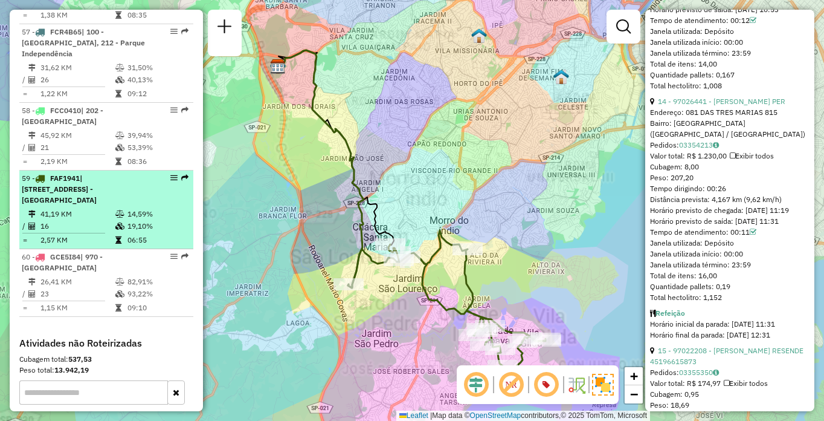
scroll to position [3141, 0]
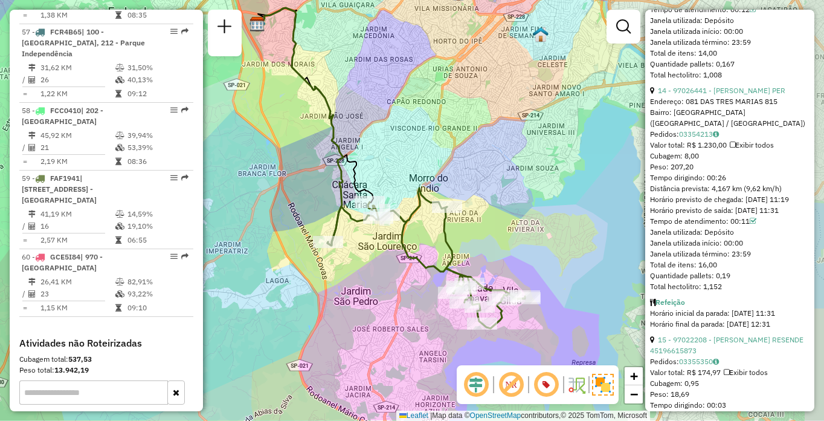
drag, startPoint x: 553, startPoint y: 275, endPoint x: 522, endPoint y: 214, distance: 68.7
click at [522, 214] on div "Janela de atendimento Grade de atendimento Capacidade Transportadoras Veículos …" at bounding box center [412, 210] width 824 height 421
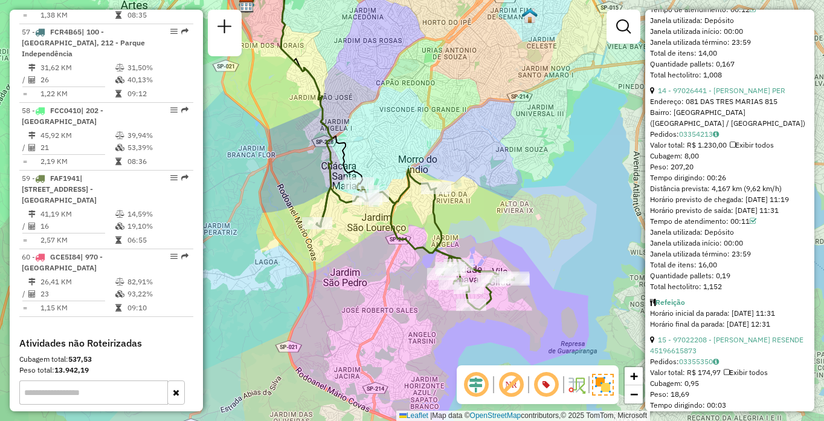
scroll to position [4099, 0]
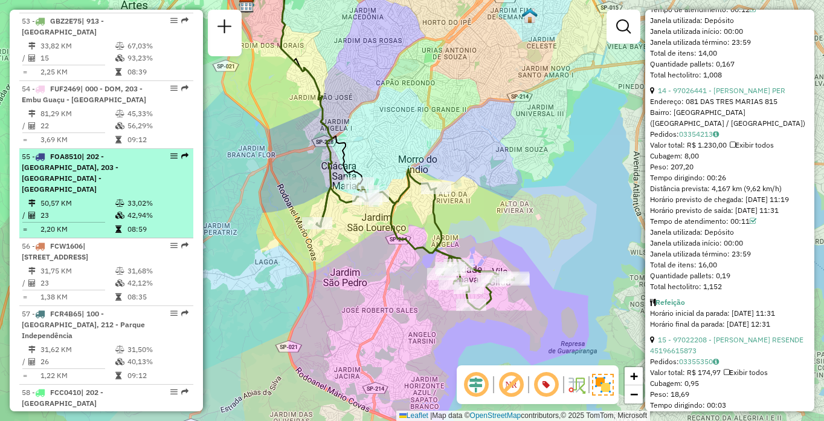
click at [103, 193] on span "| 202 - [GEOGRAPHIC_DATA], 203 - [GEOGRAPHIC_DATA] - [GEOGRAPHIC_DATA]" at bounding box center [70, 173] width 97 height 42
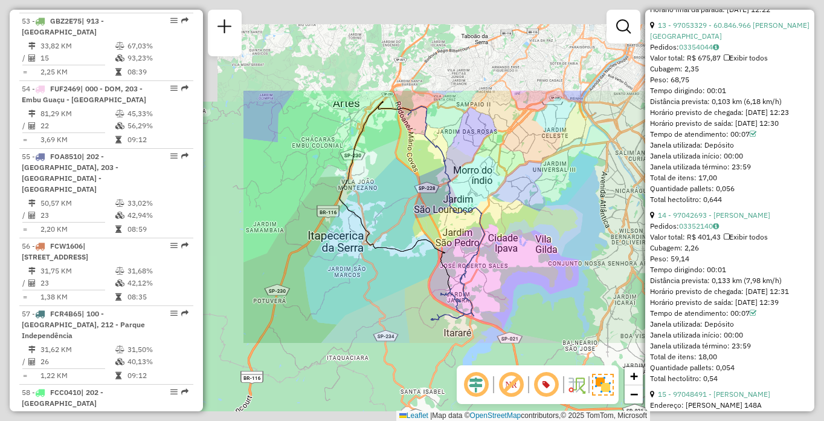
scroll to position [3130, 0]
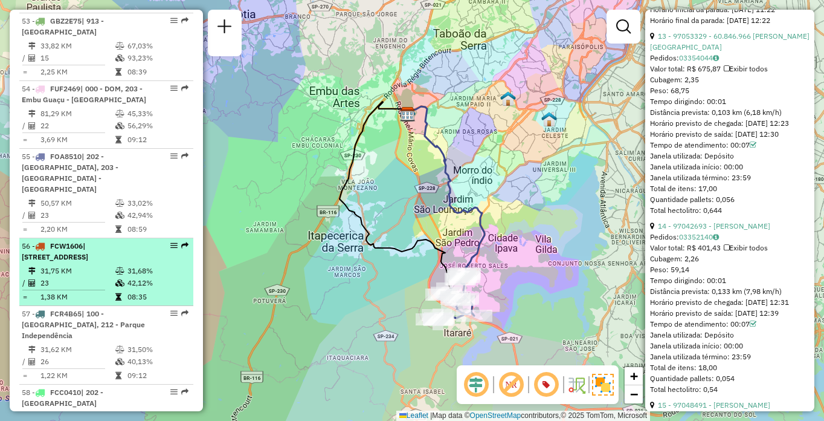
click at [59, 277] on td "31,75 KM" at bounding box center [77, 271] width 75 height 12
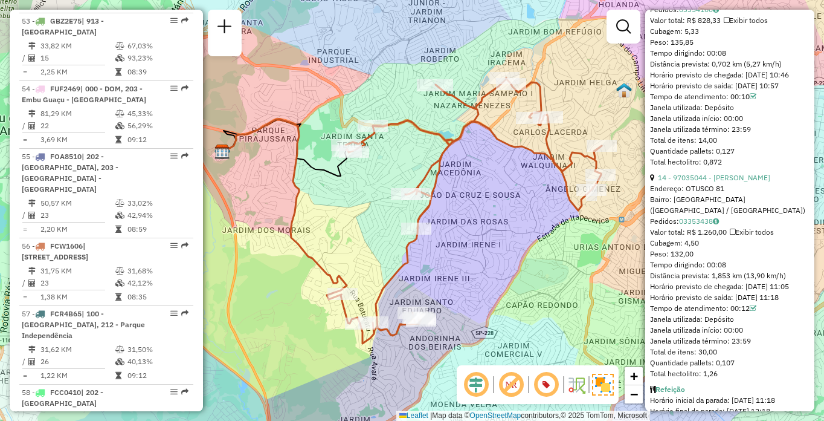
scroll to position [4312, 0]
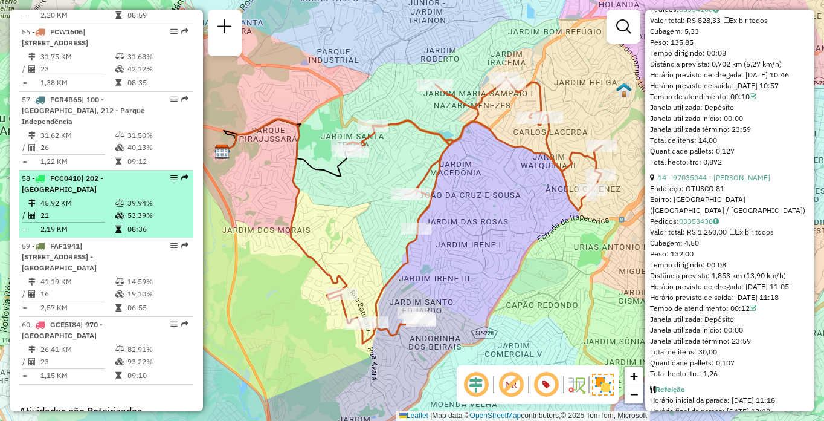
click at [62, 195] on div "58 - FCC0410 | 202 - [GEOGRAPHIC_DATA]" at bounding box center [86, 184] width 128 height 22
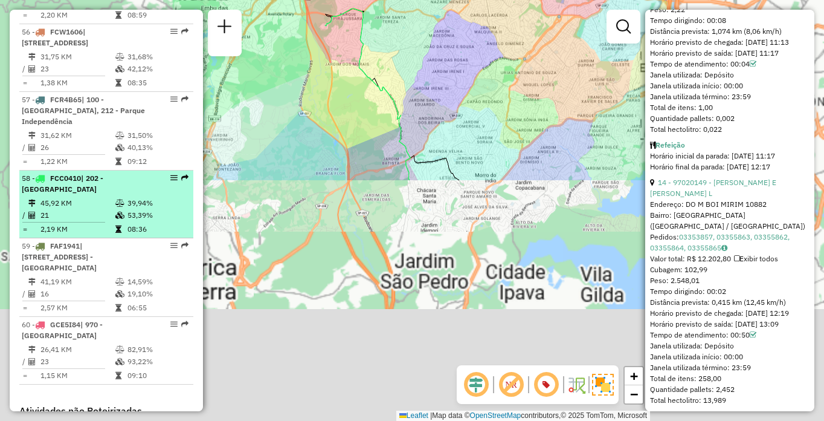
scroll to position [3120, 0]
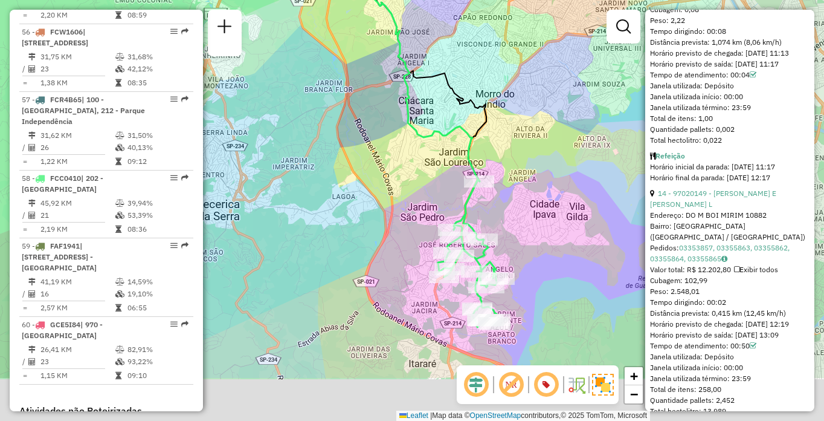
drag, startPoint x: 554, startPoint y: 232, endPoint x: 555, endPoint y: 164, distance: 68.3
click at [555, 164] on div "Janela de atendimento Grade de atendimento Capacidade Transportadoras Veículos …" at bounding box center [412, 210] width 824 height 421
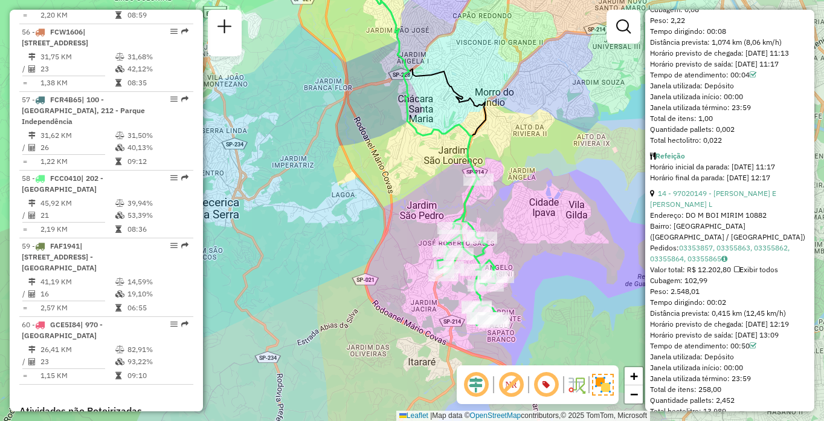
scroll to position [505, 0]
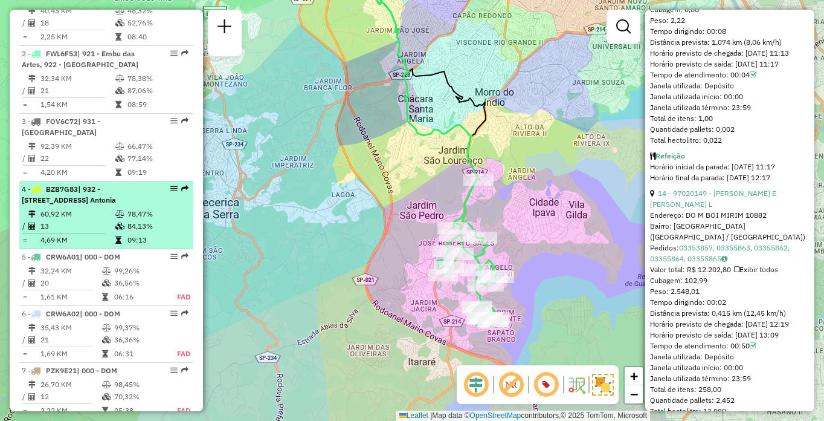
click at [71, 205] on div "4 - BZB7G83 | 932 - [STREET_ADDRESS]" at bounding box center [86, 195] width 128 height 22
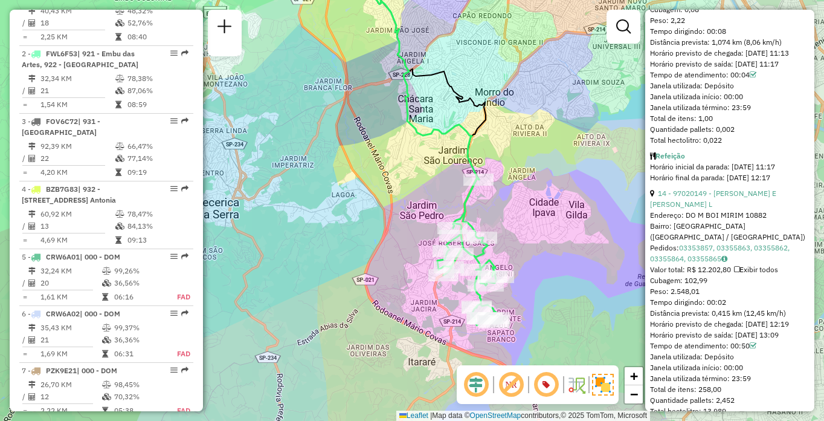
scroll to position [2967, 0]
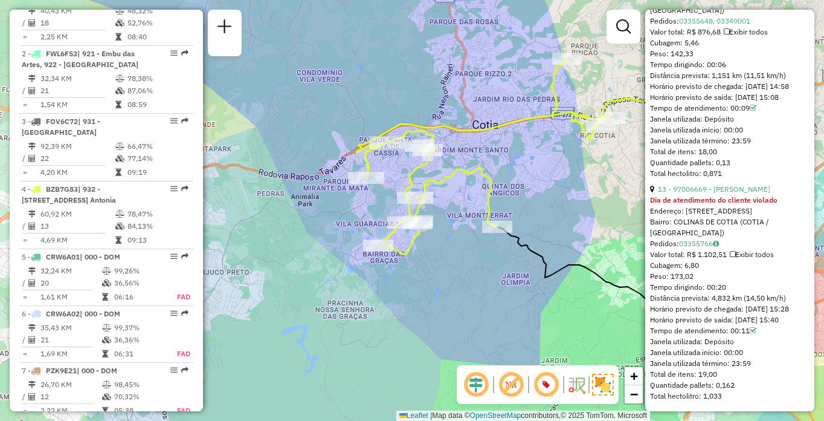
drag, startPoint x: 399, startPoint y: 226, endPoint x: 571, endPoint y: 217, distance: 172.5
click at [570, 218] on div "Janela de atendimento Grade de atendimento Capacidade Transportadoras Veículos …" at bounding box center [412, 210] width 824 height 421
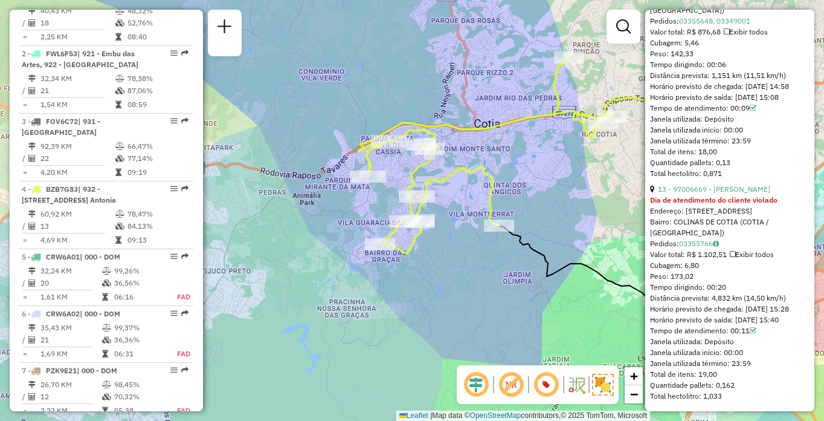
scroll to position [2276, 0]
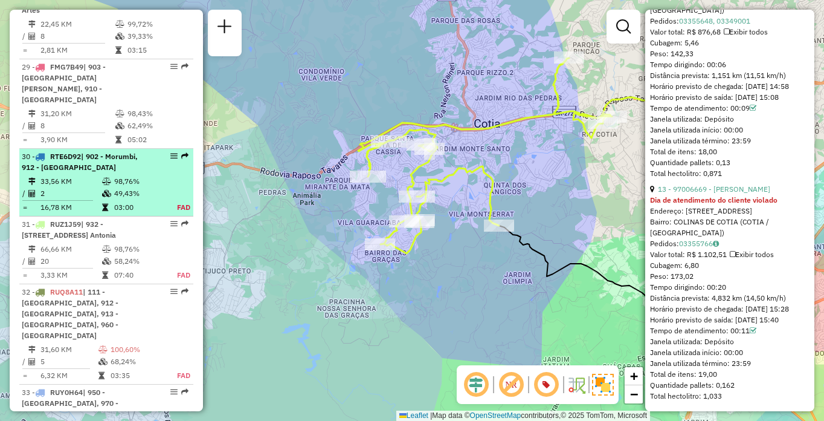
click at [118, 199] on td "49,43%" at bounding box center [139, 193] width 50 height 12
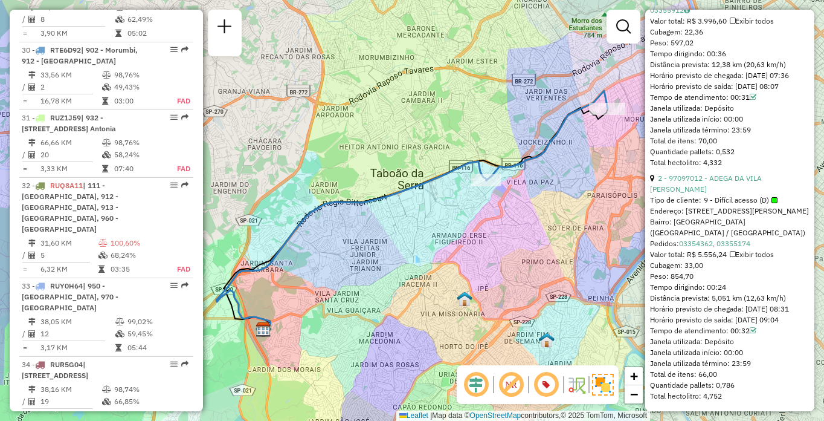
scroll to position [2469, 0]
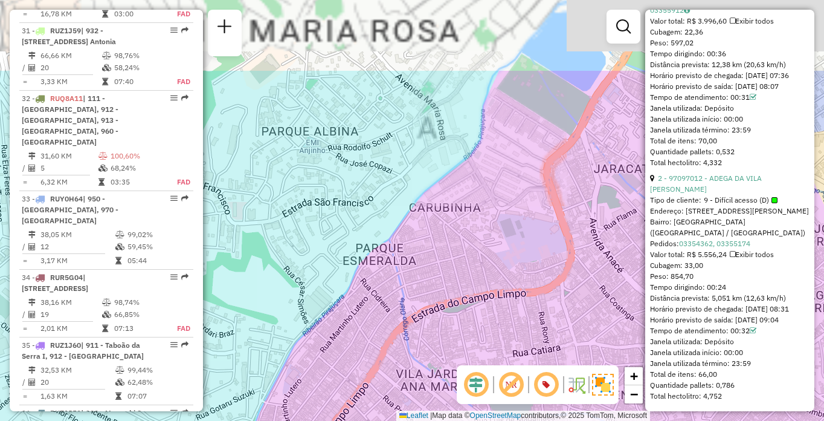
drag, startPoint x: 468, startPoint y: 175, endPoint x: 457, endPoint y: 294, distance: 119.5
click at [457, 294] on div "Janela de atendimento Grade de atendimento Capacidade Transportadoras Veículos …" at bounding box center [412, 210] width 824 height 421
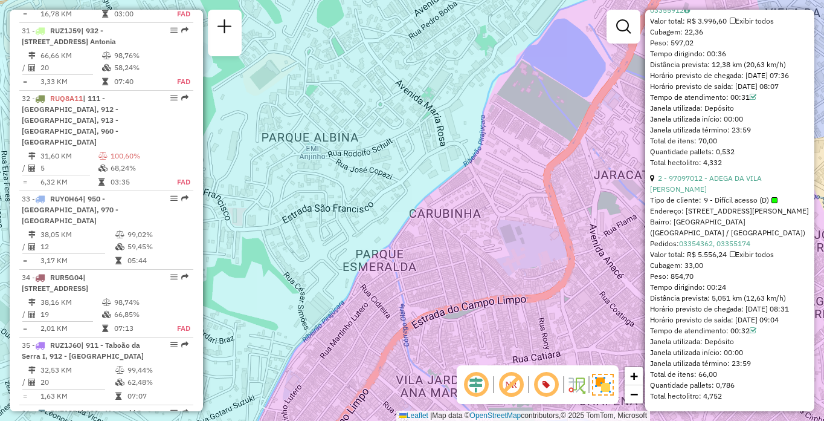
drag, startPoint x: 398, startPoint y: 156, endPoint x: 416, endPoint y: 309, distance: 154.0
click at [416, 309] on div "Janela de atendimento Grade de atendimento Capacidade Transportadoras Veículos …" at bounding box center [412, 210] width 824 height 421
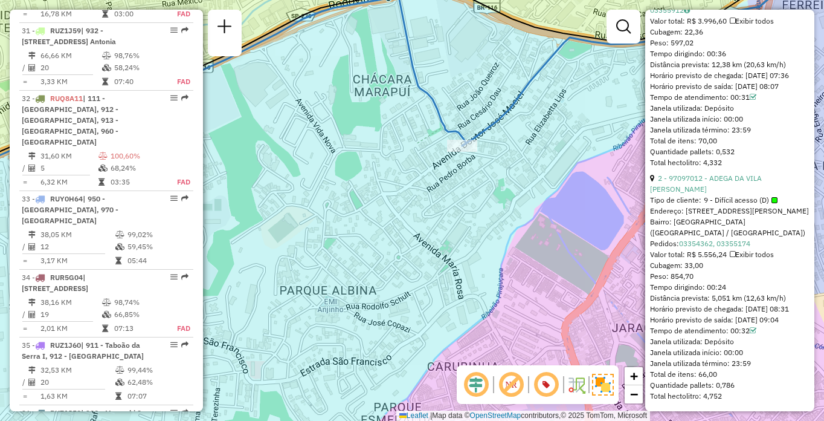
scroll to position [4459, 0]
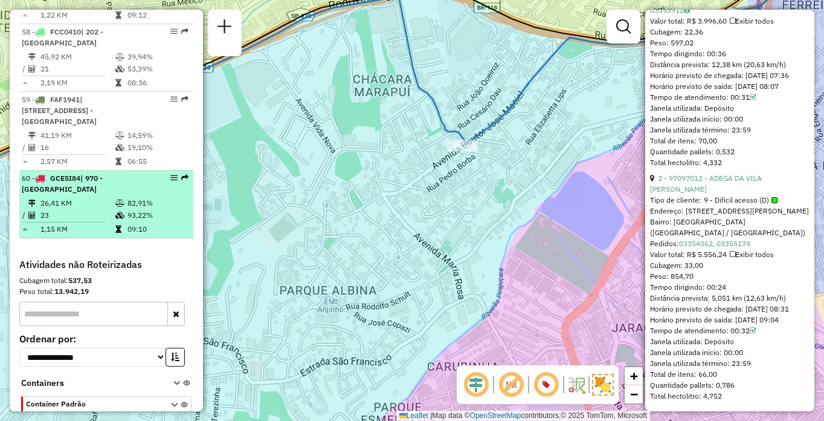
click at [101, 195] on div "60 - GCE5I84 | 970 - [GEOGRAPHIC_DATA]" at bounding box center [86, 184] width 128 height 22
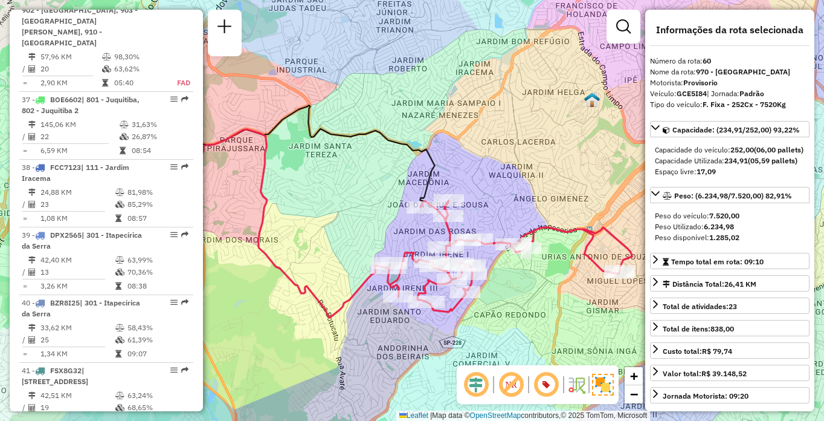
scroll to position [4312, 0]
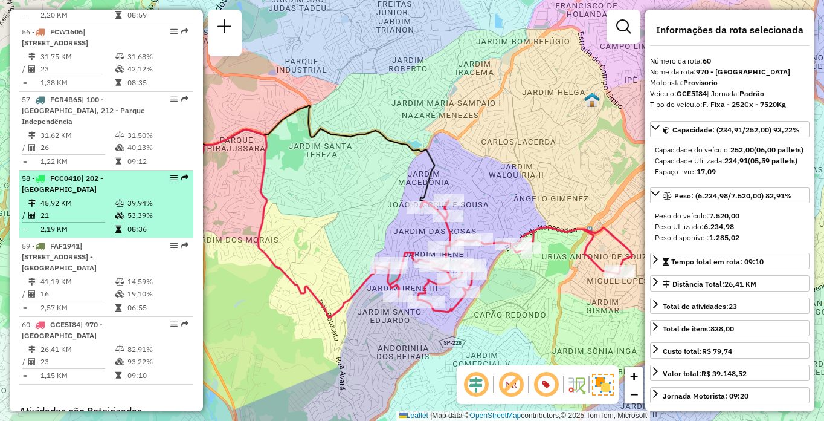
click at [62, 209] on td "45,92 KM" at bounding box center [77, 203] width 75 height 12
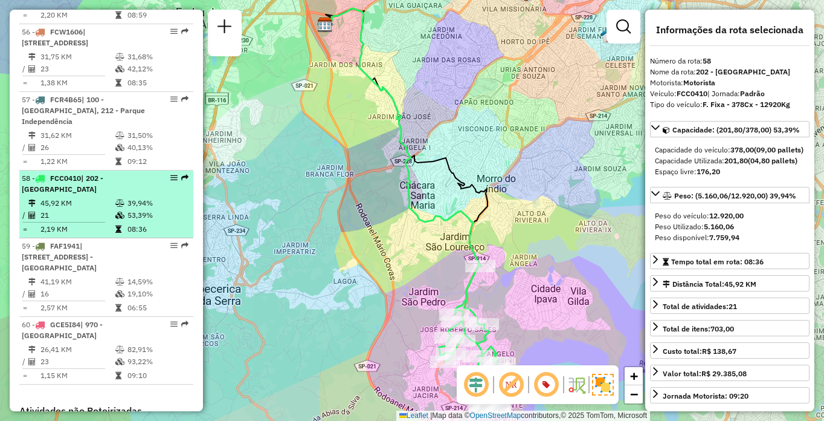
click at [85, 221] on td "21" at bounding box center [77, 215] width 75 height 12
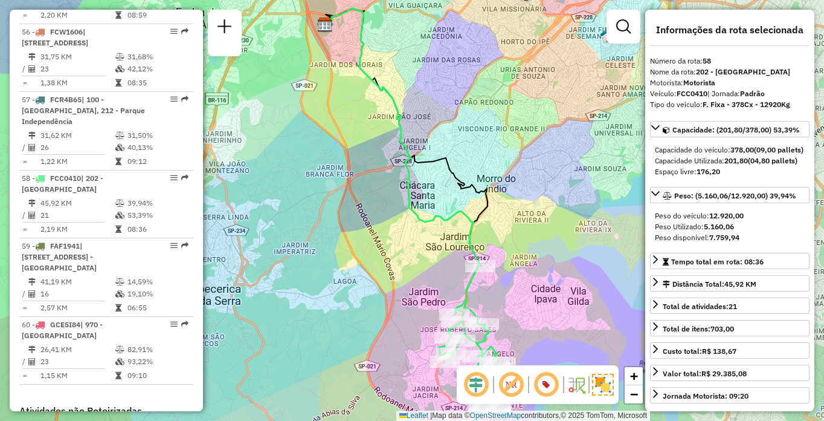
scroll to position [4031, 0]
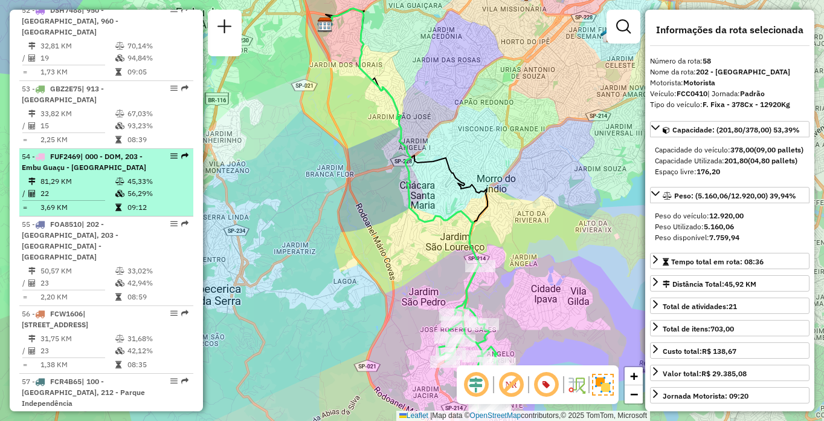
click at [73, 161] on span "FUF2469" at bounding box center [65, 156] width 30 height 9
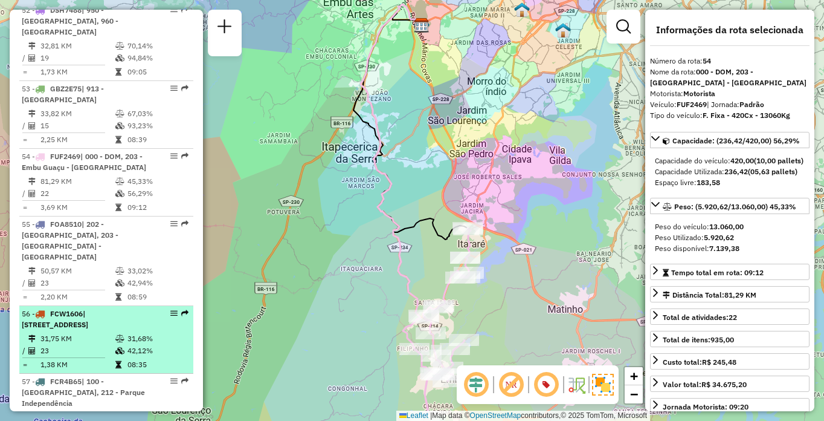
click at [88, 329] on span "| [STREET_ADDRESS]" at bounding box center [55, 319] width 66 height 20
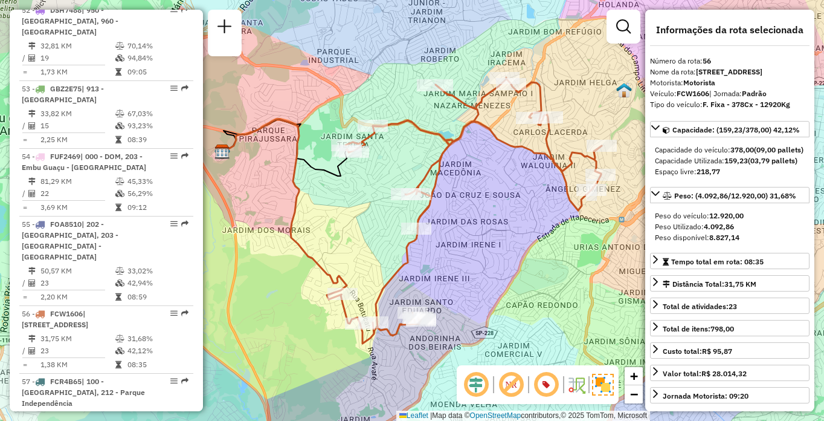
scroll to position [4091, 0]
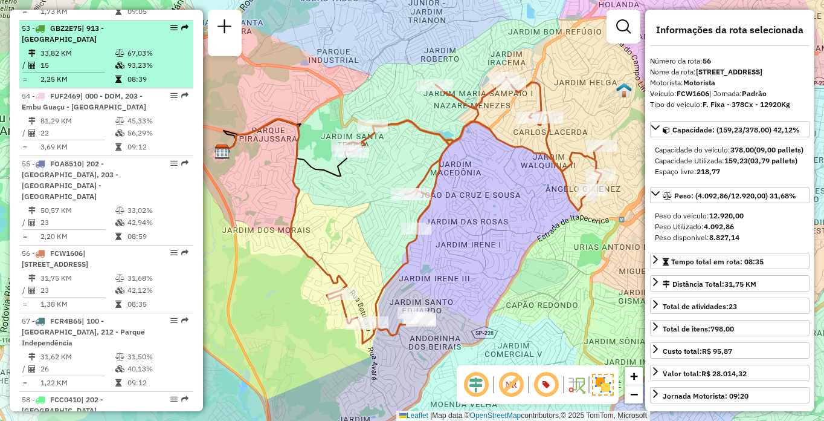
click at [137, 59] on td "67,03%" at bounding box center [157, 53] width 61 height 12
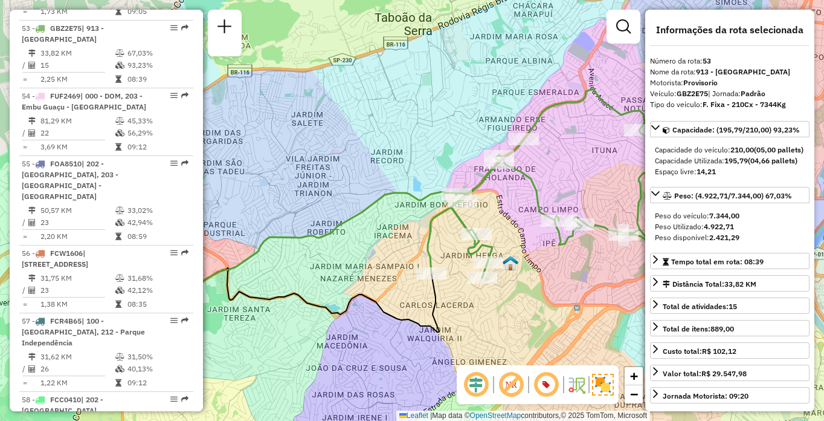
scroll to position [4459, 0]
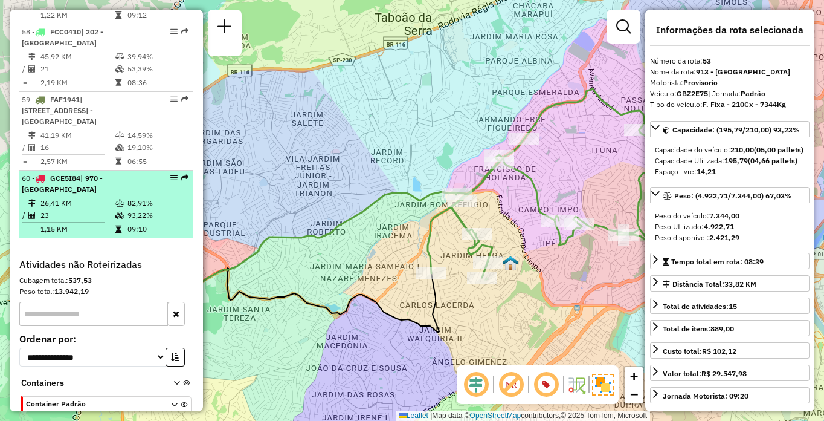
click at [88, 209] on td "26,41 KM" at bounding box center [77, 203] width 75 height 12
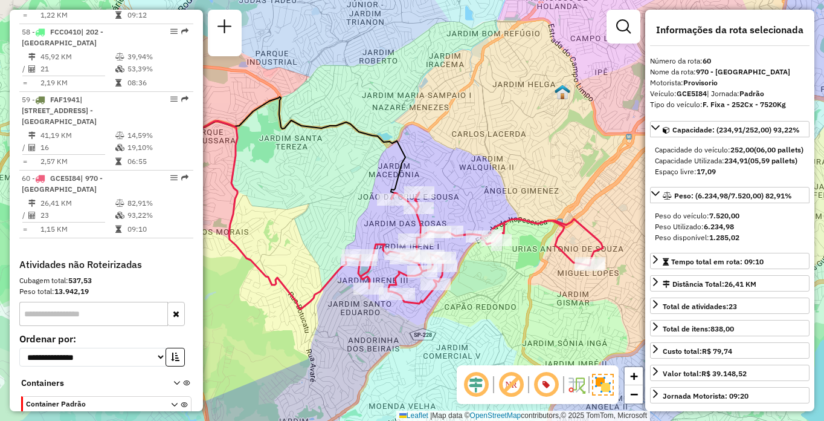
drag, startPoint x: 507, startPoint y: 300, endPoint x: 457, endPoint y: 287, distance: 51.2
click at [457, 287] on div "Janela de atendimento Grade de atendimento Capacidade Transportadoras Veículos …" at bounding box center [412, 210] width 824 height 421
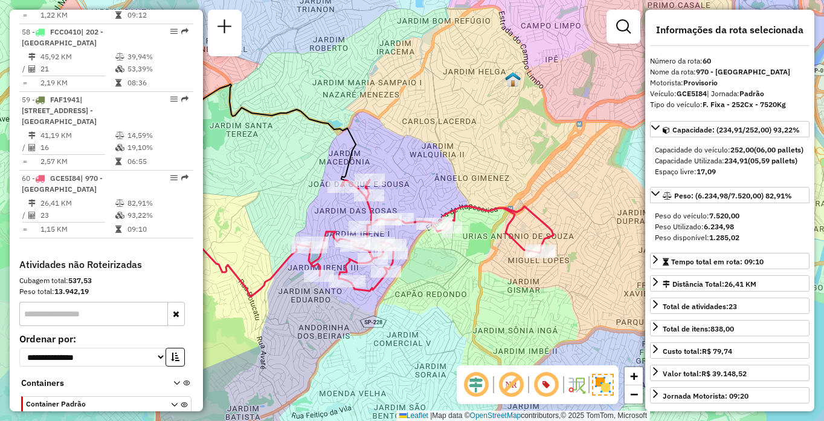
scroll to position [2883, 0]
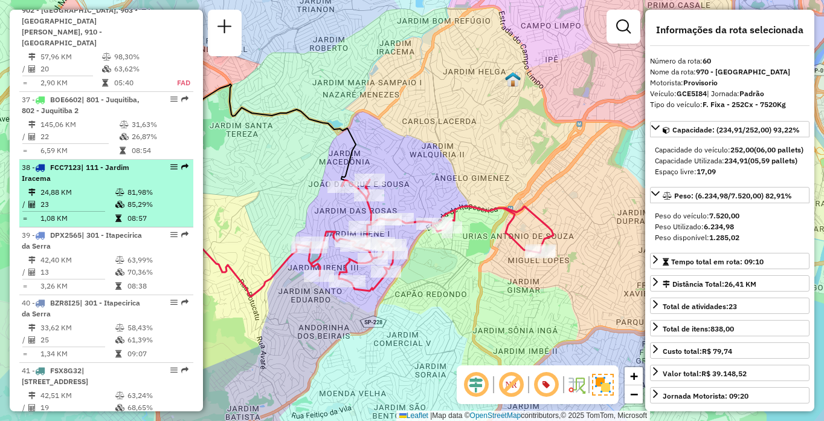
click at [103, 227] on li "38 - FCC7123 | 111 - [GEOGRAPHIC_DATA] 24,88 KM 81,98% / 23 85,29% = 1,08 KM 08…" at bounding box center [106, 194] width 174 height 68
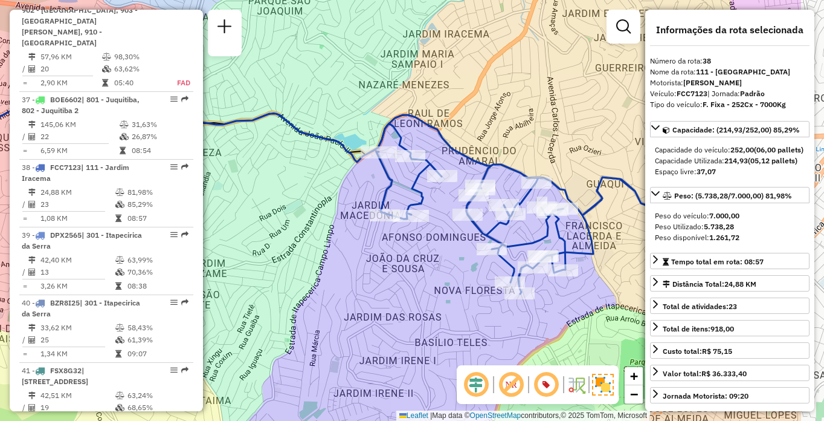
drag, startPoint x: 546, startPoint y: 308, endPoint x: 433, endPoint y: 273, distance: 117.7
click at [433, 273] on div "Janela de atendimento Grade de atendimento Capacidade Transportadoras Veículos …" at bounding box center [412, 210] width 824 height 421
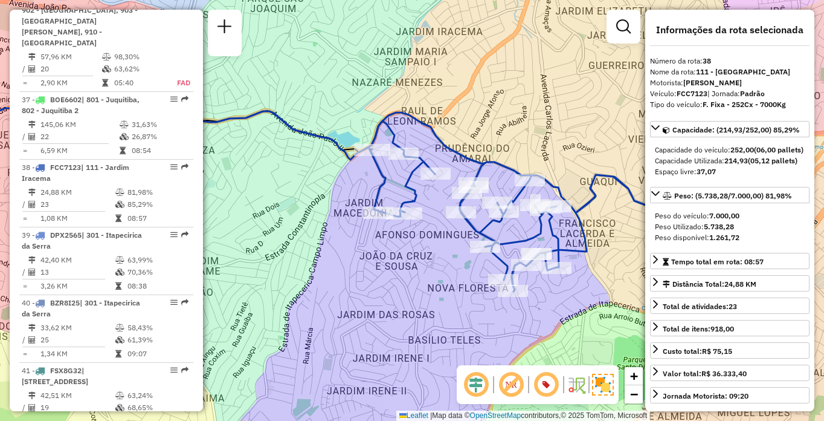
scroll to position [2276, 0]
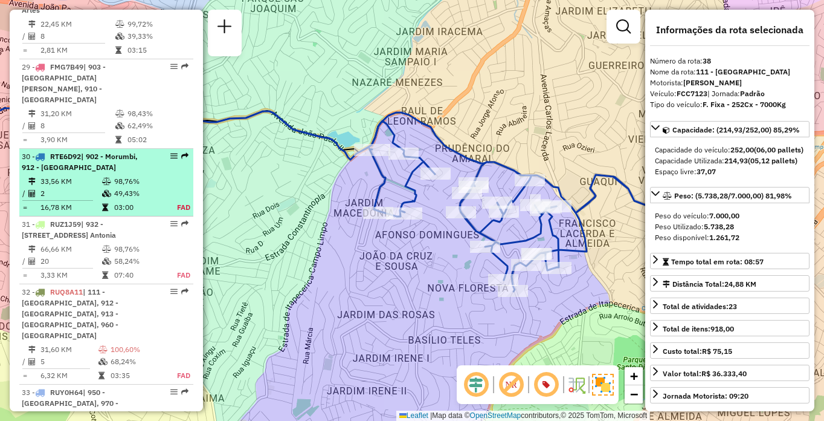
click at [97, 187] on td "33,56 KM" at bounding box center [71, 181] width 62 height 12
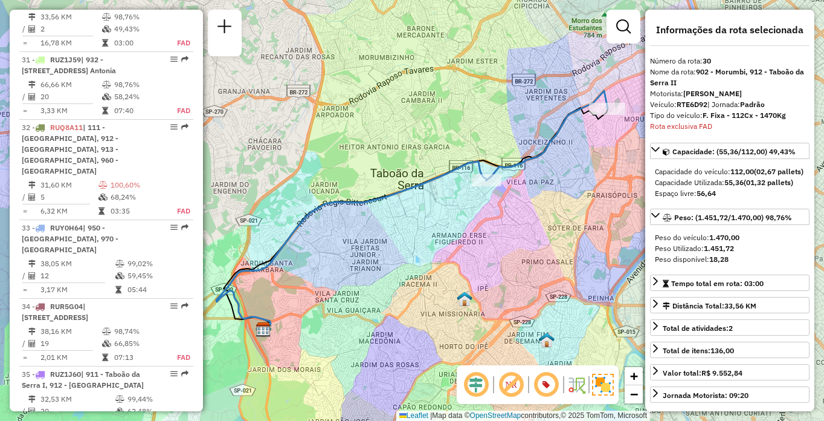
scroll to position [2469, 0]
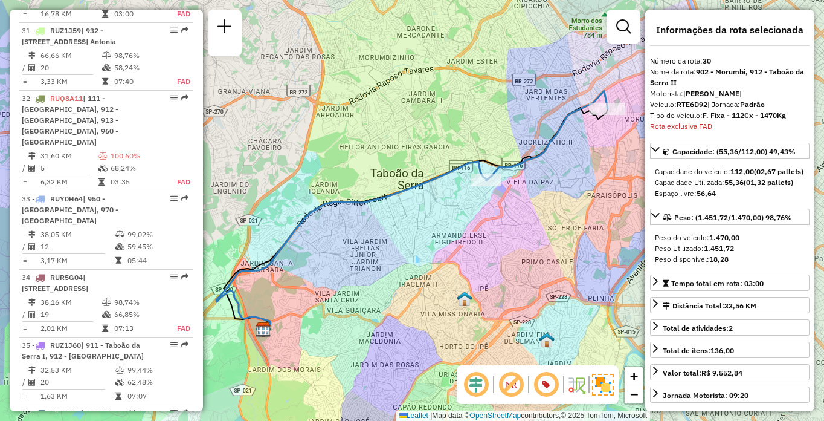
drag, startPoint x: 563, startPoint y: 228, endPoint x: 508, endPoint y: 249, distance: 59.3
click at [508, 249] on div "Janela de atendimento Grade de atendimento Capacidade Transportadoras Veículos …" at bounding box center [412, 210] width 824 height 421
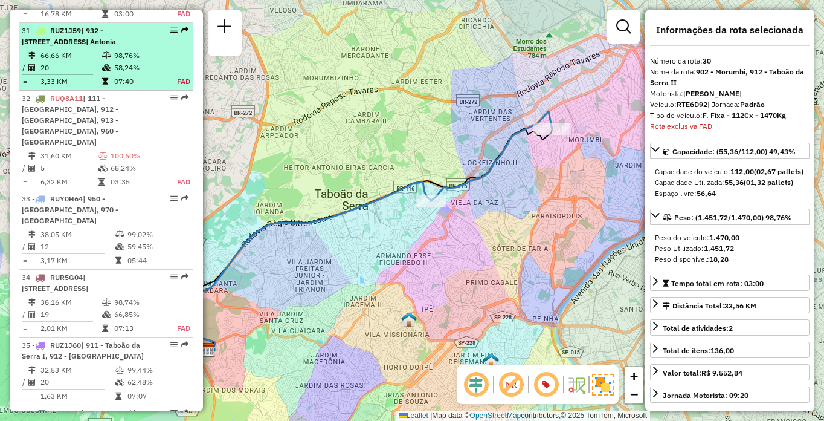
click at [118, 62] on td "98,76%" at bounding box center [139, 56] width 50 height 12
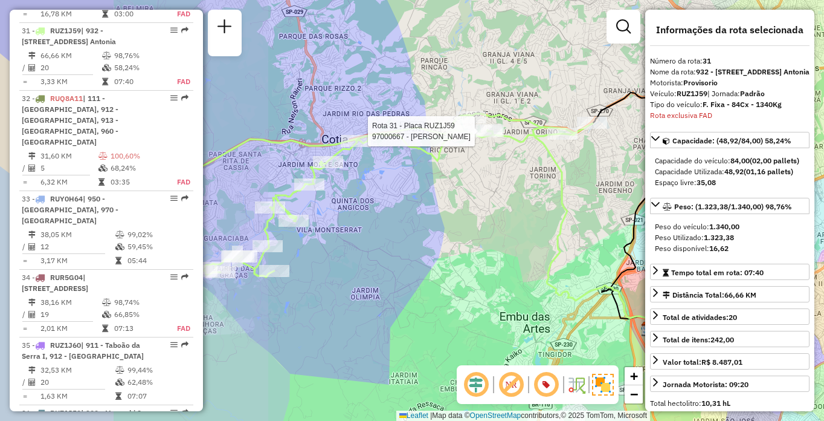
scroll to position [2537, 0]
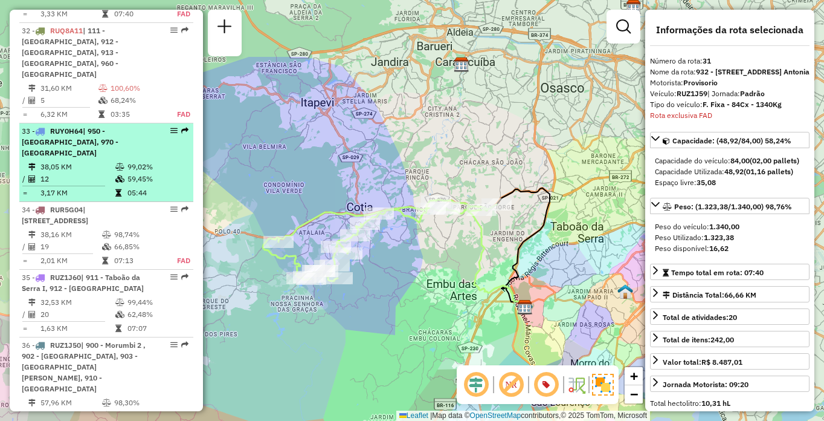
click at [127, 173] on td "99,02%" at bounding box center [157, 167] width 61 height 12
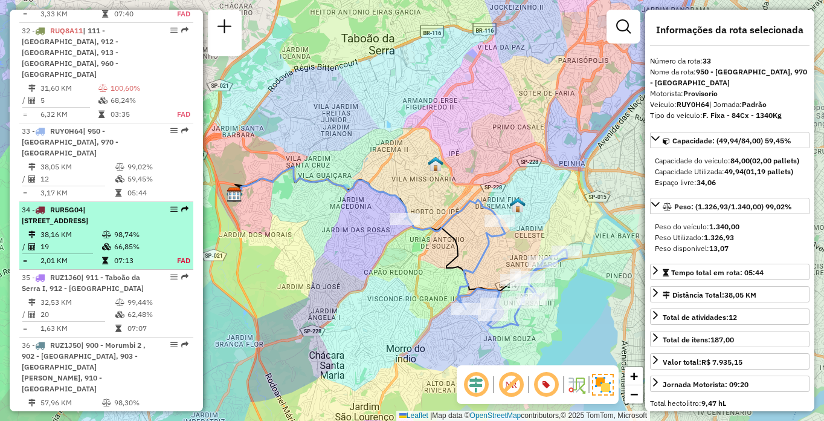
click at [69, 267] on table "38,16 KM 98,74% / 19 66,85% = 2,01 KM 07:13 FAD" at bounding box center [106, 247] width 169 height 38
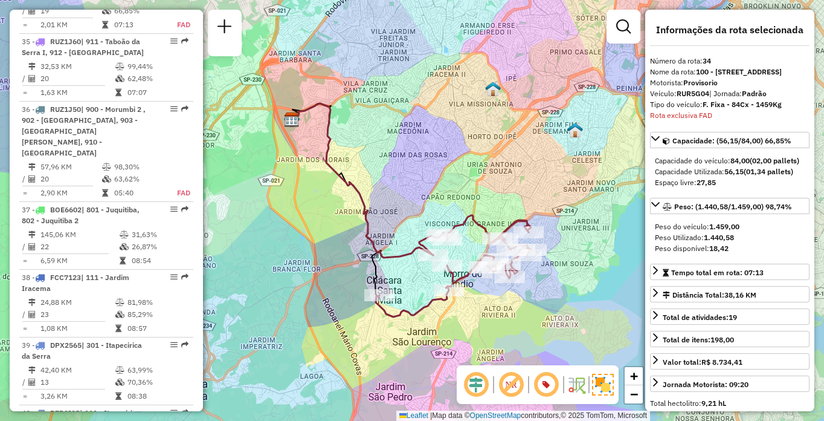
scroll to position [302, 0]
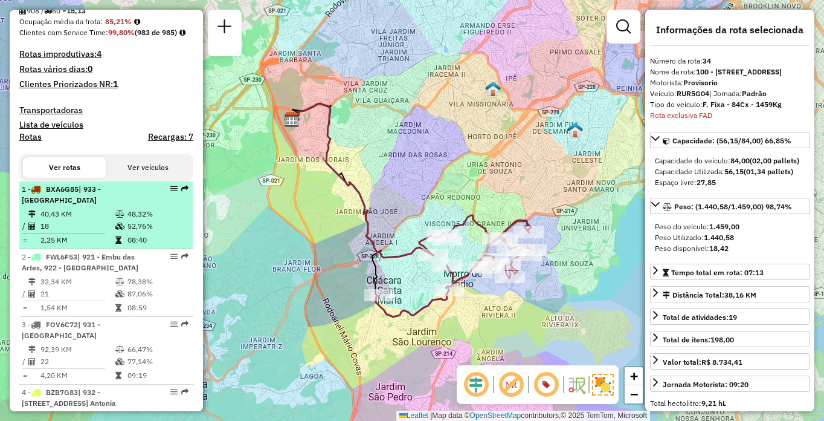
click at [120, 218] on icon at bounding box center [119, 213] width 9 height 7
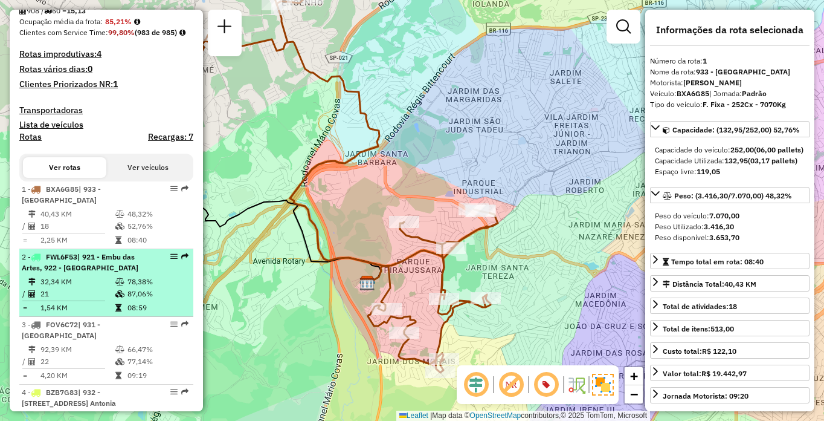
click at [117, 285] on icon at bounding box center [119, 281] width 9 height 7
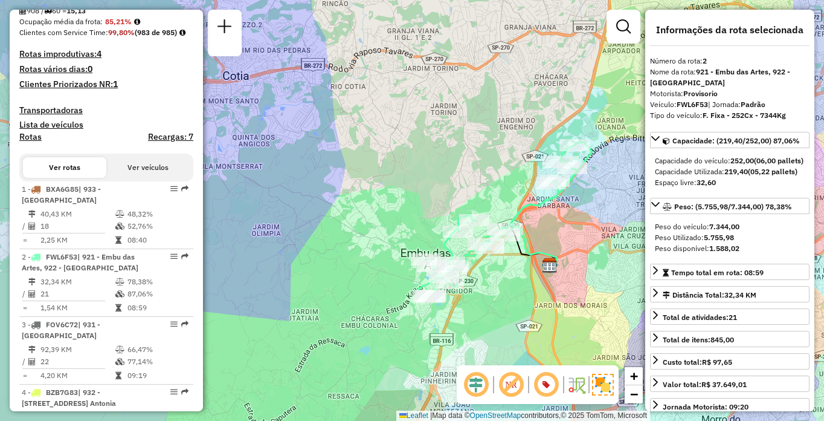
scroll to position [3535, 0]
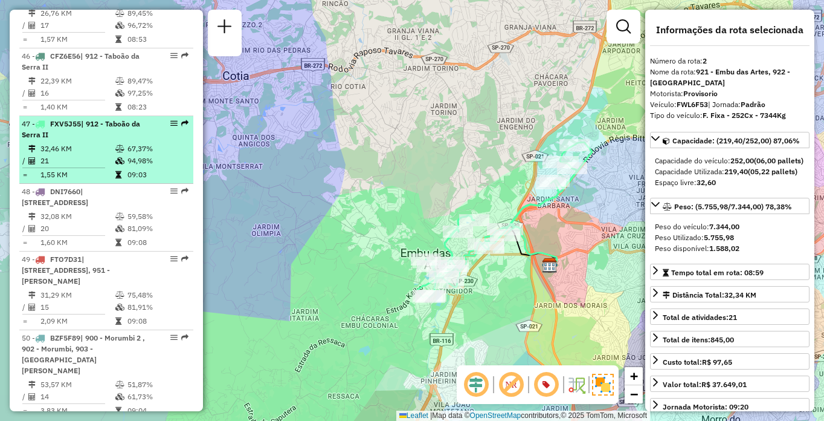
click at [127, 167] on td "94,98%" at bounding box center [157, 161] width 61 height 12
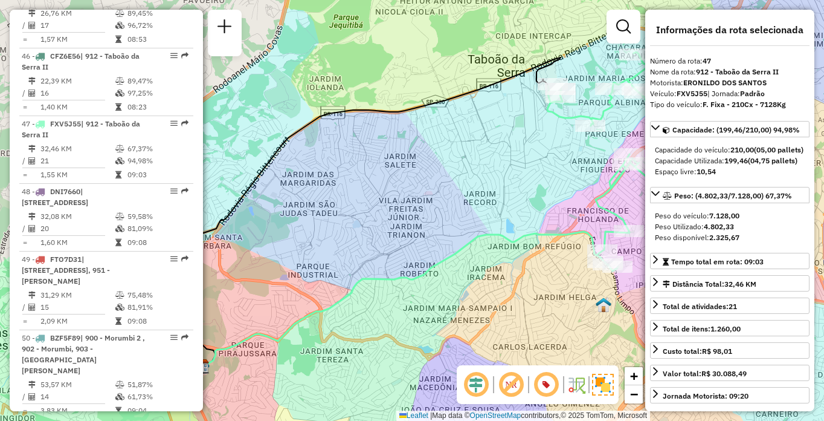
scroll to position [4166, 0]
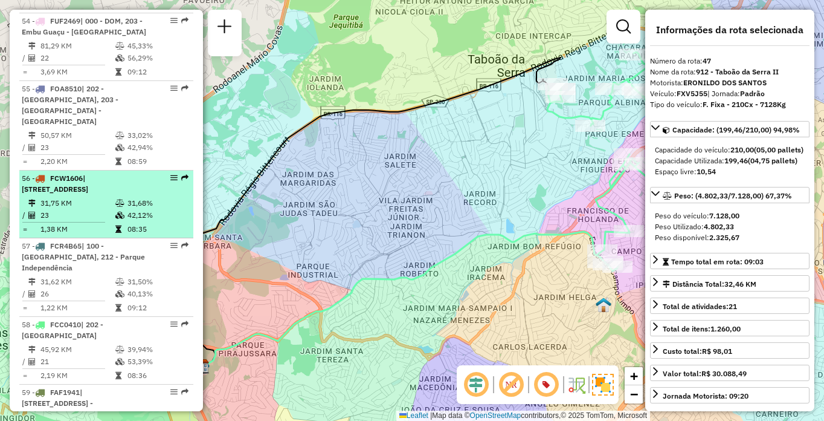
click at [79, 195] on div "56 - FCW1606 | [STREET_ADDRESS]" at bounding box center [86, 184] width 128 height 22
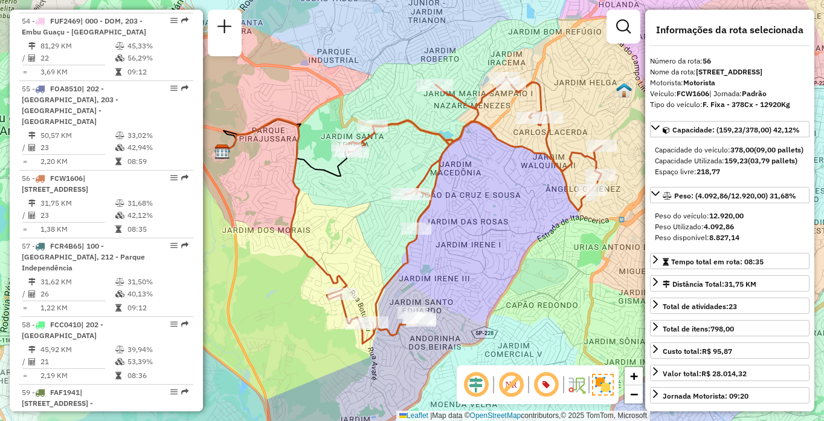
scroll to position [4459, 0]
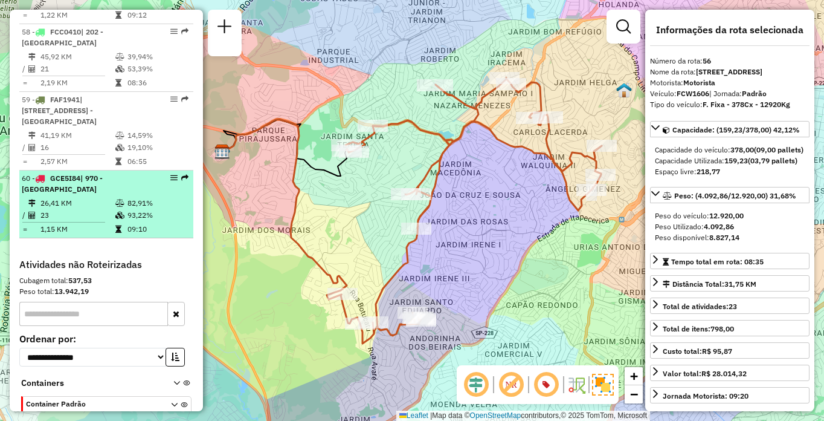
click at [115, 221] on td at bounding box center [121, 215] width 12 height 12
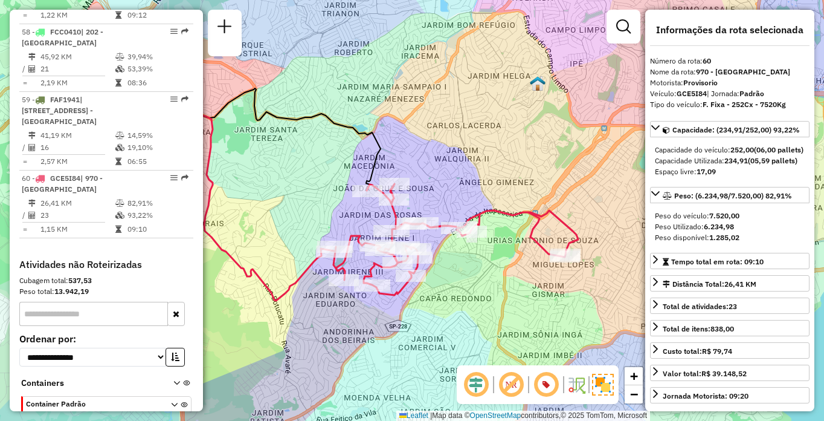
drag, startPoint x: 565, startPoint y: 307, endPoint x: 511, endPoint y: 291, distance: 56.8
click at [511, 291] on div "Janela de atendimento Grade de atendimento Capacidade Transportadoras Veículos …" at bounding box center [412, 210] width 824 height 421
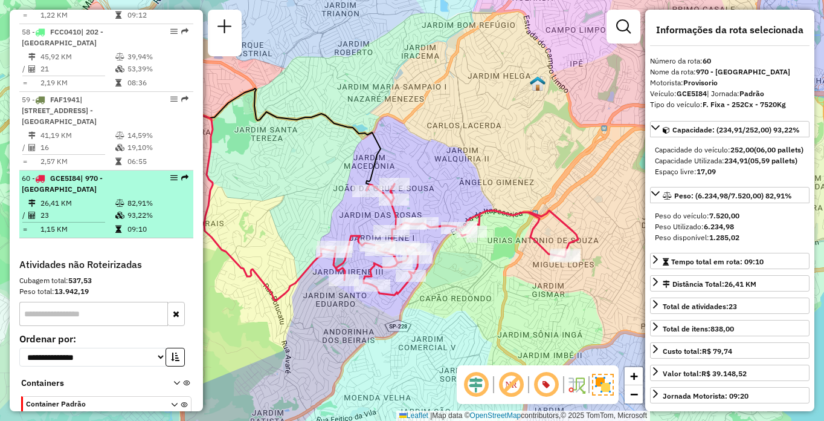
click at [65, 209] on td "26,41 KM" at bounding box center [77, 203] width 75 height 12
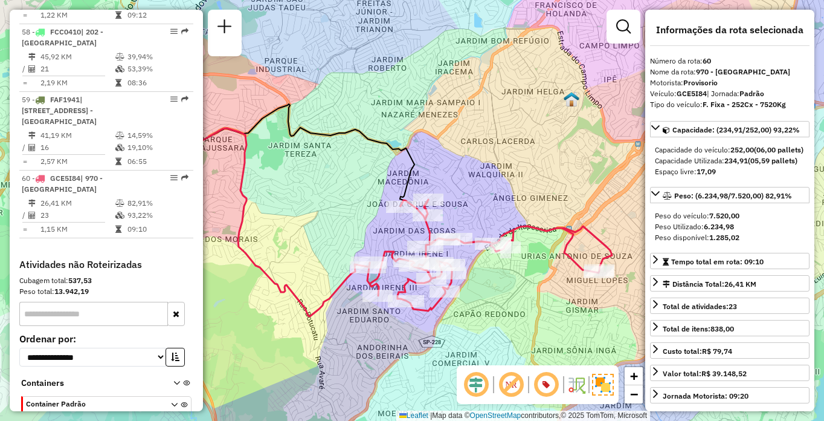
drag, startPoint x: 525, startPoint y: 299, endPoint x: 490, endPoint y: 296, distance: 35.8
click at [490, 296] on div "Janela de atendimento Grade de atendimento Capacidade Transportadoras Veículos …" at bounding box center [412, 210] width 824 height 421
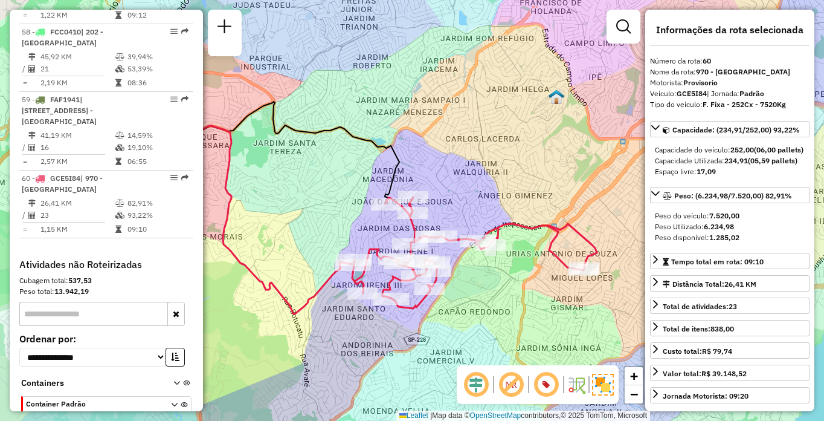
scroll to position [2883, 0]
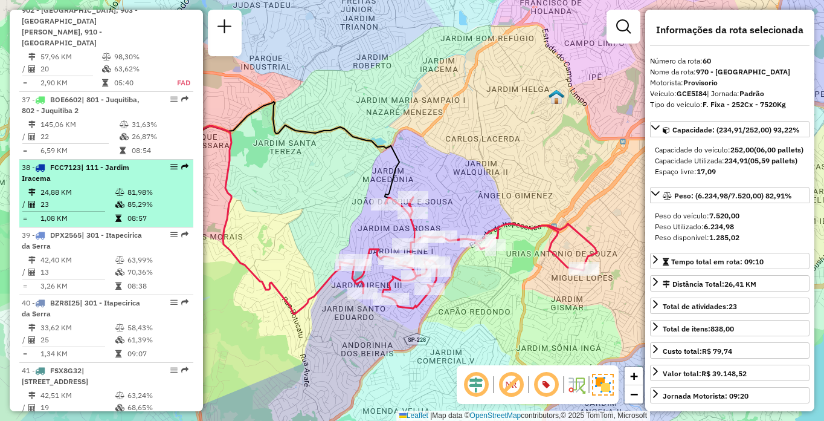
click at [117, 183] on span "| 111 - Jardim Iracema" at bounding box center [76, 173] width 108 height 20
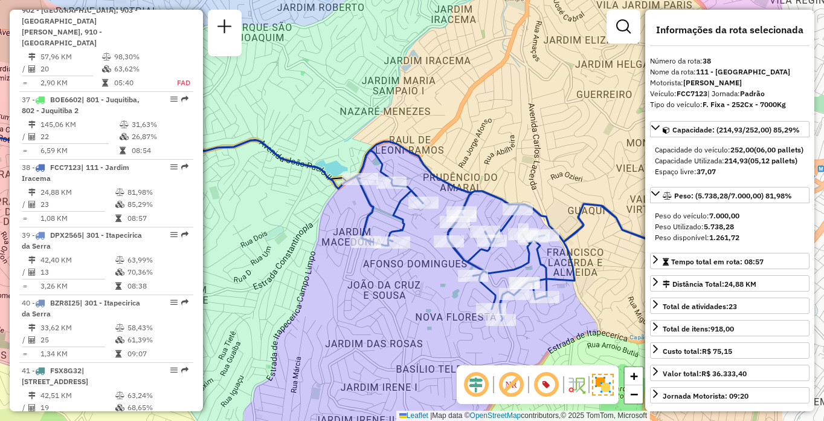
drag, startPoint x: 538, startPoint y: 265, endPoint x: 414, endPoint y: 259, distance: 124.7
click at [414, 259] on div "Janela de atendimento Grade de atendimento Capacidade Transportadoras Veículos …" at bounding box center [412, 210] width 824 height 421
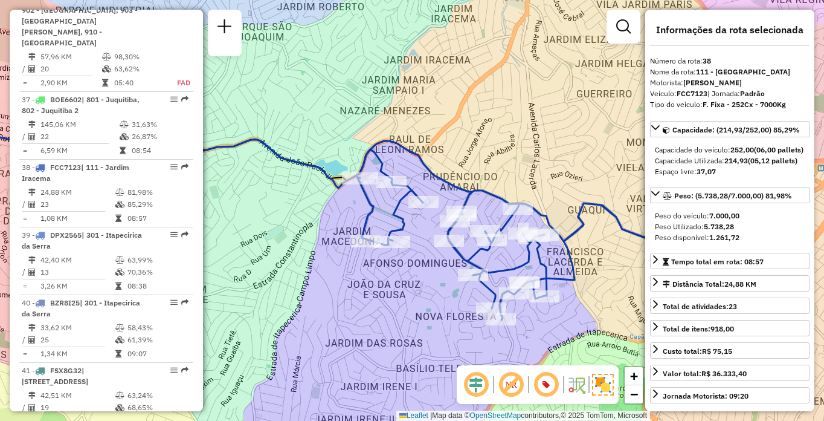
scroll to position [4031, 0]
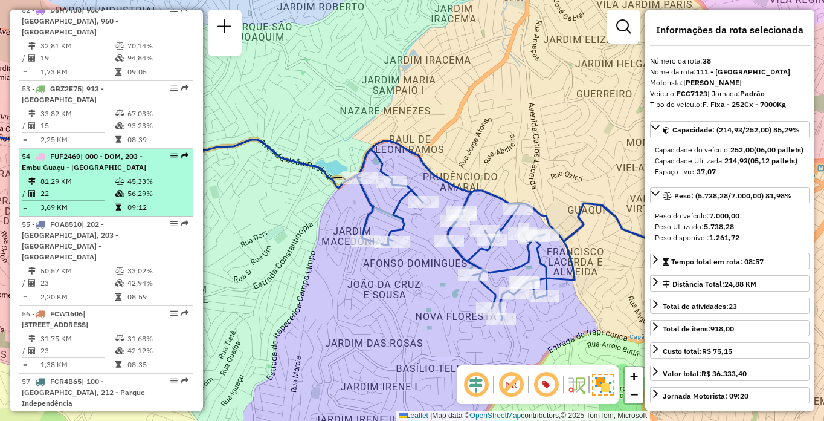
click at [119, 197] on icon at bounding box center [119, 193] width 9 height 7
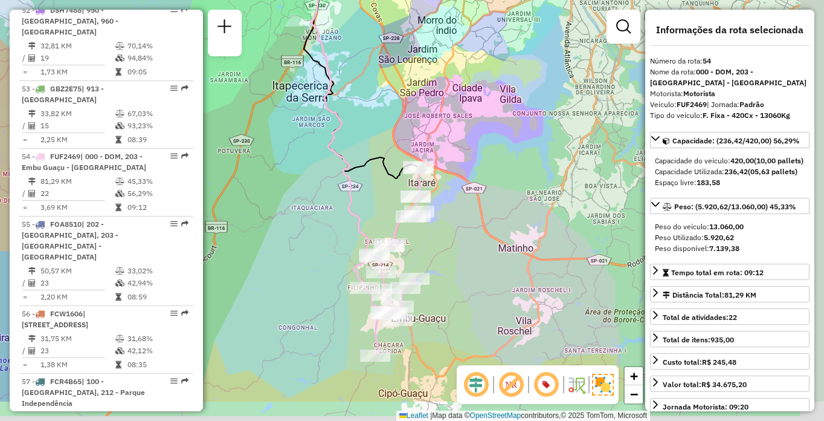
drag, startPoint x: 529, startPoint y: 296, endPoint x: 466, endPoint y: 216, distance: 101.5
click at [466, 216] on div "Janela de atendimento Grade de atendimento Capacidade Transportadoras Veículos …" at bounding box center [412, 210] width 824 height 421
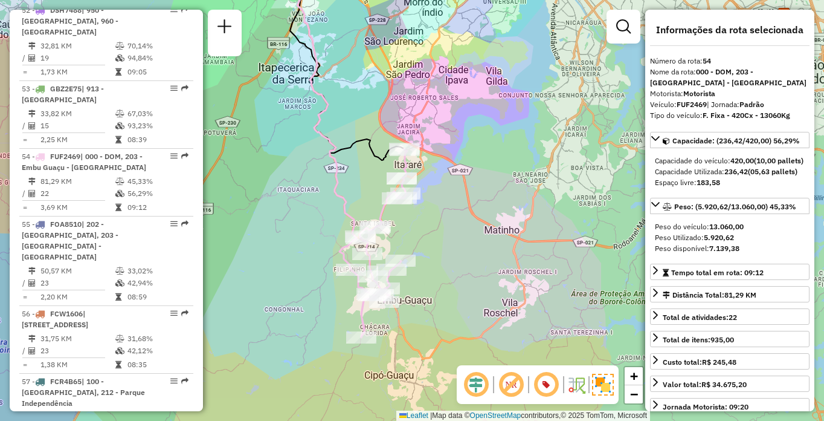
scroll to position [370, 0]
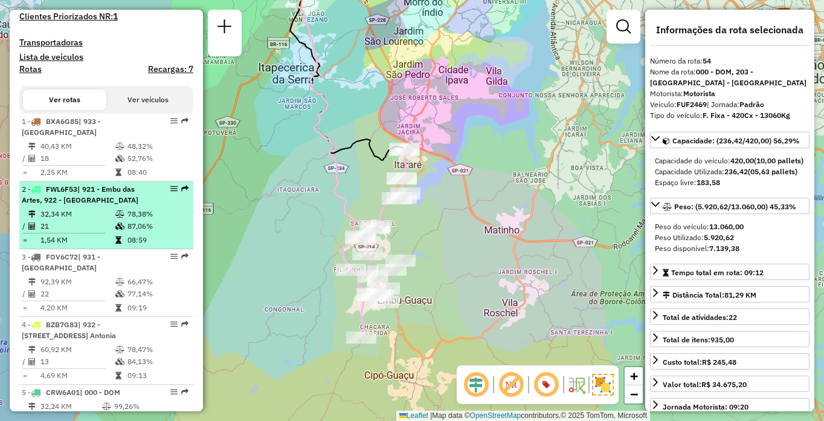
click at [71, 220] on td "32,34 KM" at bounding box center [77, 214] width 75 height 12
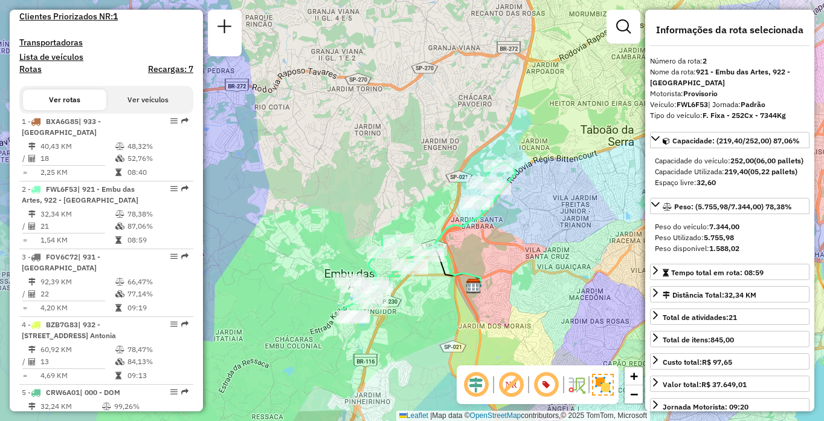
scroll to position [3535, 0]
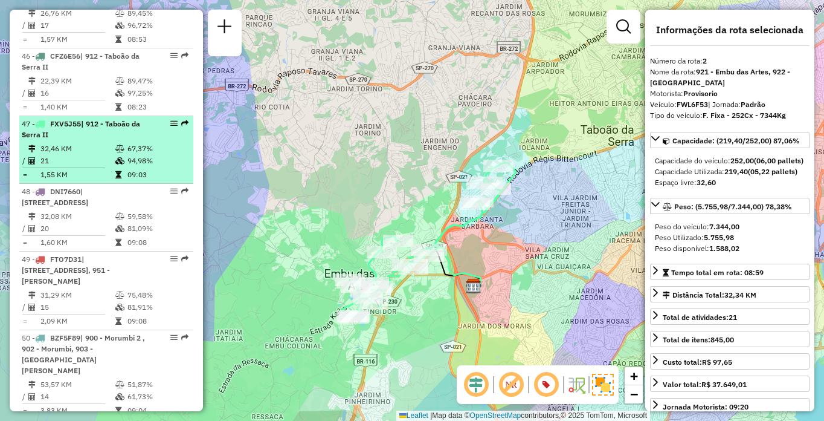
click at [84, 155] on td "32,46 KM" at bounding box center [77, 149] width 75 height 12
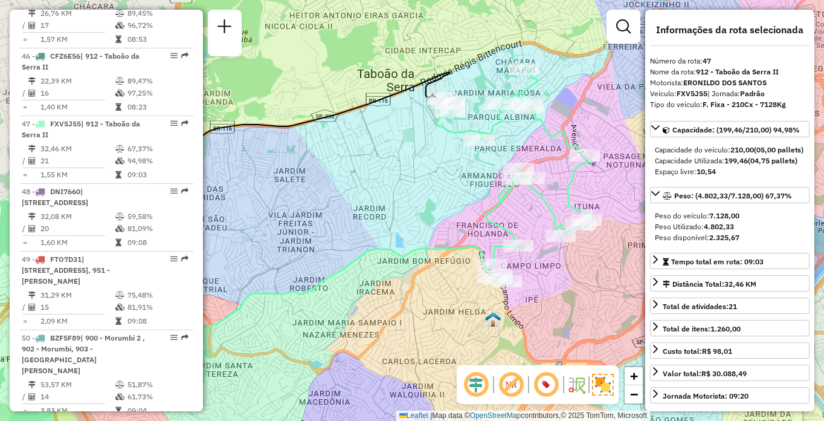
scroll to position [2344, 0]
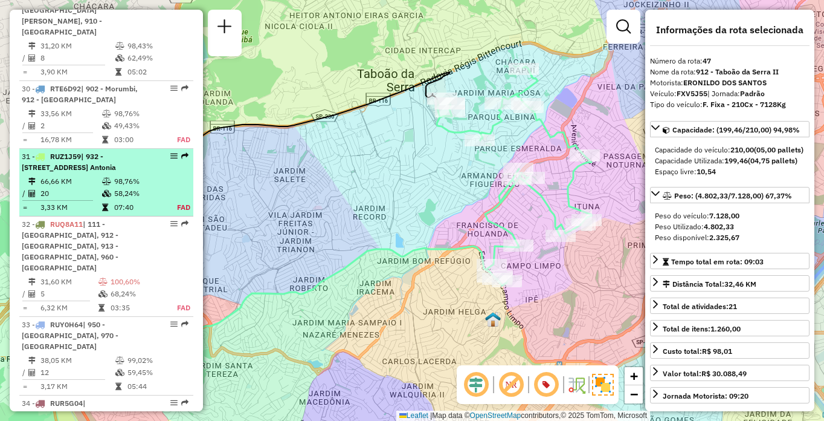
click at [67, 173] on div "31 - RUZ1J59 | 932 - [STREET_ADDRESS]" at bounding box center [86, 162] width 128 height 22
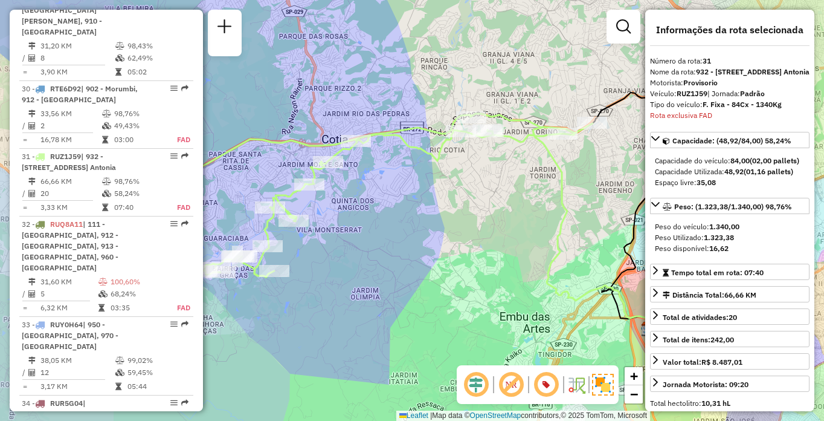
scroll to position [2537, 0]
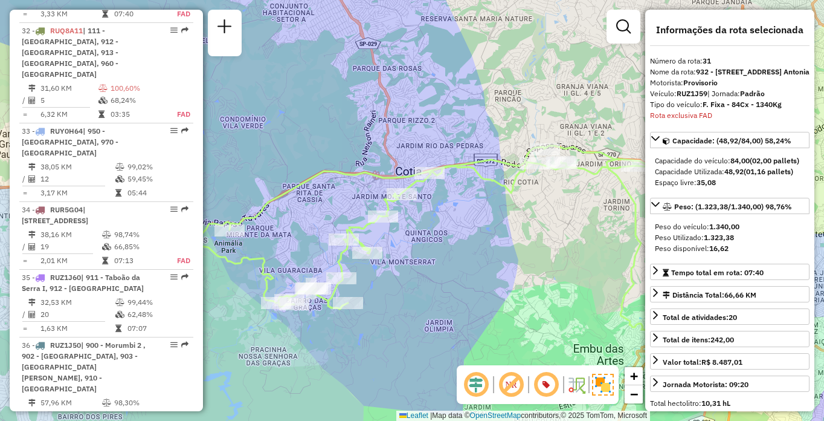
drag, startPoint x: 464, startPoint y: 224, endPoint x: 538, endPoint y: 254, distance: 80.5
click at [538, 255] on div "Janela de atendimento Grade de atendimento Capacidade Transportadoras Veículos …" at bounding box center [412, 210] width 824 height 421
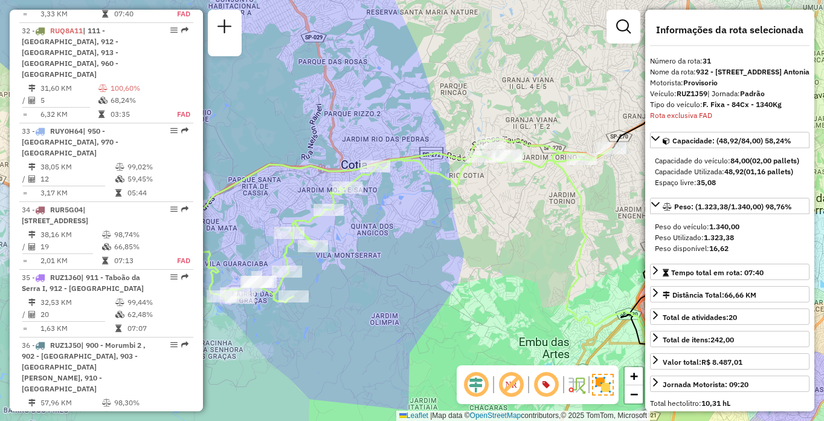
drag, startPoint x: 542, startPoint y: 254, endPoint x: 478, endPoint y: 246, distance: 64.6
click at [478, 246] on div "Janela de atendimento Grade de atendimento Capacidade Transportadoras Veículos …" at bounding box center [412, 210] width 824 height 421
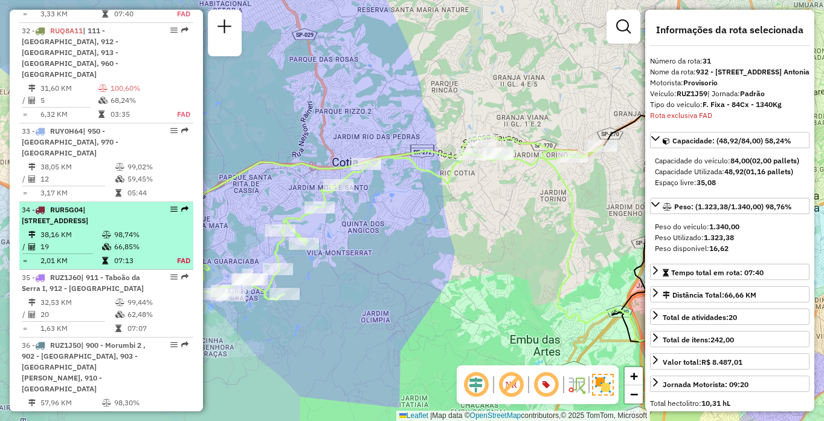
click at [66, 241] on td "38,16 KM" at bounding box center [71, 234] width 62 height 12
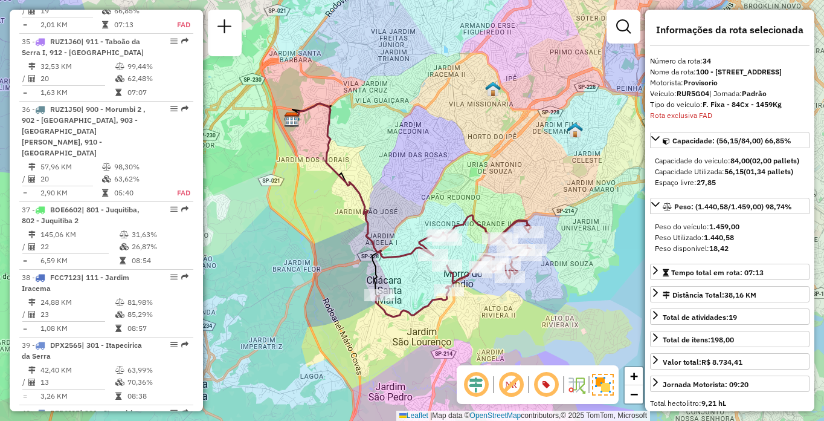
scroll to position [3895, 0]
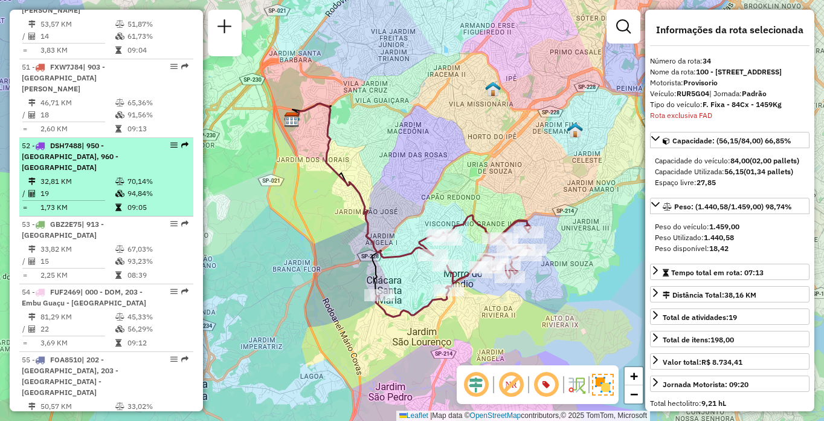
click at [71, 150] on span "DSH7488" at bounding box center [65, 145] width 31 height 9
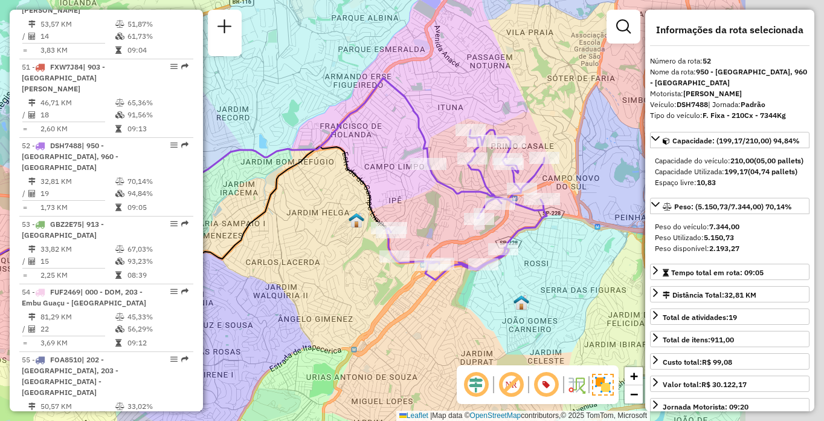
drag, startPoint x: 586, startPoint y: 308, endPoint x: 418, endPoint y: 277, distance: 170.2
click at [418, 277] on icon at bounding box center [466, 205] width 161 height 150
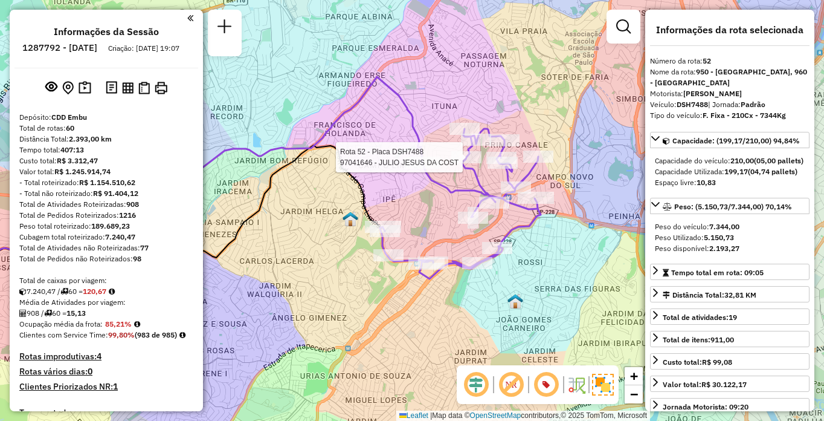
select select "**********"
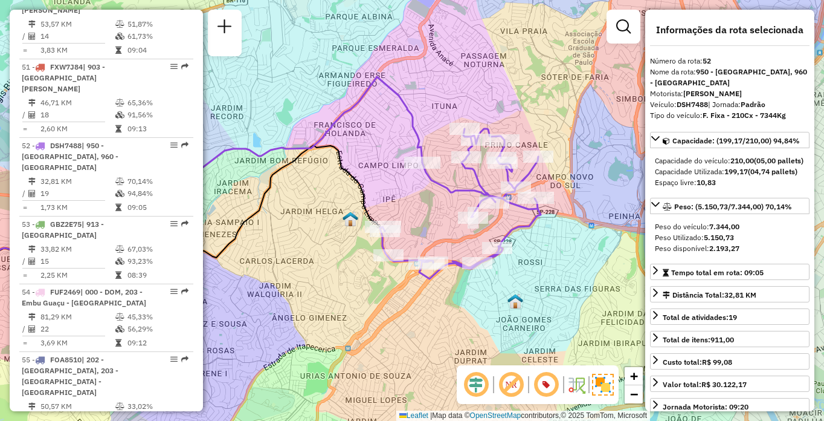
scroll to position [302, 0]
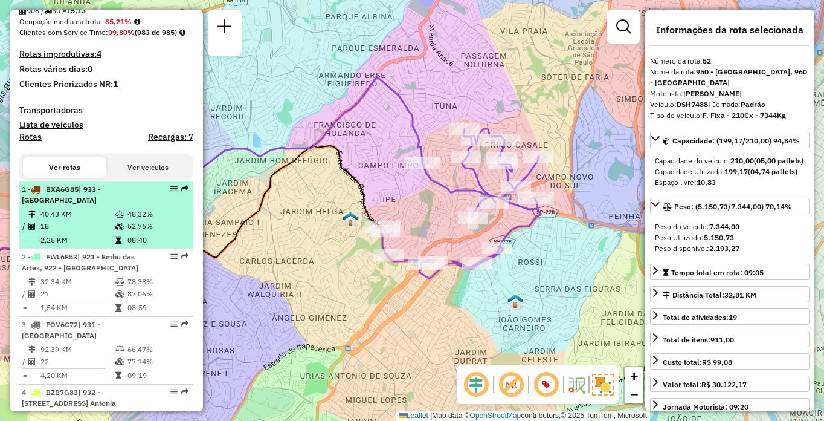
click at [95, 220] on td "40,43 KM" at bounding box center [77, 214] width 75 height 12
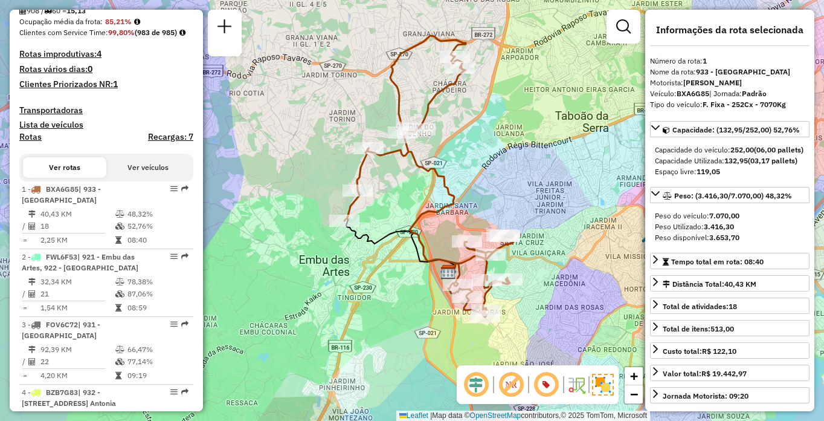
scroll to position [3378, 0]
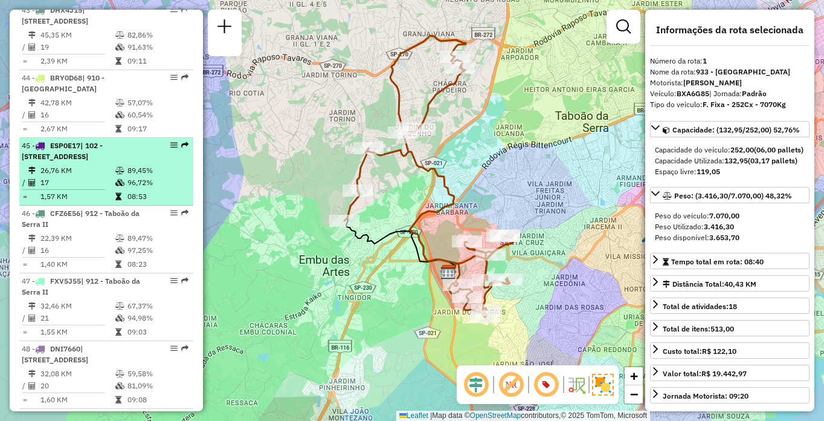
click at [116, 162] on div "45 - ESP0E17 | 102 - Pirajussara, 103 - Vila Regina, 911 - Taboão da Serra I, 9…" at bounding box center [86, 151] width 128 height 22
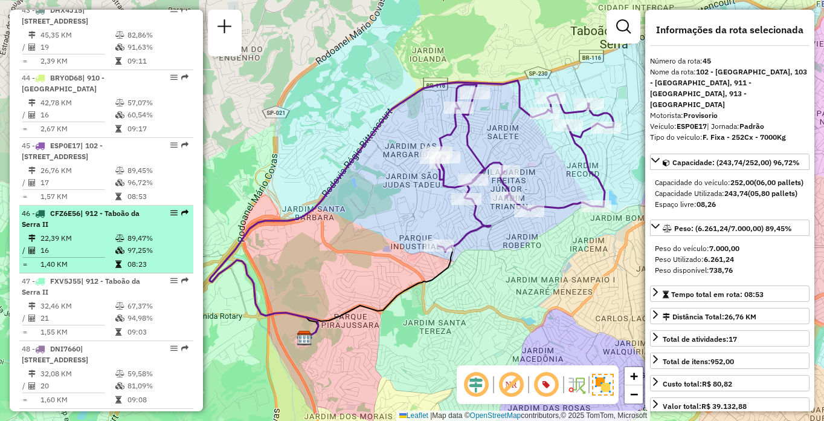
click at [115, 230] on div "46 - CFZ6E56 | 912 - Taboão da Serra II" at bounding box center [86, 219] width 128 height 22
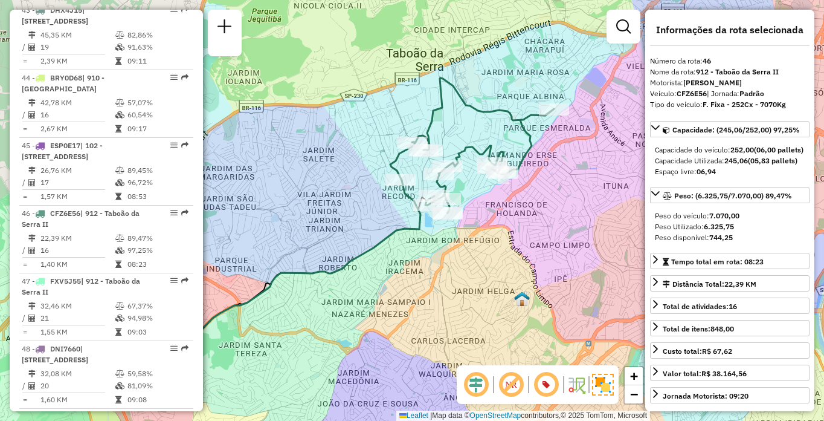
drag, startPoint x: 542, startPoint y: 251, endPoint x: 468, endPoint y: 260, distance: 75.0
click at [468, 260] on div "Janela de atendimento Grade de atendimento Capacidade Transportadoras Veículos …" at bounding box center [412, 210] width 824 height 421
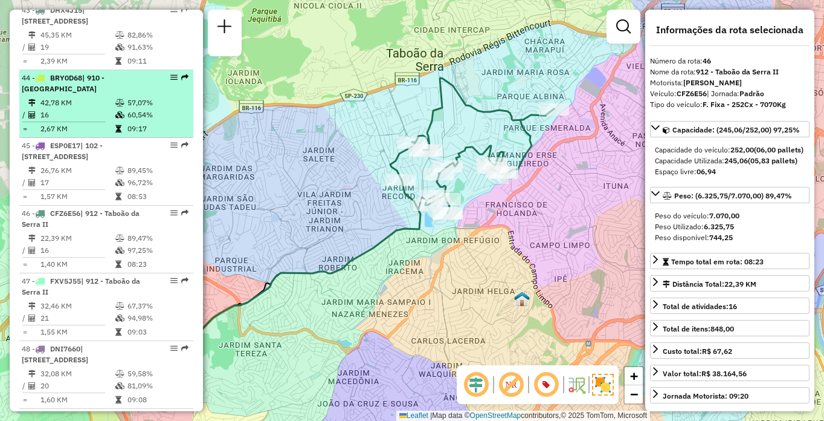
click at [120, 121] on td at bounding box center [121, 115] width 12 height 12
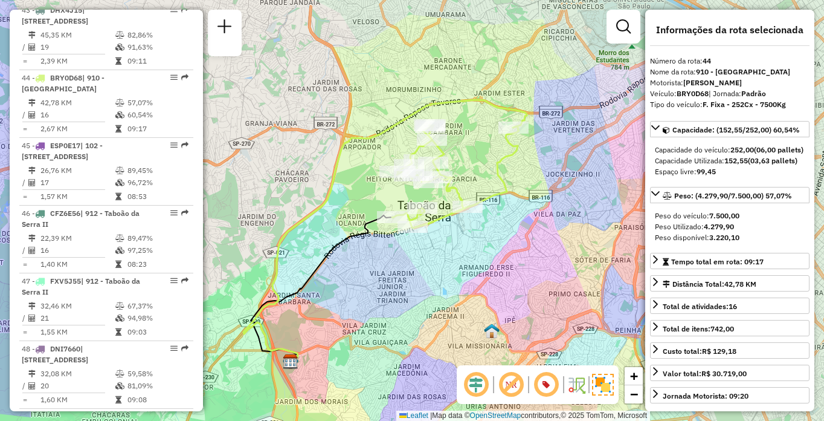
drag, startPoint x: 573, startPoint y: 242, endPoint x: 548, endPoint y: 268, distance: 36.8
click at [548, 268] on div "Janela de atendimento Grade de atendimento Capacidade Transportadoras Veículos …" at bounding box center [412, 210] width 824 height 421
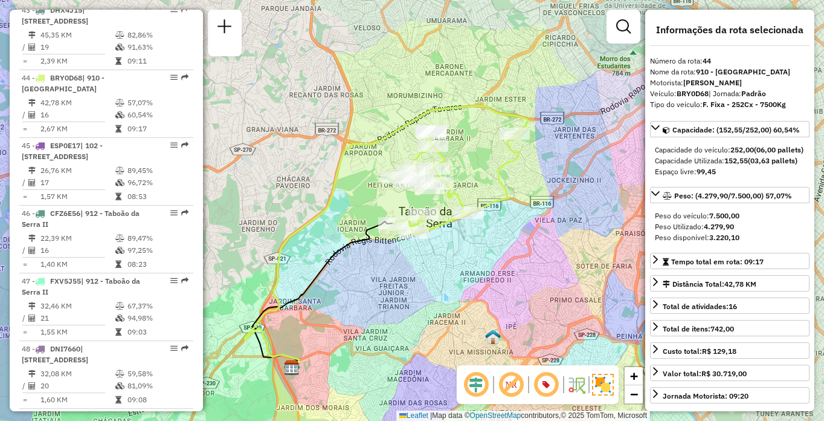
scroll to position [3963, 0]
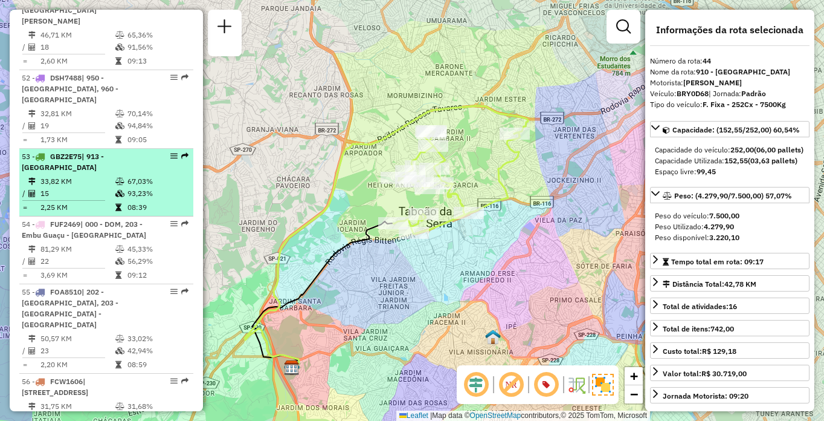
click at [120, 173] on div "53 - GBZ2E75 | 913 - [GEOGRAPHIC_DATA]" at bounding box center [86, 162] width 128 height 22
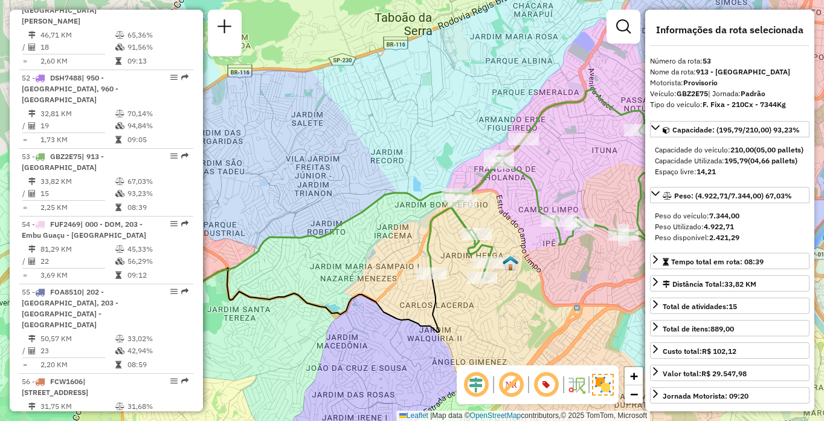
scroll to position [3749, 0]
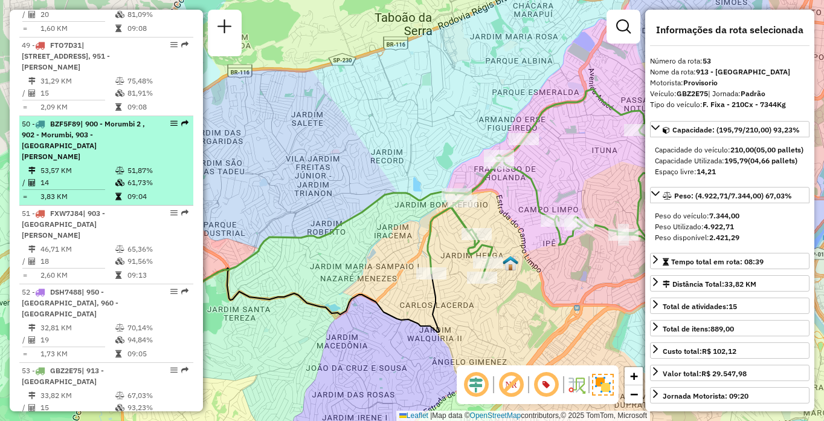
click at [78, 162] on div "50 - BZF5F89 | 900 - Morumbi 2 , 902 - [GEOGRAPHIC_DATA], 903 - [GEOGRAPHIC_DAT…" at bounding box center [86, 140] width 128 height 44
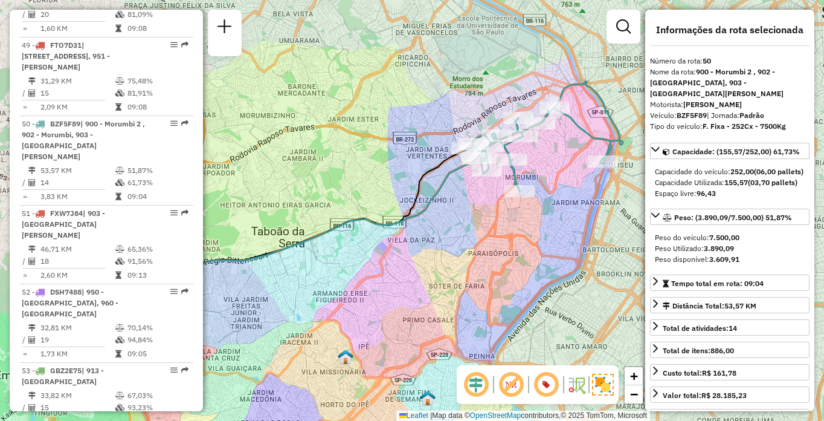
drag, startPoint x: 572, startPoint y: 236, endPoint x: 510, endPoint y: 276, distance: 73.9
click at [510, 276] on div "Janela de atendimento Grade de atendimento Capacidade Transportadoras Veículos …" at bounding box center [412, 210] width 824 height 421
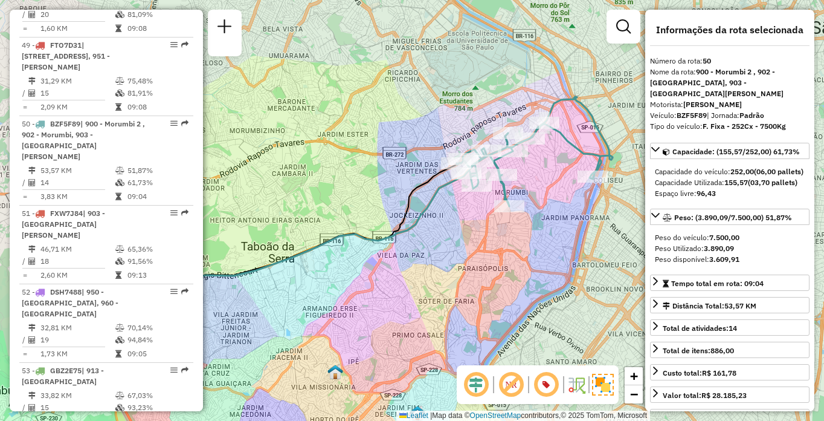
scroll to position [2512, 0]
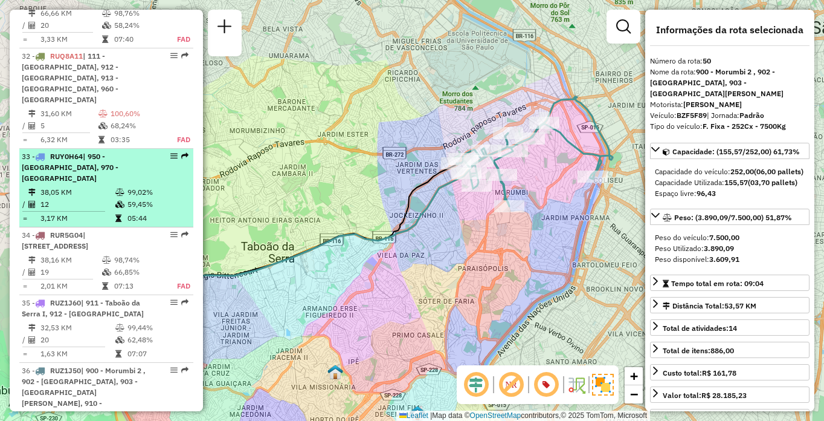
click at [91, 198] on td "38,05 KM" at bounding box center [77, 192] width 75 height 12
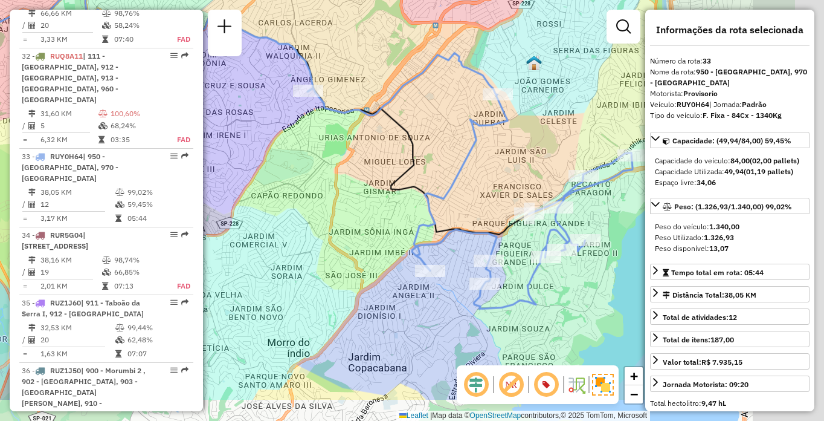
drag, startPoint x: 451, startPoint y: 262, endPoint x: 351, endPoint y: 153, distance: 148.0
click at [351, 153] on div "Janela de atendimento Grade de atendimento Capacidade Transportadoras Veículos …" at bounding box center [412, 210] width 824 height 421
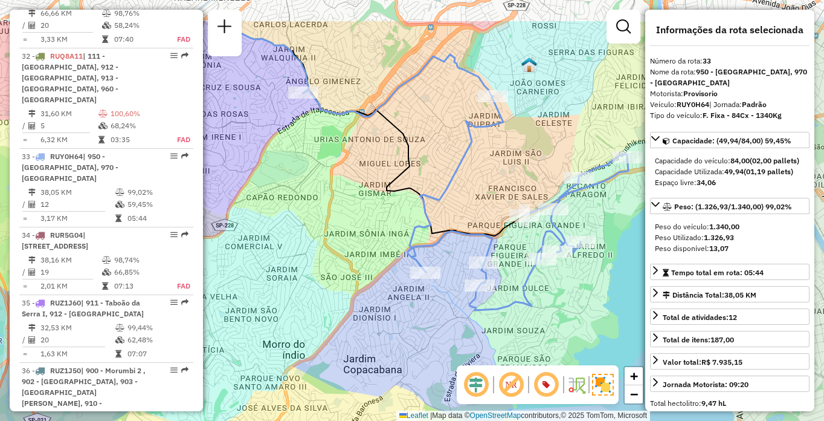
drag, startPoint x: 525, startPoint y: 131, endPoint x: 540, endPoint y: 175, distance: 47.0
click at [547, 203] on div "Janela de atendimento Grade de atendimento Capacidade Transportadoras Veículos …" at bounding box center [412, 210] width 824 height 421
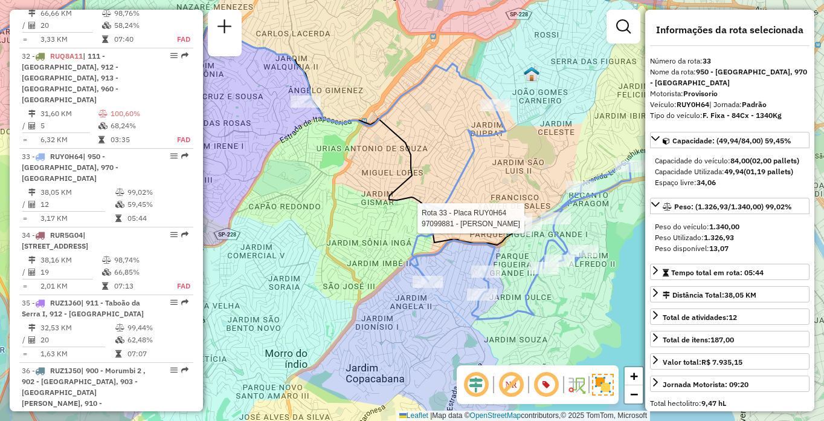
scroll to position [3468, 0]
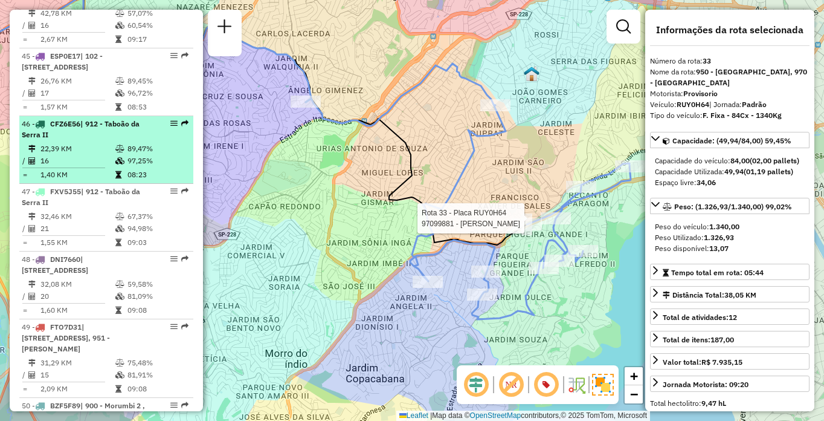
click at [45, 167] on td "16" at bounding box center [77, 161] width 75 height 12
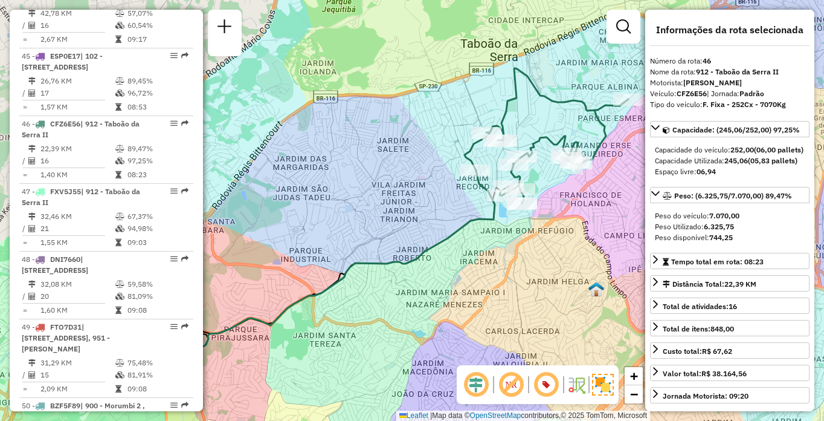
scroll to position [2512, 0]
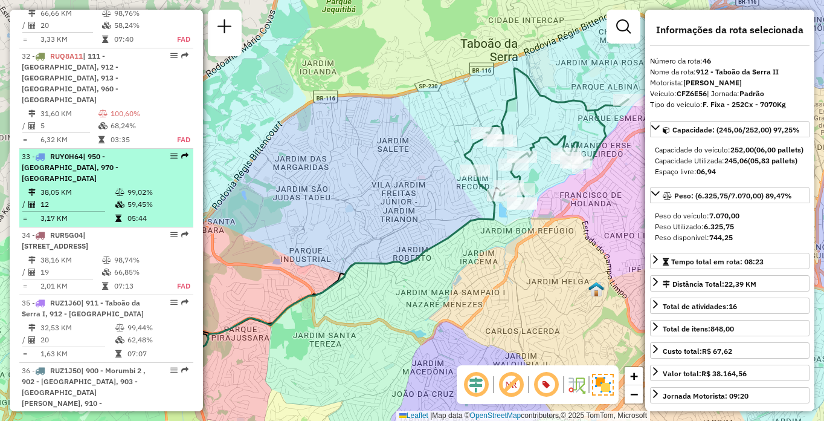
click at [127, 184] on div "33 - RUY0H64 | 950 - Jardim Germânia, 970 - Jardim Alvorada" at bounding box center [86, 167] width 128 height 33
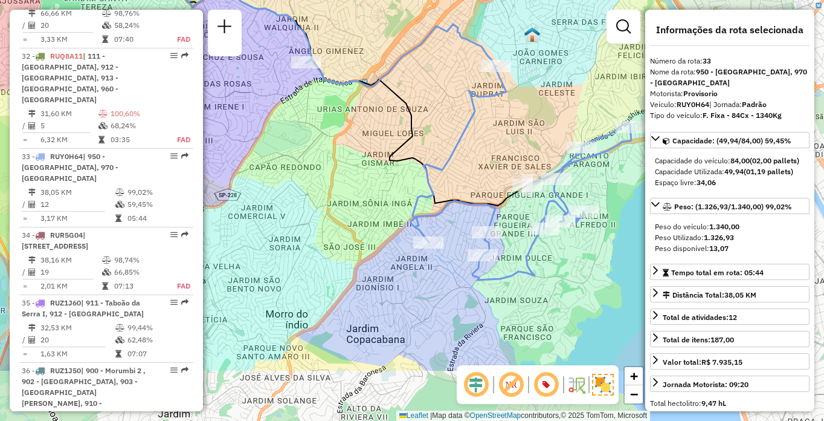
drag, startPoint x: 517, startPoint y: 267, endPoint x: 401, endPoint y: 166, distance: 153.3
click at [402, 171] on div "Janela de atendimento Grade de atendimento Capacidade Transportadoras Veículos …" at bounding box center [412, 210] width 824 height 421
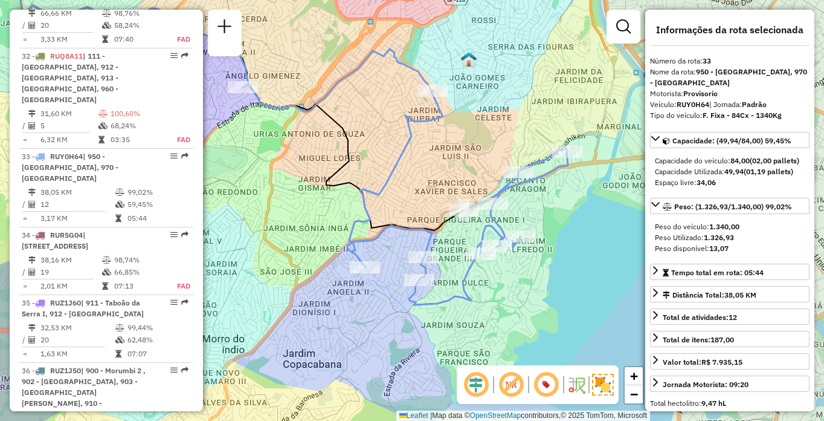
drag, startPoint x: 553, startPoint y: 273, endPoint x: 491, endPoint y: 302, distance: 68.4
click at [491, 302] on div "Janela de atendimento Grade de atendimento Capacidade Transportadoras Veículos …" at bounding box center [412, 210] width 824 height 421
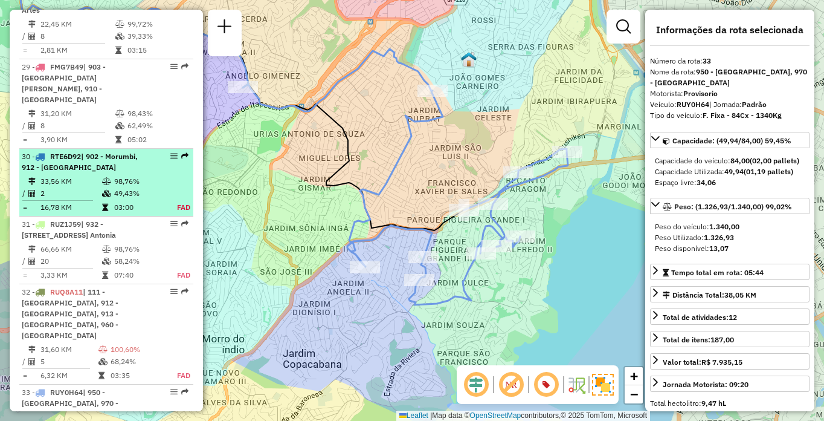
click at [109, 172] on span "| 902 - Morumbi, 912 - [GEOGRAPHIC_DATA]" at bounding box center [80, 162] width 116 height 20
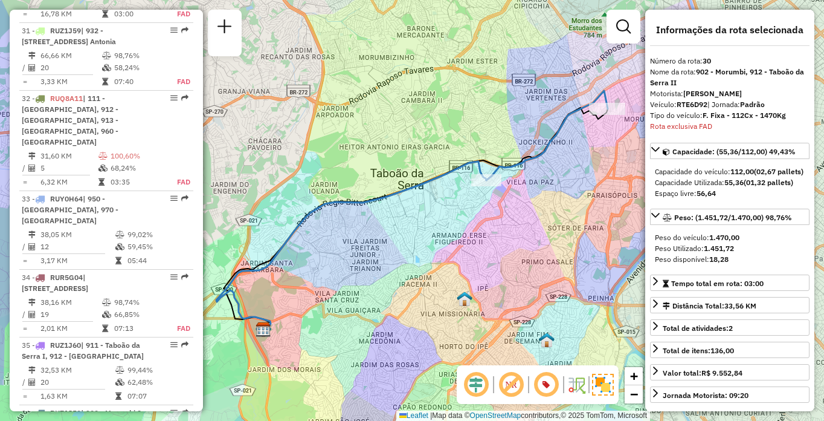
scroll to position [2883, 0]
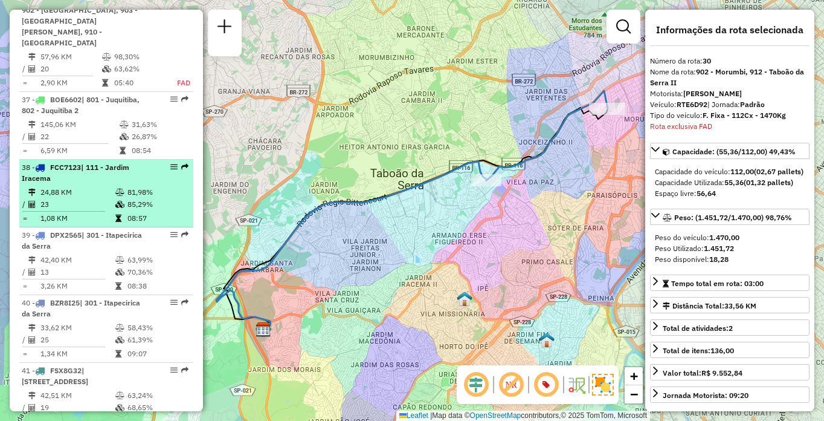
click at [121, 184] on div "38 - FCC7123 | 111 - Jardim Iracema" at bounding box center [86, 173] width 128 height 22
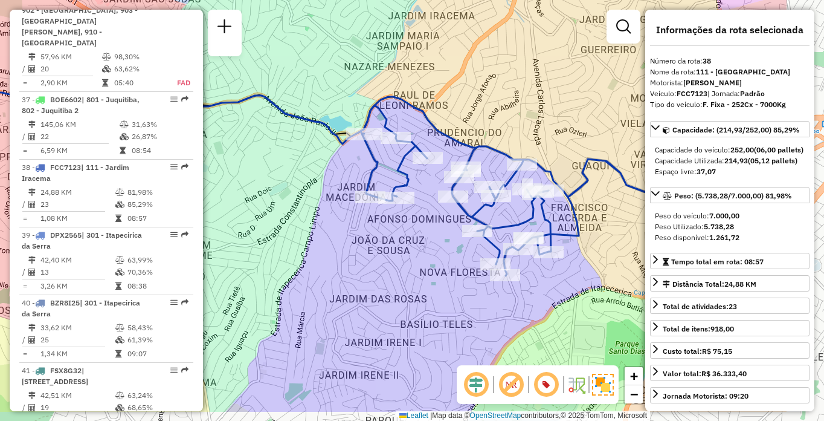
drag, startPoint x: 562, startPoint y: 306, endPoint x: 418, endPoint y: 247, distance: 155.9
click at [418, 247] on div "Janela de atendimento Grade de atendimento Capacidade Transportadoras Veículos …" at bounding box center [412, 210] width 824 height 421
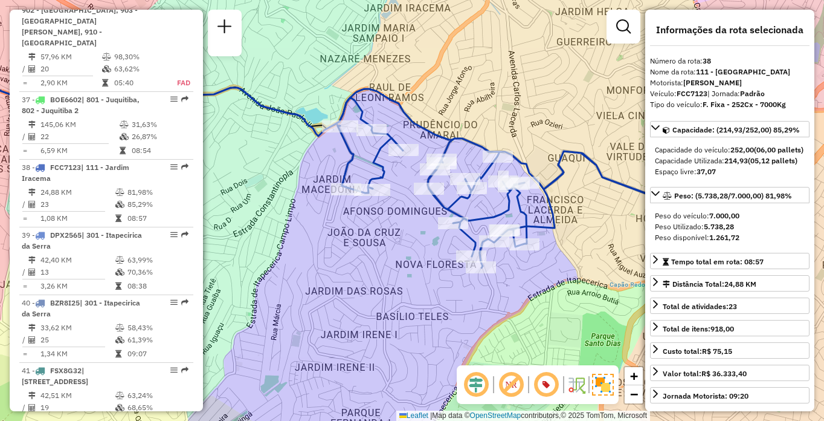
scroll to position [302, 0]
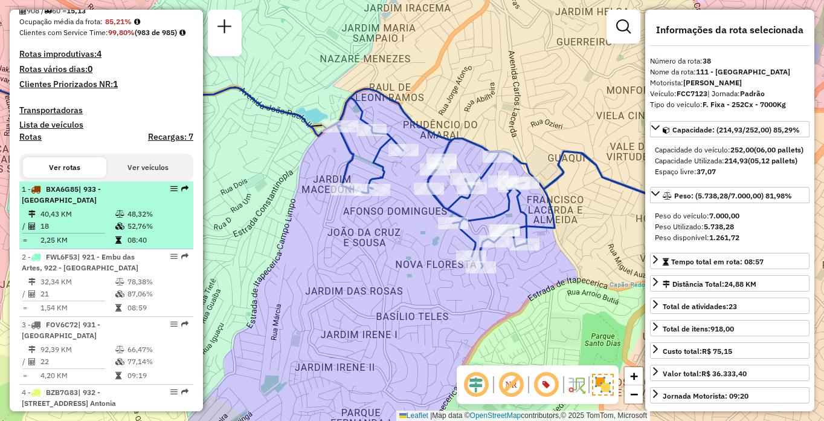
click at [91, 220] on td "40,43 KM" at bounding box center [77, 214] width 75 height 12
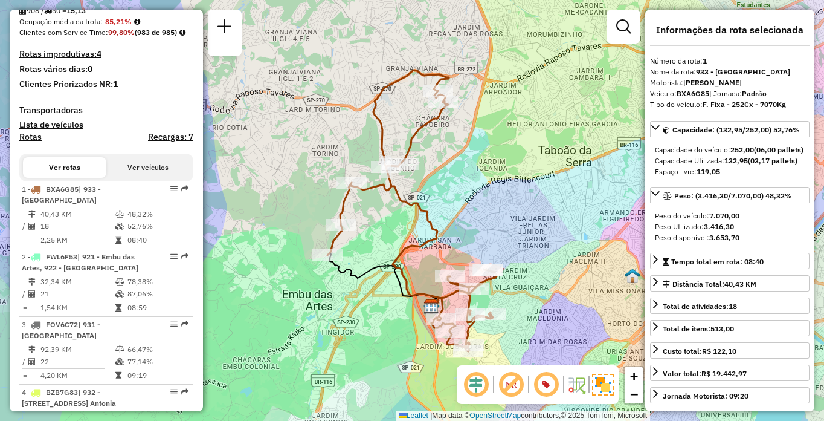
scroll to position [3468, 0]
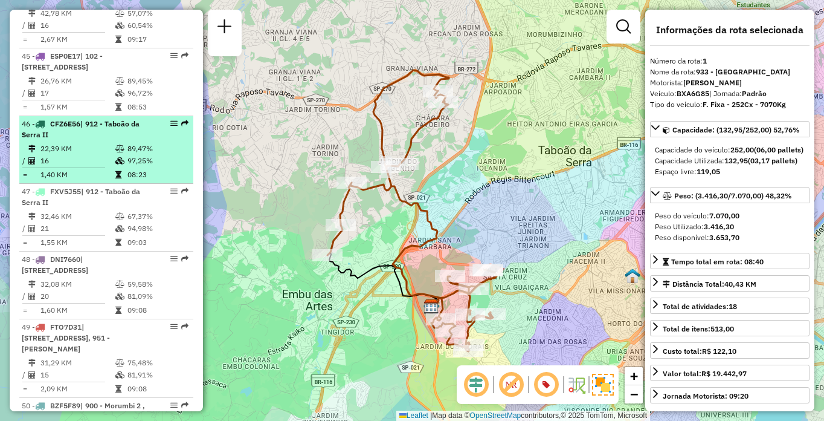
click at [111, 155] on td "22,39 KM" at bounding box center [77, 149] width 75 height 12
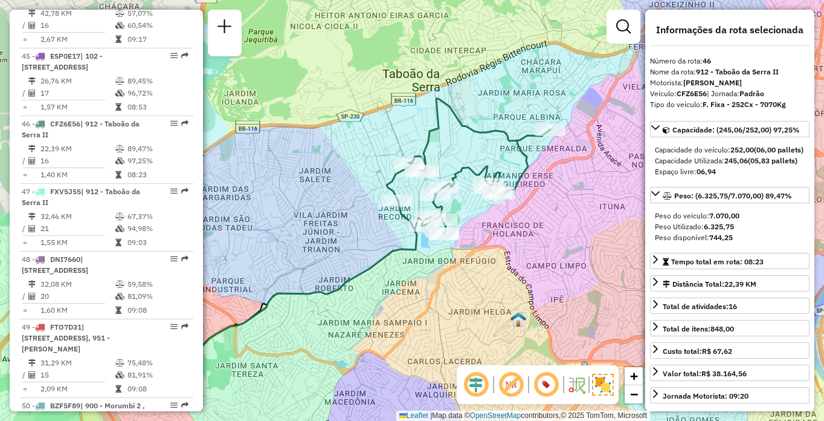
drag, startPoint x: 584, startPoint y: 228, endPoint x: 499, endPoint y: 261, distance: 91.2
click at [502, 260] on div "Janela de atendimento Grade de atendimento Capacidade Transportadoras Veículos …" at bounding box center [412, 210] width 824 height 421
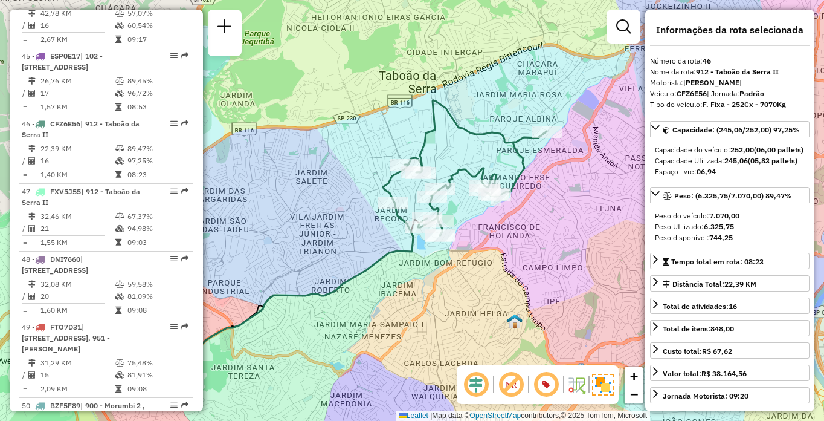
scroll to position [302, 0]
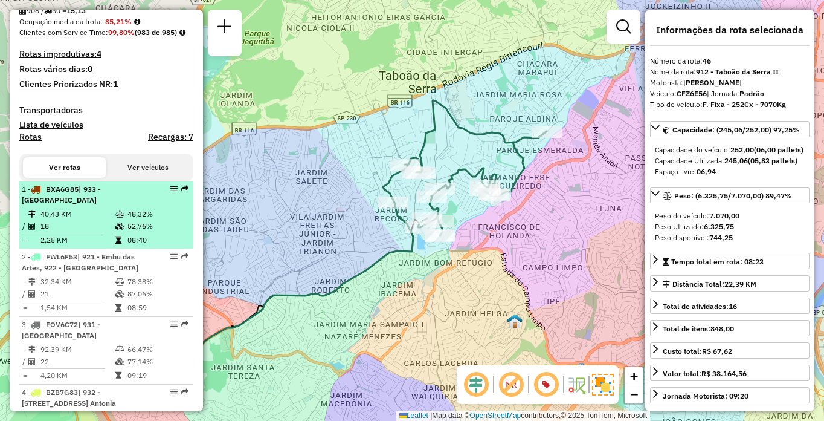
click at [104, 205] on div "1 - BXA6G85 | 933 - Vila Santo Antonia" at bounding box center [86, 195] width 128 height 22
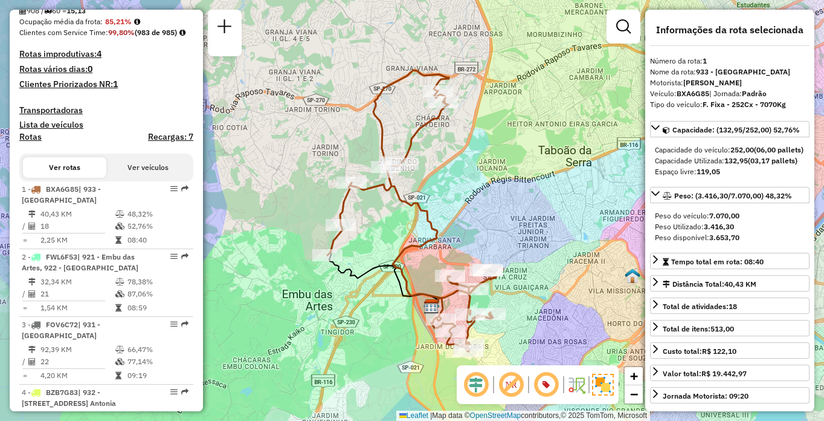
scroll to position [3164, 0]
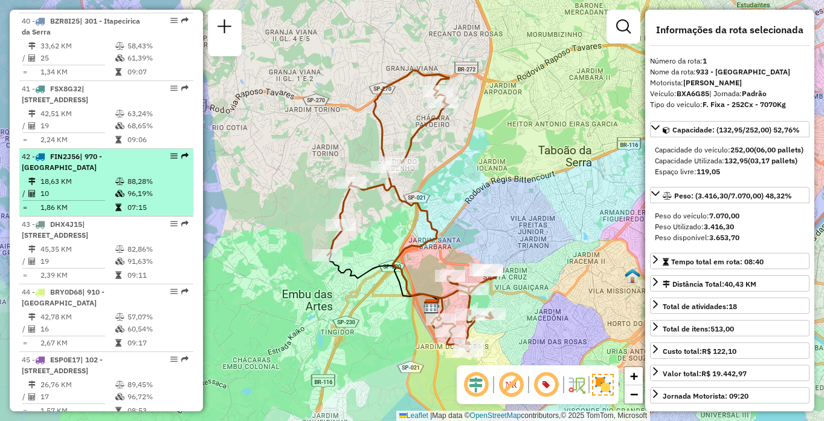
click at [118, 185] on icon at bounding box center [119, 181] width 9 height 7
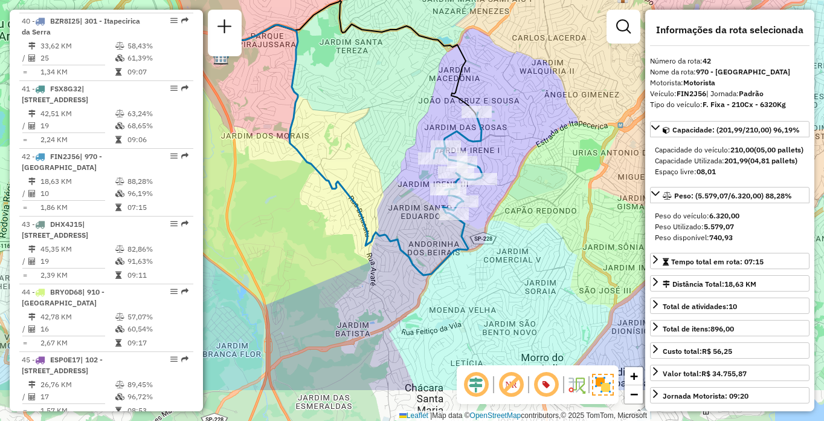
drag, startPoint x: 459, startPoint y: 236, endPoint x: 427, endPoint y: 204, distance: 44.4
click at [427, 204] on div "Janela de atendimento Grade de atendimento Capacidade Transportadoras Veículos …" at bounding box center [412, 210] width 824 height 421
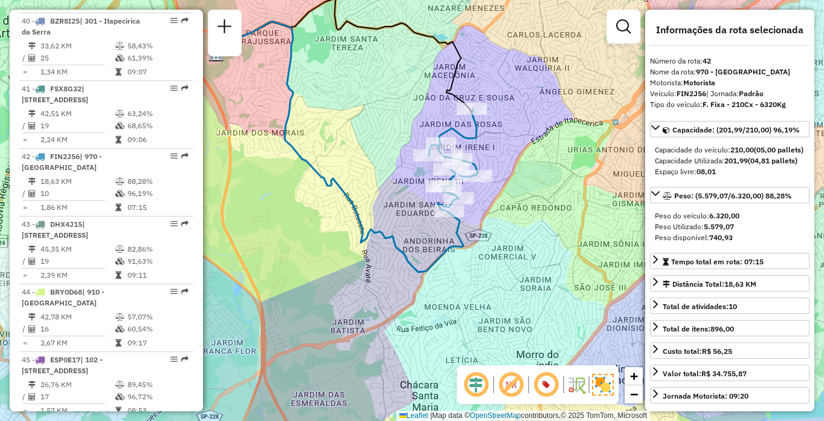
scroll to position [3468, 0]
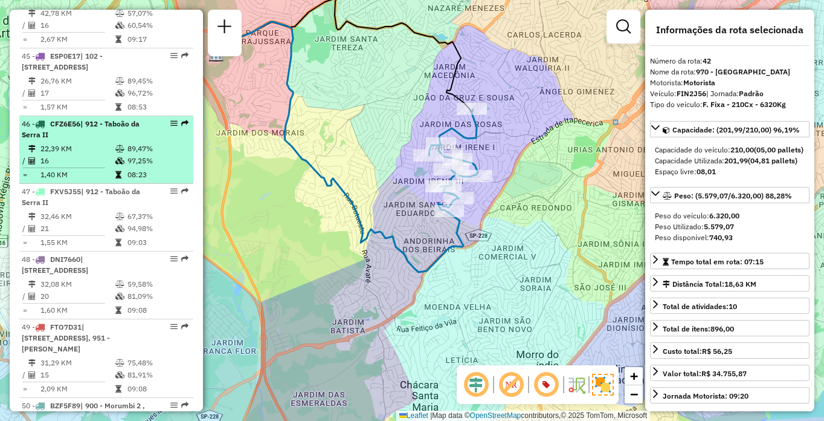
click at [154, 155] on td "89,47%" at bounding box center [157, 149] width 61 height 12
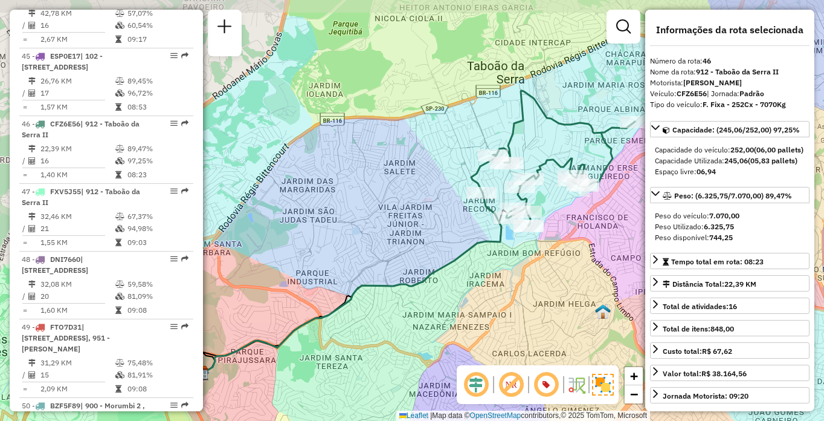
drag, startPoint x: 488, startPoint y: 222, endPoint x: 497, endPoint y: 260, distance: 39.1
click at [501, 268] on icon at bounding box center [352, 284] width 300 height 182
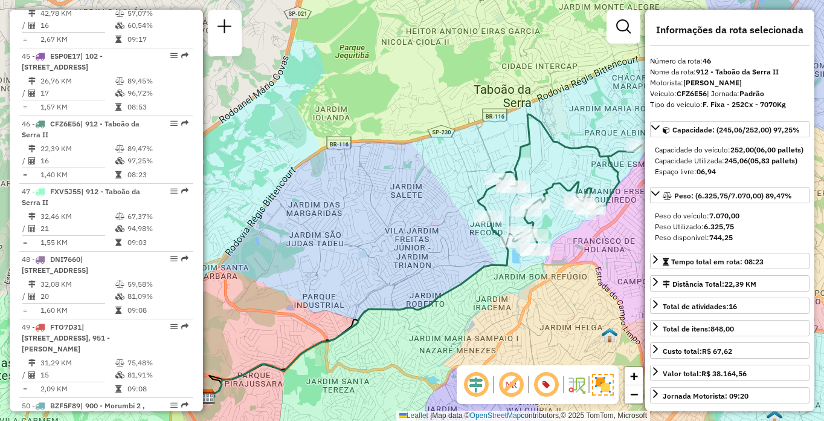
scroll to position [302, 0]
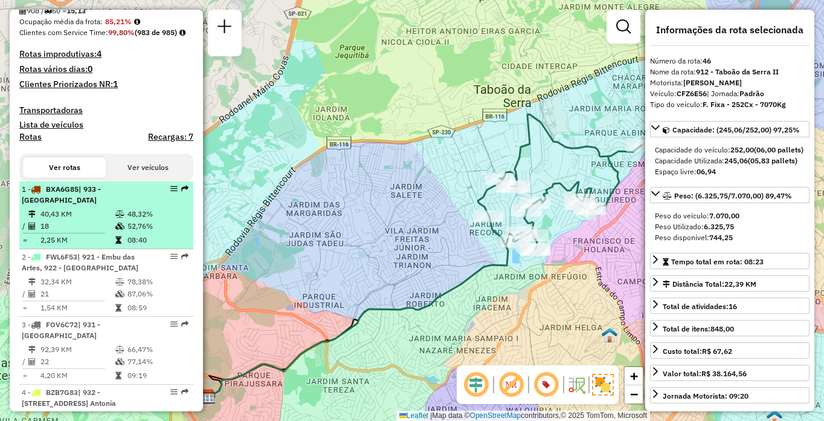
click at [115, 218] on icon at bounding box center [119, 213] width 9 height 7
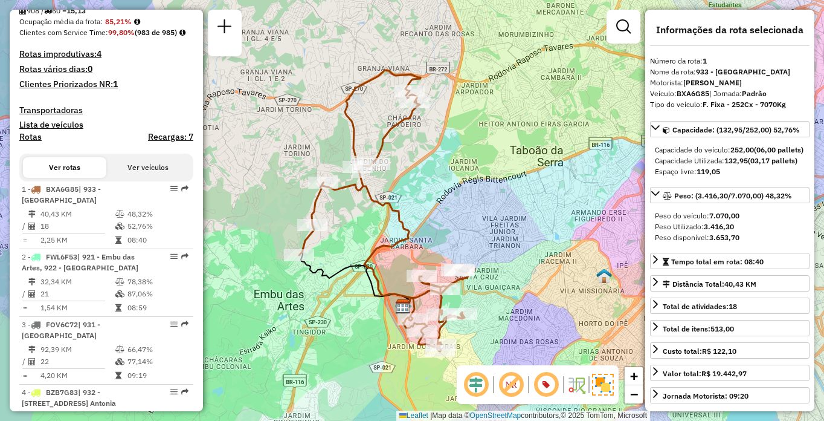
drag, startPoint x: 538, startPoint y: 273, endPoint x: 509, endPoint y: 273, distance: 28.4
click at [509, 273] on div "Janela de atendimento Grade de atendimento Capacidade Transportadoras Veículos …" at bounding box center [412, 210] width 824 height 421
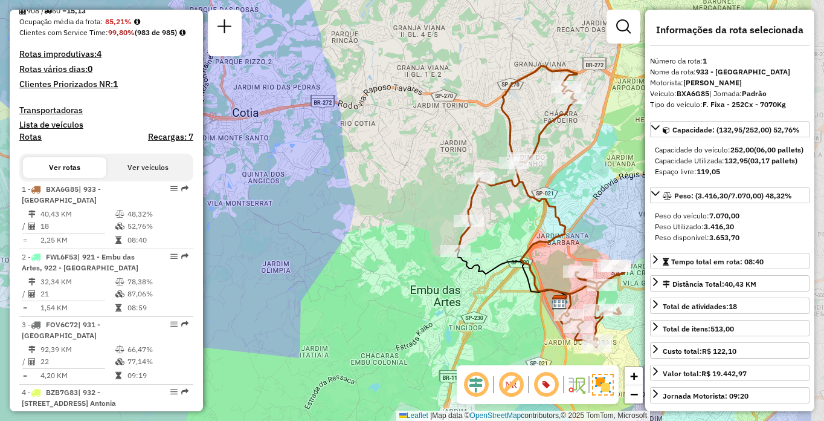
drag, startPoint x: 572, startPoint y: 255, endPoint x: 476, endPoint y: 255, distance: 95.5
click at [476, 255] on div "Janela de atendimento Grade de atendimento Capacidade Transportadoras Veículos …" at bounding box center [412, 210] width 824 height 421
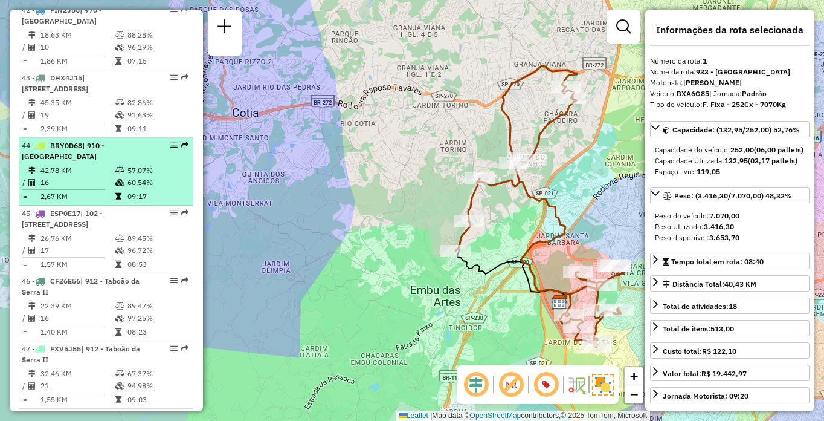
click at [82, 162] on div "44 - BRY0D68 | 910 - Parque Ipê" at bounding box center [86, 151] width 128 height 22
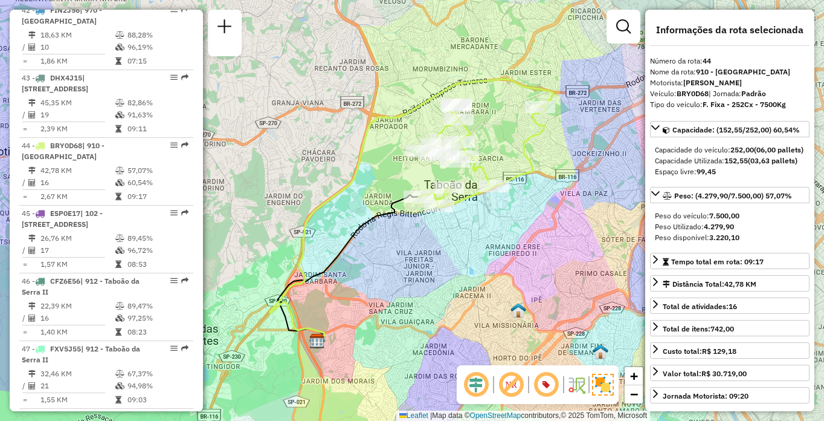
scroll to position [3963, 0]
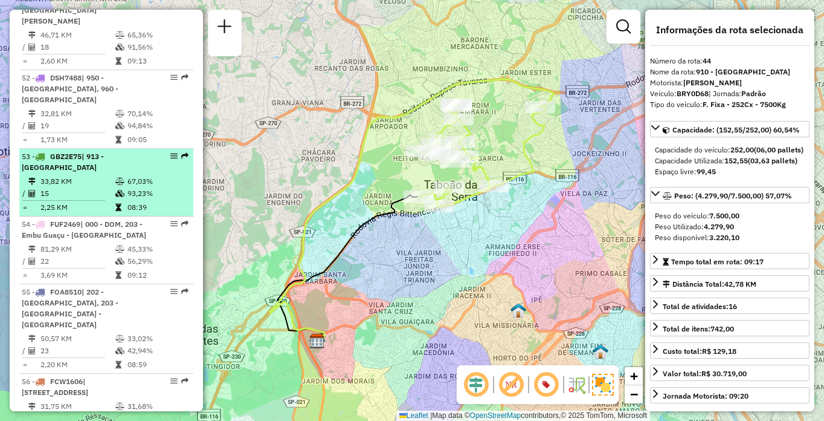
click at [128, 187] on td "67,03%" at bounding box center [157, 181] width 61 height 12
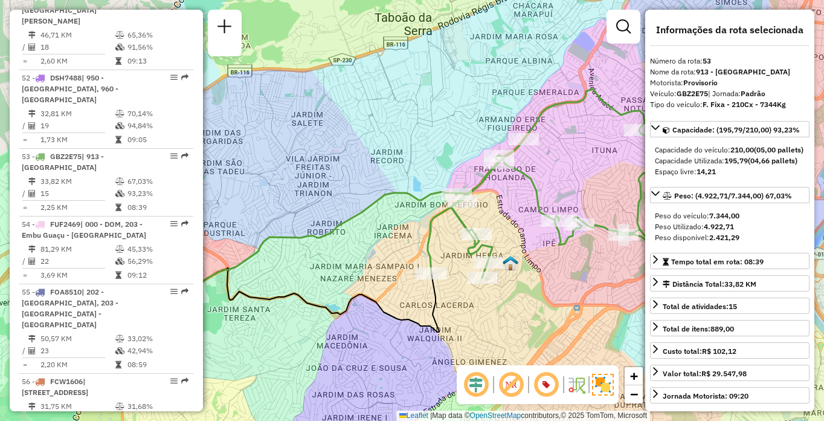
click at [433, 271] on div "Janela de atendimento Grade de atendimento Capacidade Transportadoras Veículos …" at bounding box center [412, 210] width 824 height 421
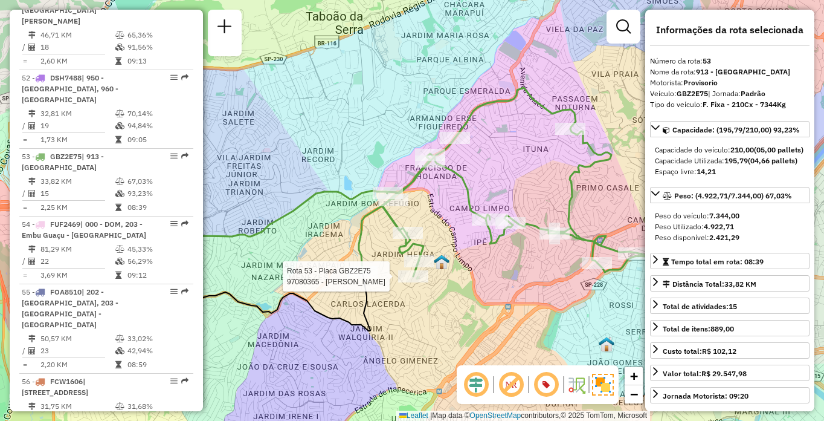
scroll to position [3749, 0]
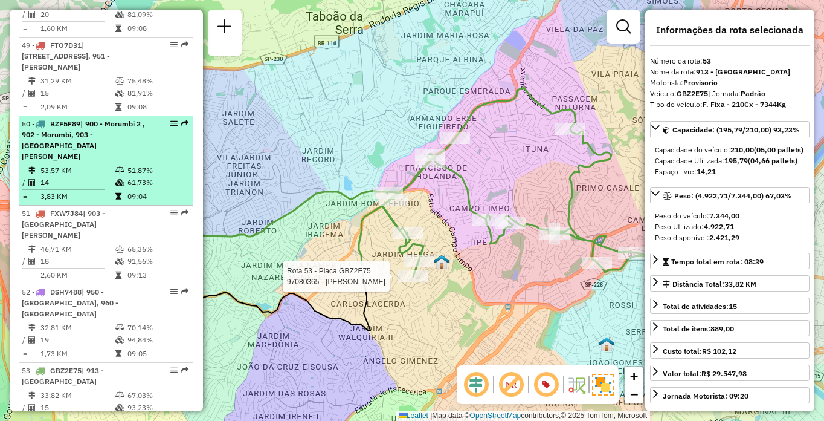
click at [117, 162] on div "50 - BZF5F89 | 900 - Morumbi 2 , 902 - [GEOGRAPHIC_DATA], 903 - [GEOGRAPHIC_DAT…" at bounding box center [86, 140] width 128 height 44
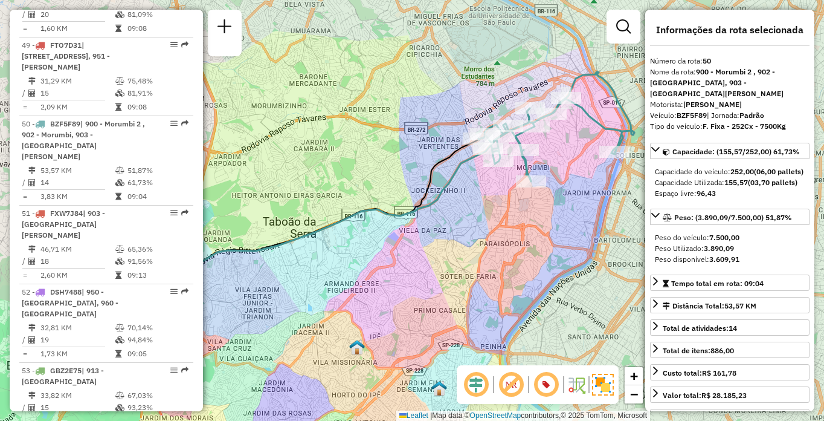
drag, startPoint x: 508, startPoint y: 222, endPoint x: 482, endPoint y: 247, distance: 36.3
click at [482, 247] on div "Janela de atendimento Grade de atendimento Capacidade Transportadoras Veículos …" at bounding box center [412, 210] width 824 height 421
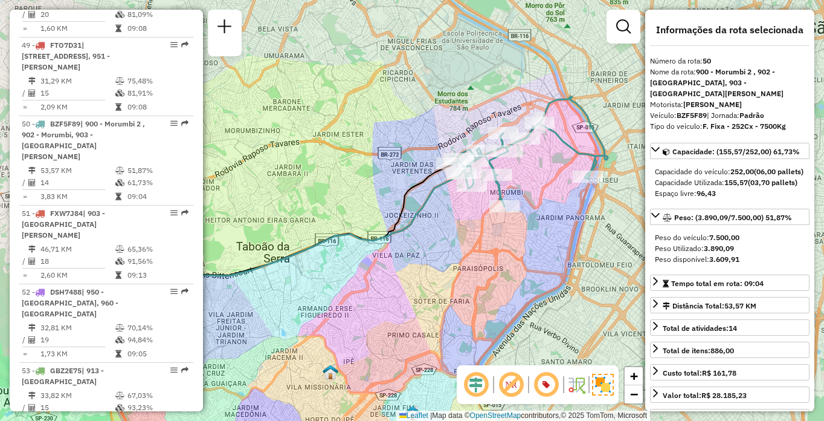
scroll to position [2950, 0]
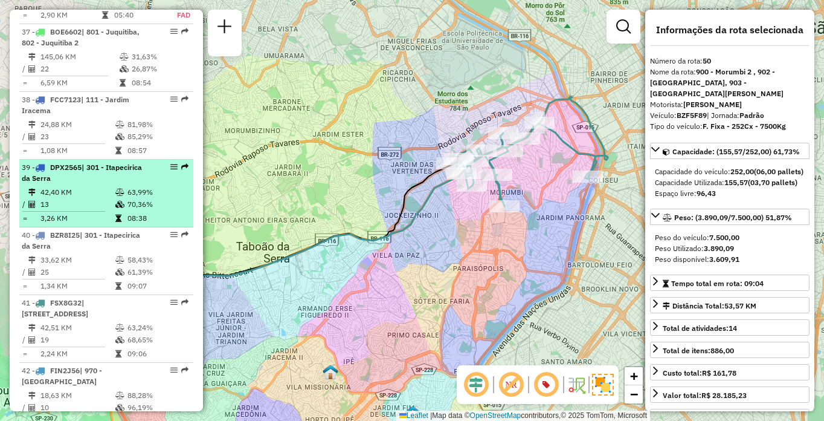
click at [95, 210] on td "13" at bounding box center [77, 204] width 75 height 12
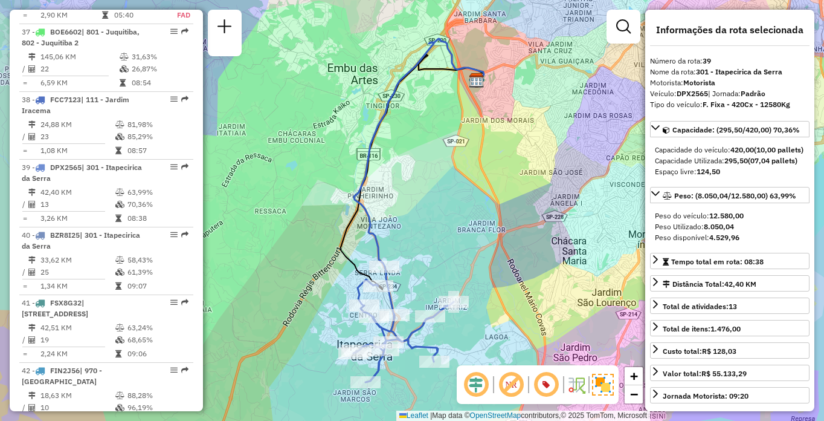
scroll to position [3468, 0]
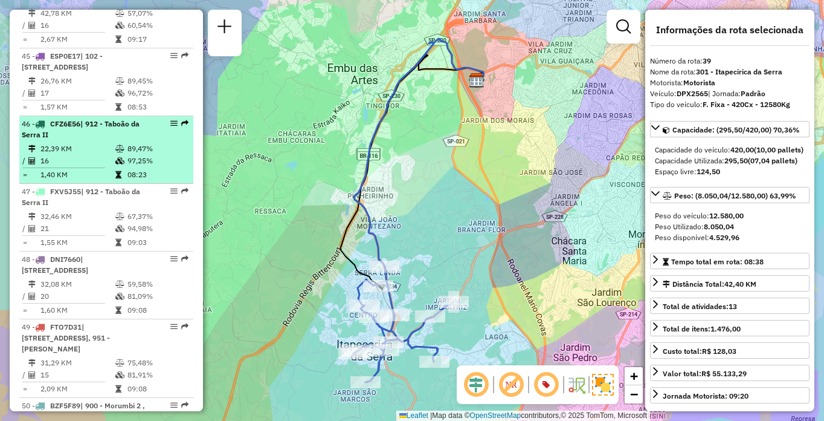
click at [104, 155] on td "22,39 KM" at bounding box center [77, 149] width 75 height 12
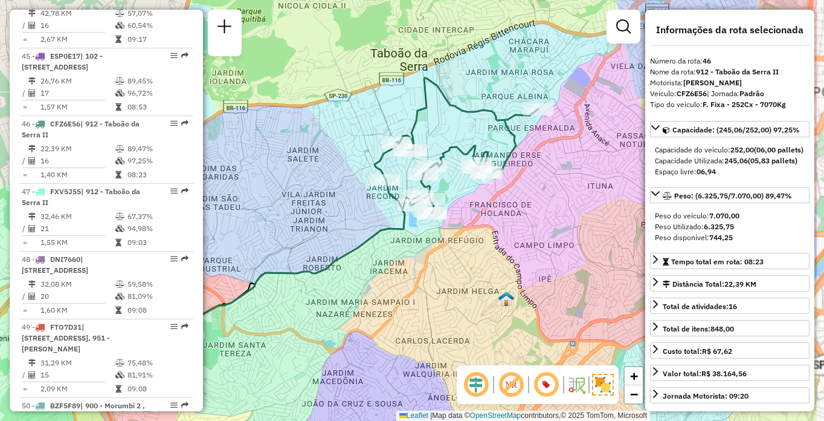
drag, startPoint x: 480, startPoint y: 208, endPoint x: 464, endPoint y: 210, distance: 16.4
click at [464, 210] on div "Janela de atendimento Grade de atendimento Capacidade Transportadoras Veículos …" at bounding box center [412, 210] width 824 height 421
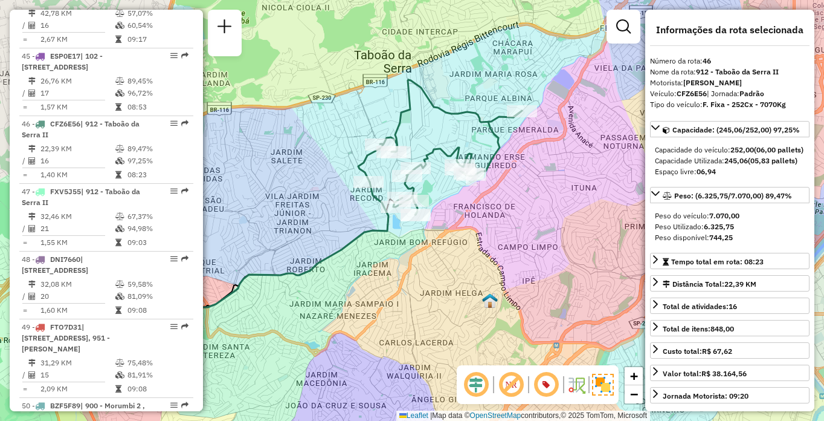
scroll to position [302, 0]
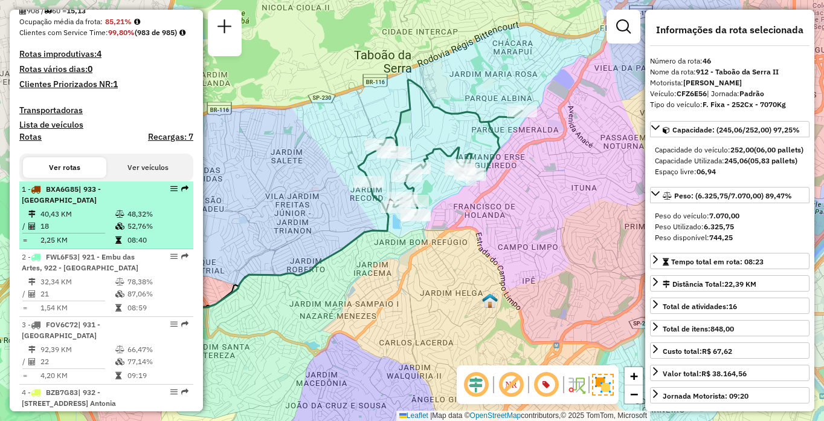
click at [137, 205] on div "1 - BXA6G85 | 933 - Vila Santo Antonia" at bounding box center [86, 195] width 128 height 22
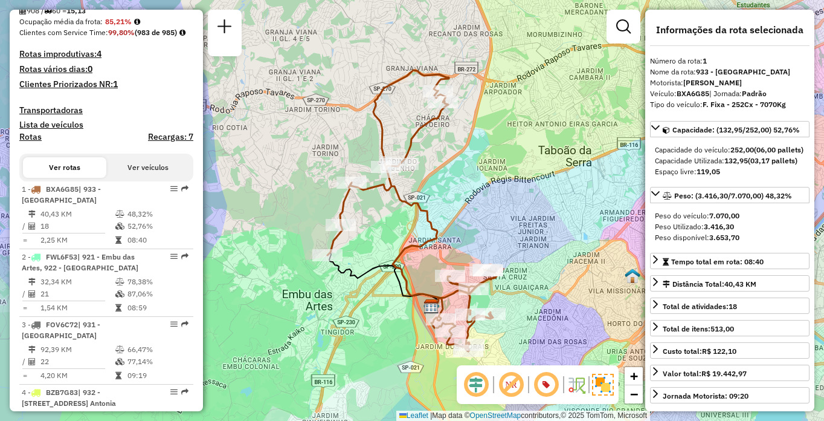
scroll to position [3164, 0]
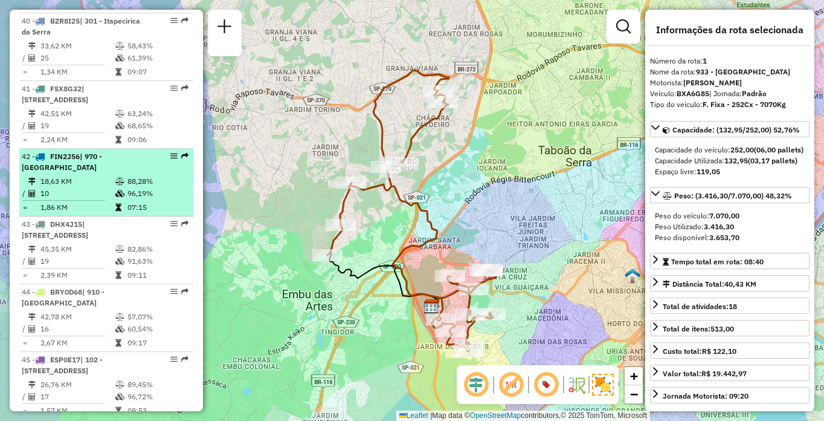
click at [77, 187] on td "18,63 KM" at bounding box center [77, 181] width 75 height 12
